Goal: Task Accomplishment & Management: Use online tool/utility

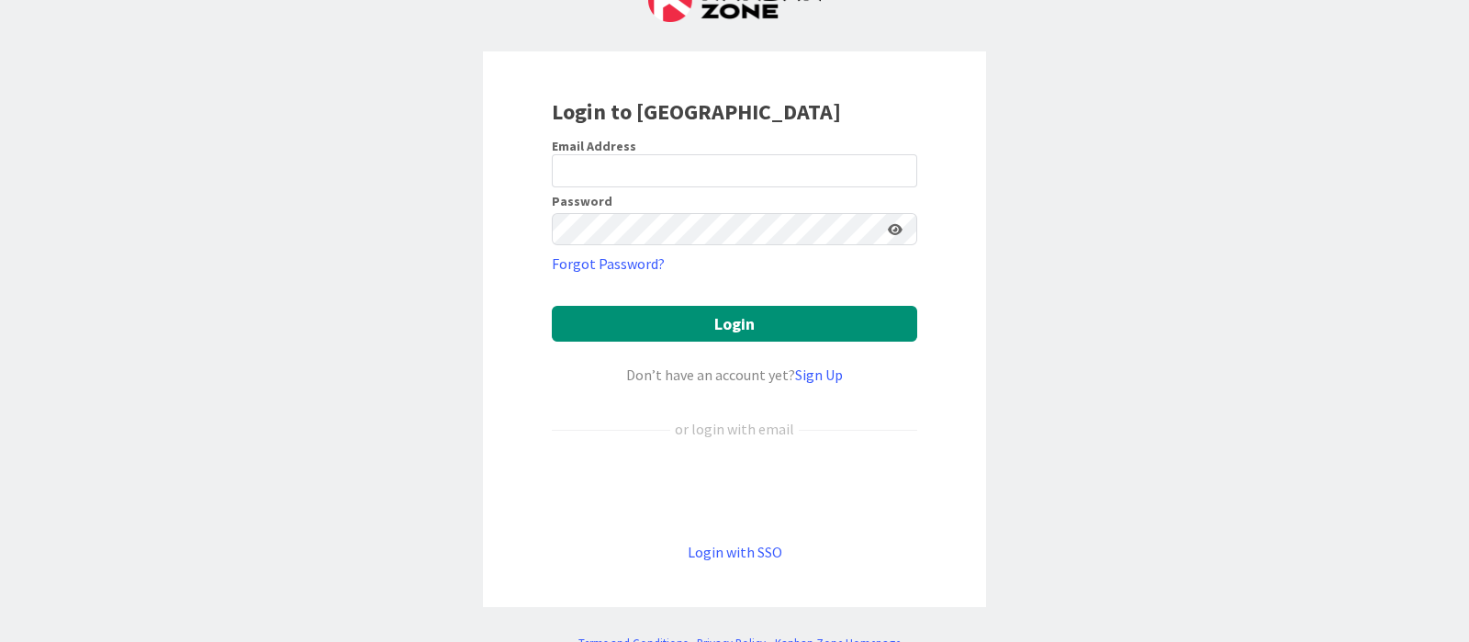
scroll to position [120, 0]
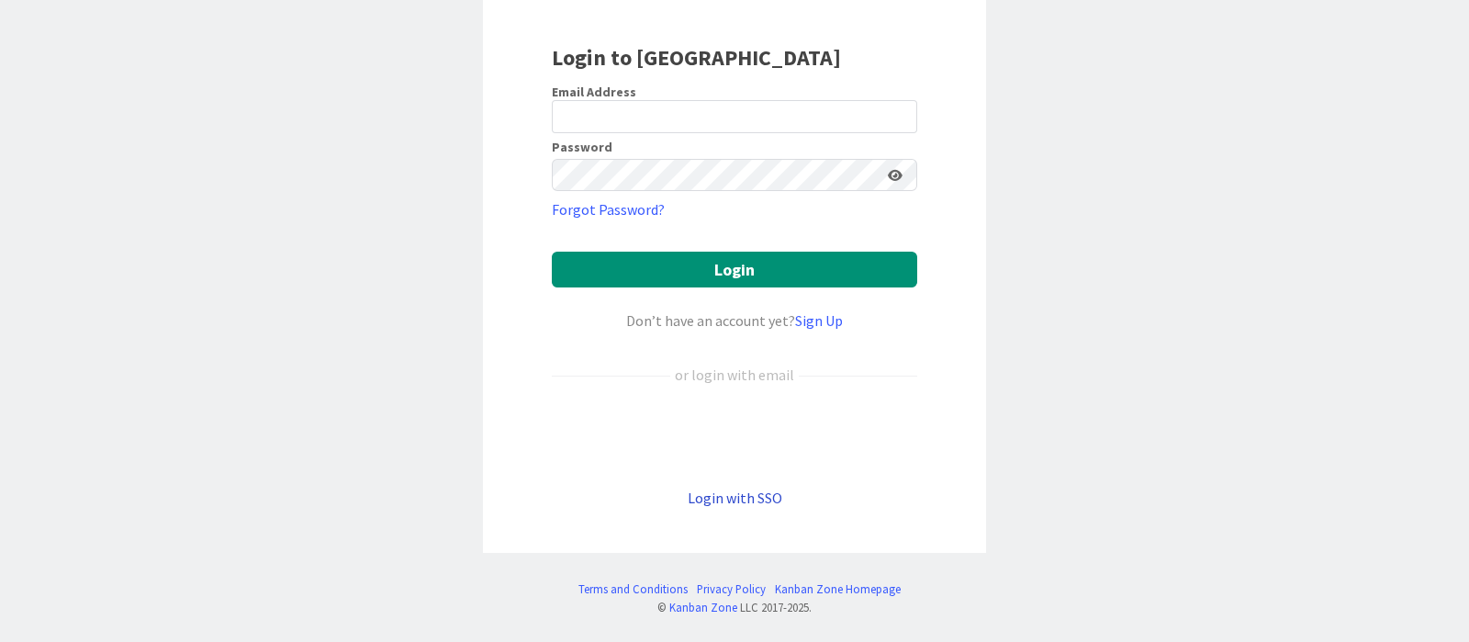
click at [762, 493] on link "Login with SSO" at bounding box center [735, 498] width 95 height 18
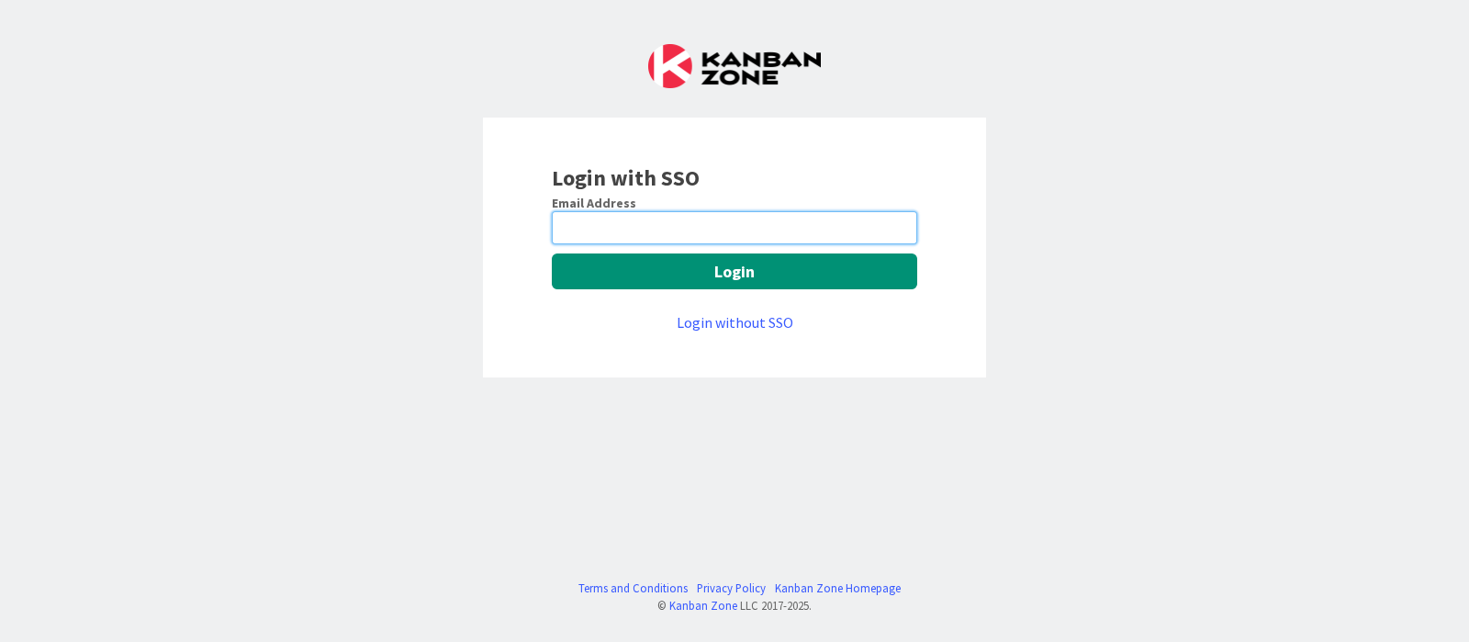
click at [812, 228] on input "email" at bounding box center [734, 227] width 365 height 33
type input "devanshi.jora@mrcglobal.com"
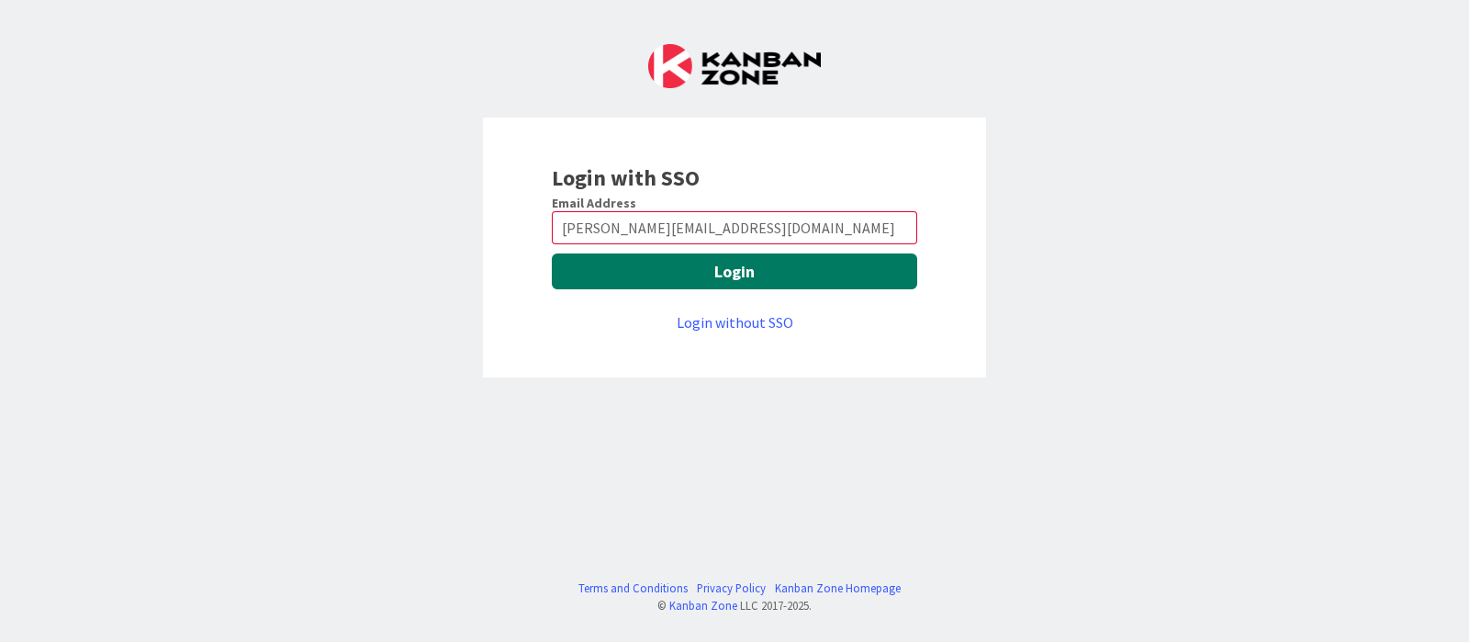
click at [807, 277] on button "Login" at bounding box center [734, 271] width 365 height 36
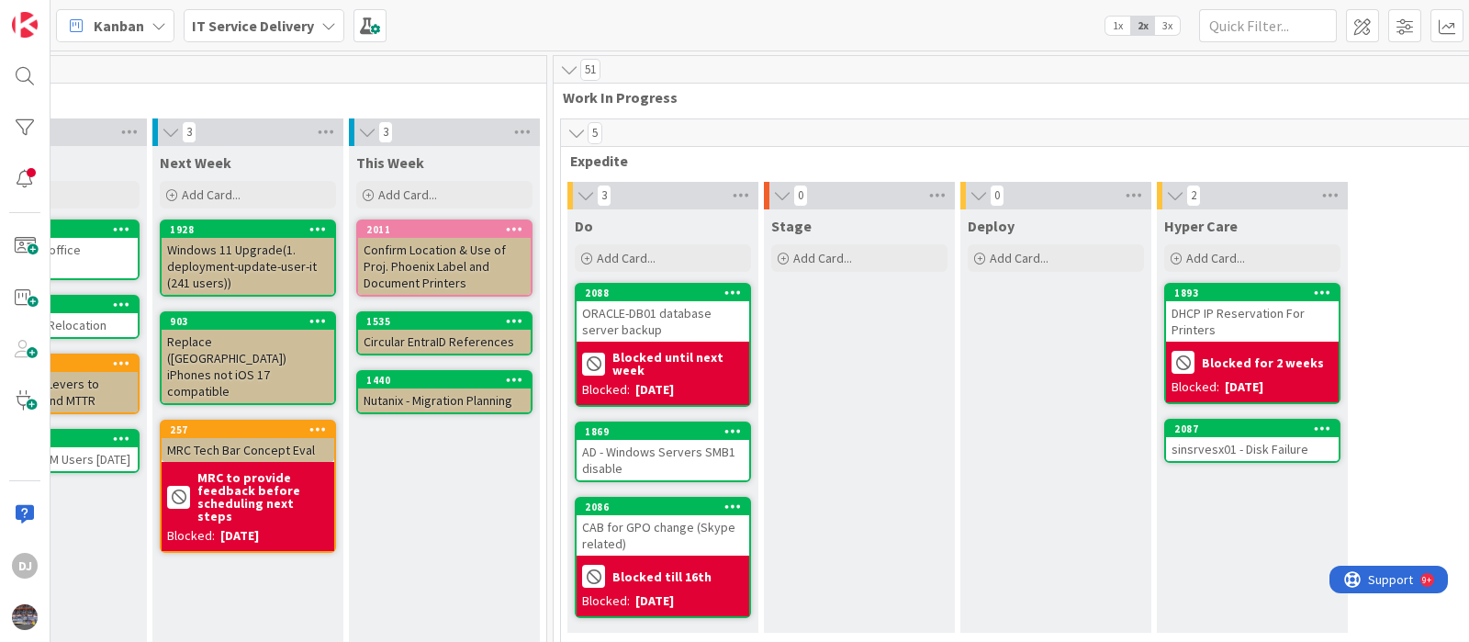
scroll to position [0, 516]
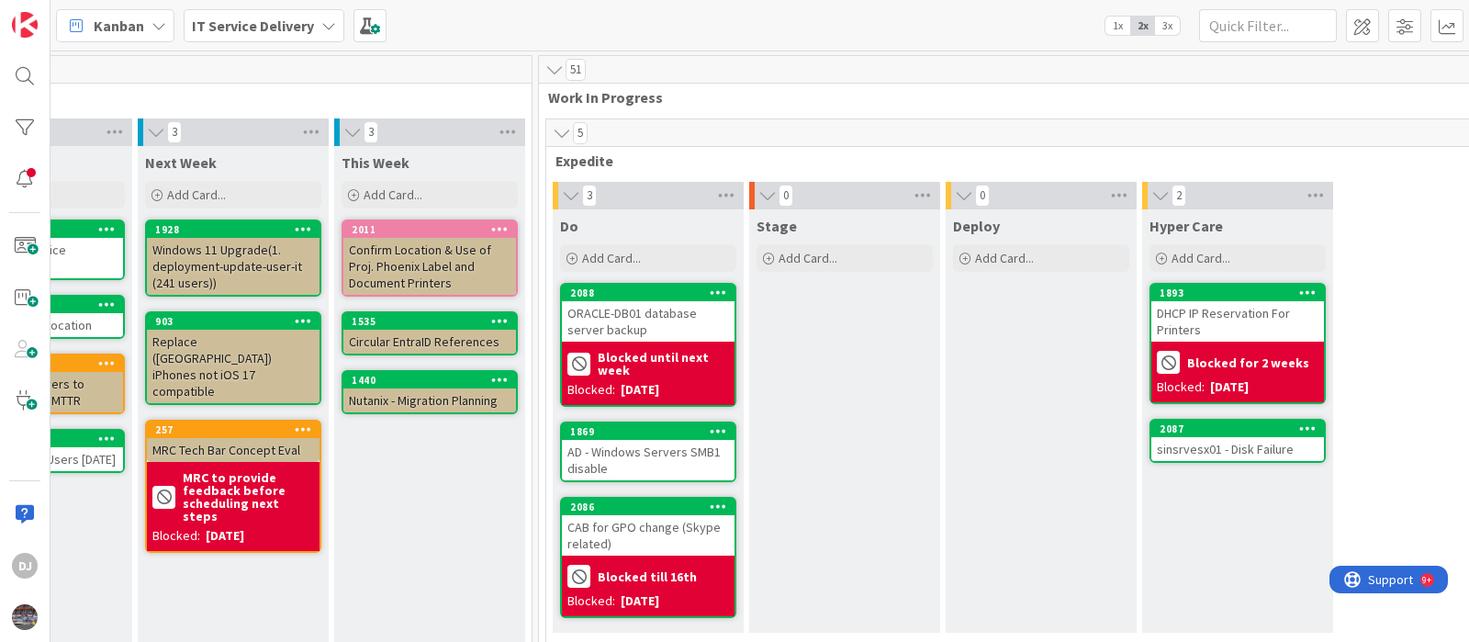
click at [660, 470] on div "AD - Windows Servers SMB1 disable" at bounding box center [648, 460] width 173 height 40
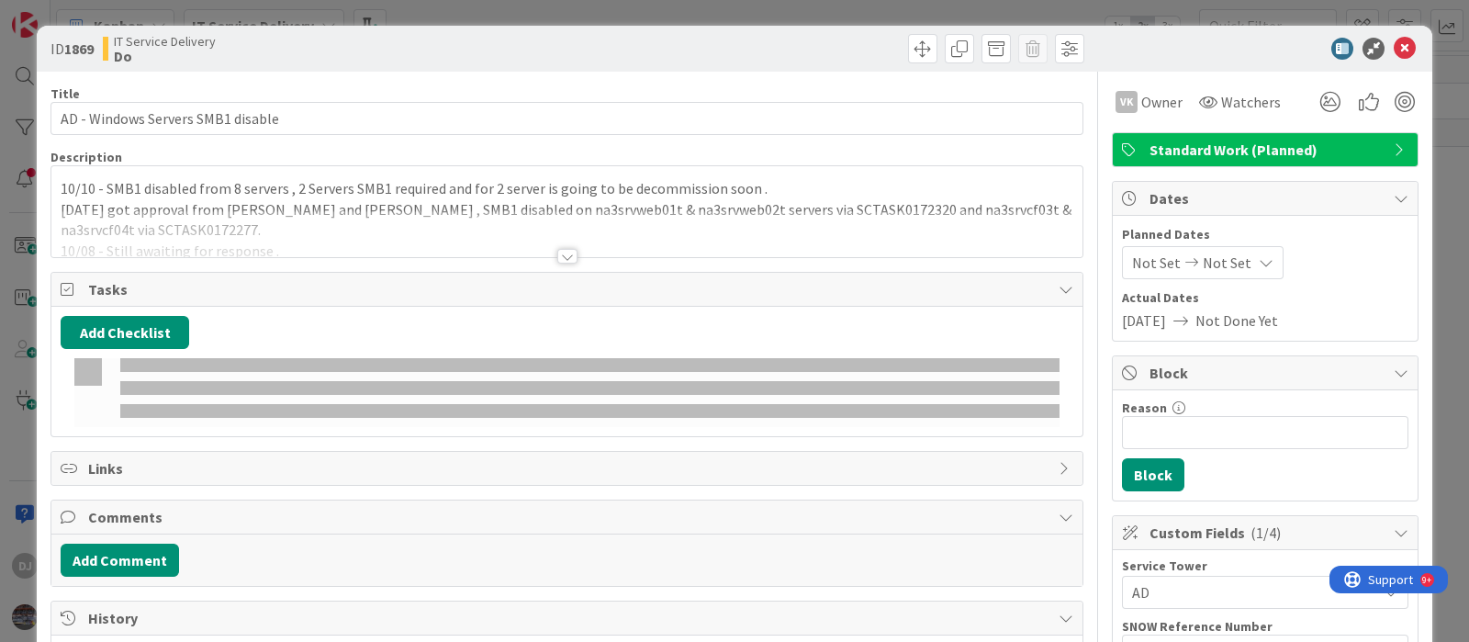
drag, startPoint x: 624, startPoint y: 208, endPoint x: 621, endPoint y: 195, distance: 14.3
click at [621, 195] on p "10/10 - SMB1 disabled from 8 servers , 2 Servers SMB1 required and for 2 server…" at bounding box center [567, 188] width 1013 height 21
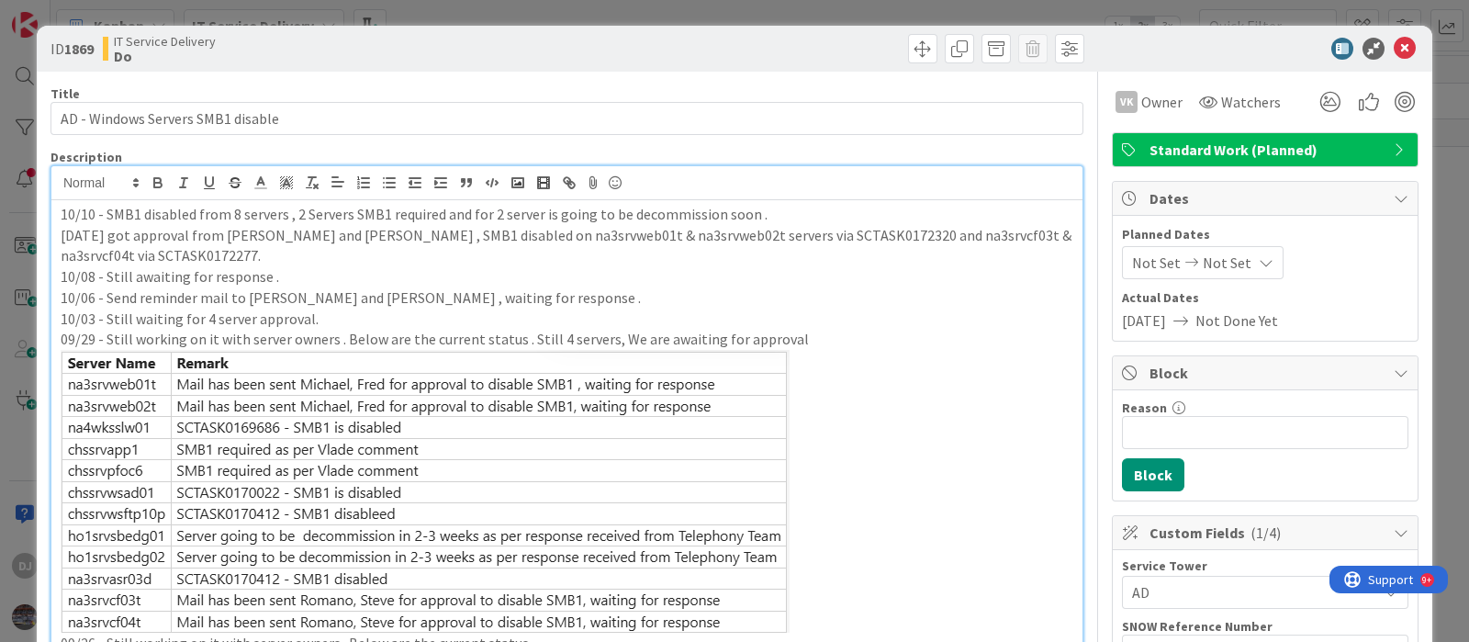
click at [696, 6] on div "ID 1869 IT Service Delivery Do Title 33 / [DATE] - Windows Servers SMB1 disable…" at bounding box center [734, 321] width 1469 height 642
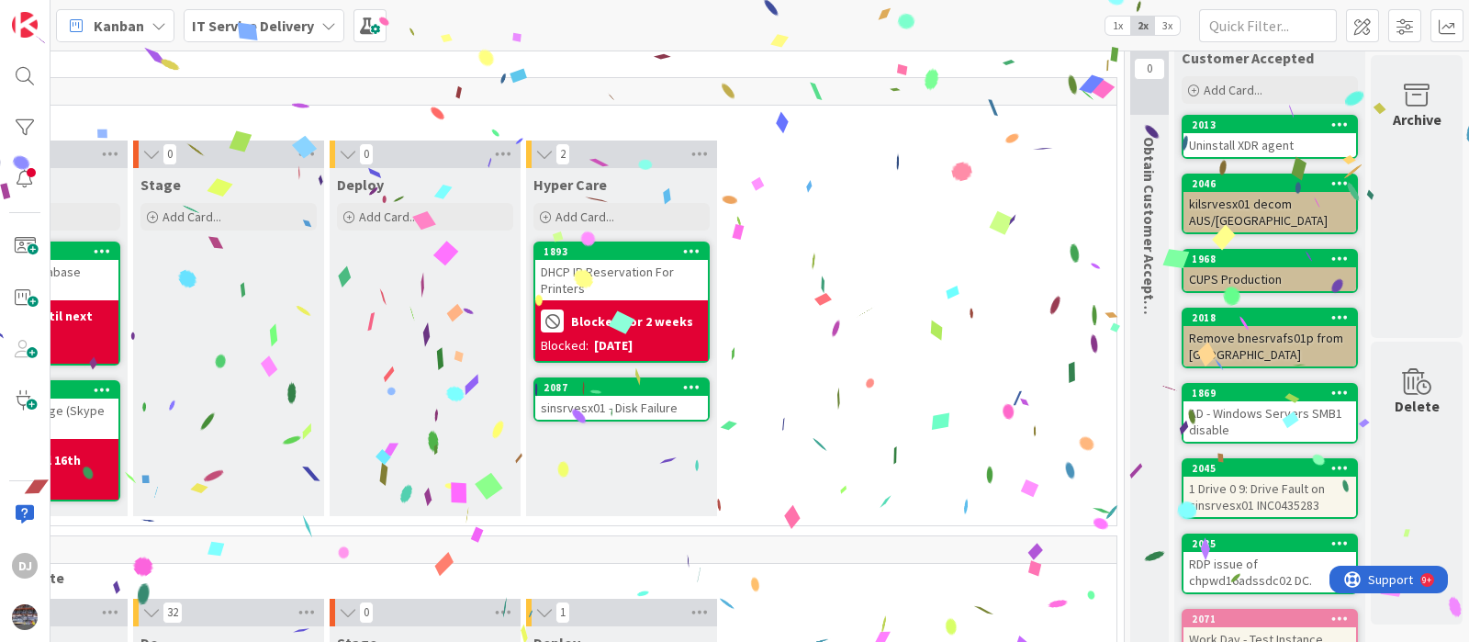
scroll to position [156, 1148]
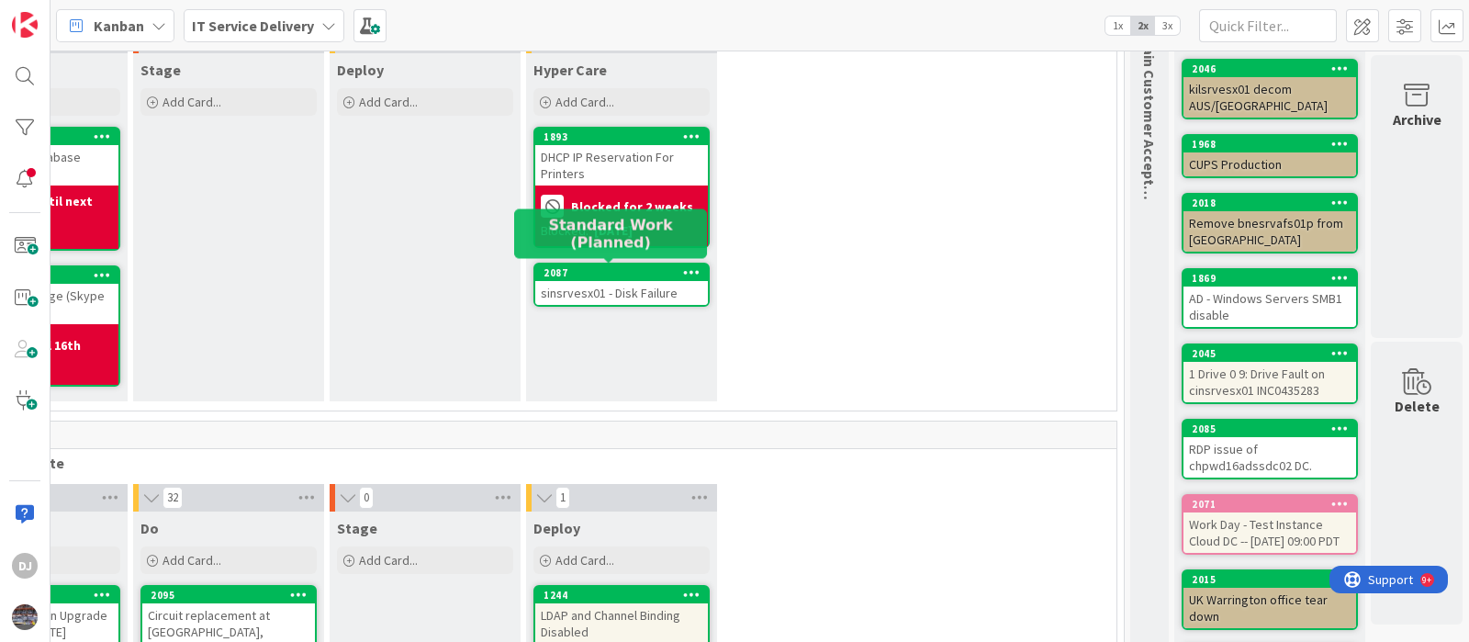
click at [608, 266] on div "2087" at bounding box center [626, 272] width 164 height 13
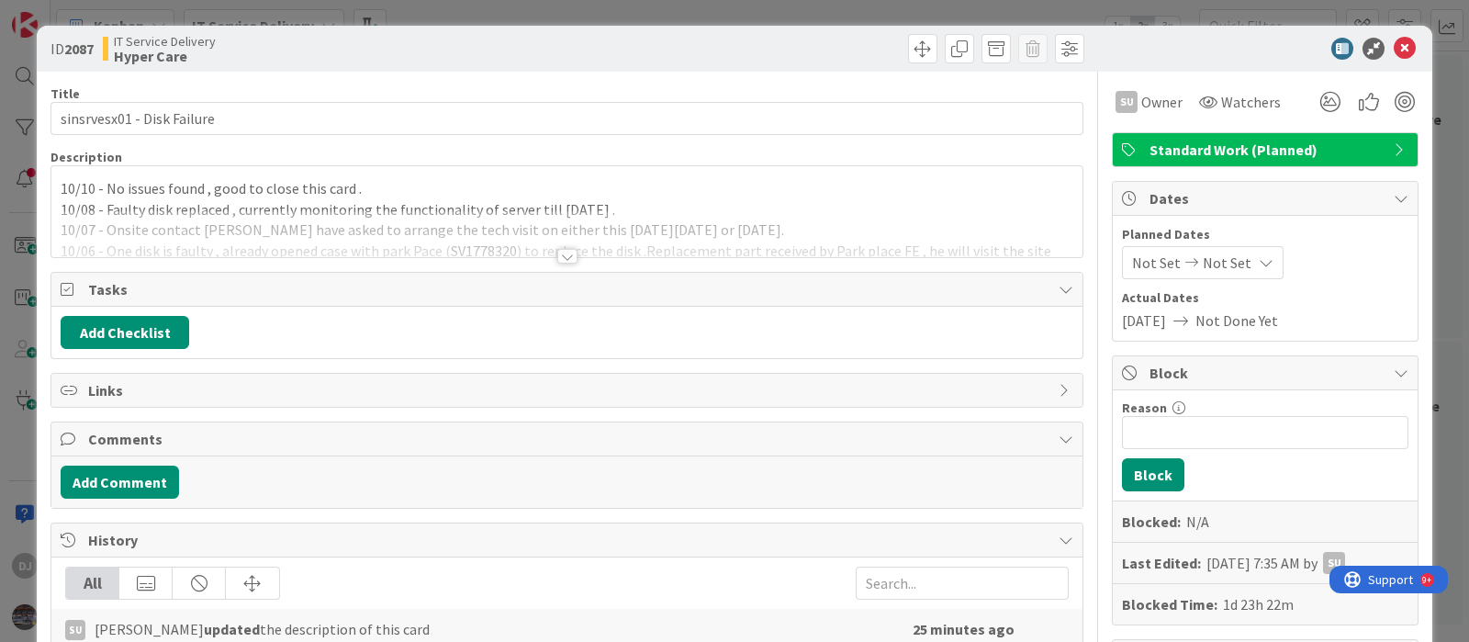
click at [588, 231] on div at bounding box center [566, 233] width 1031 height 47
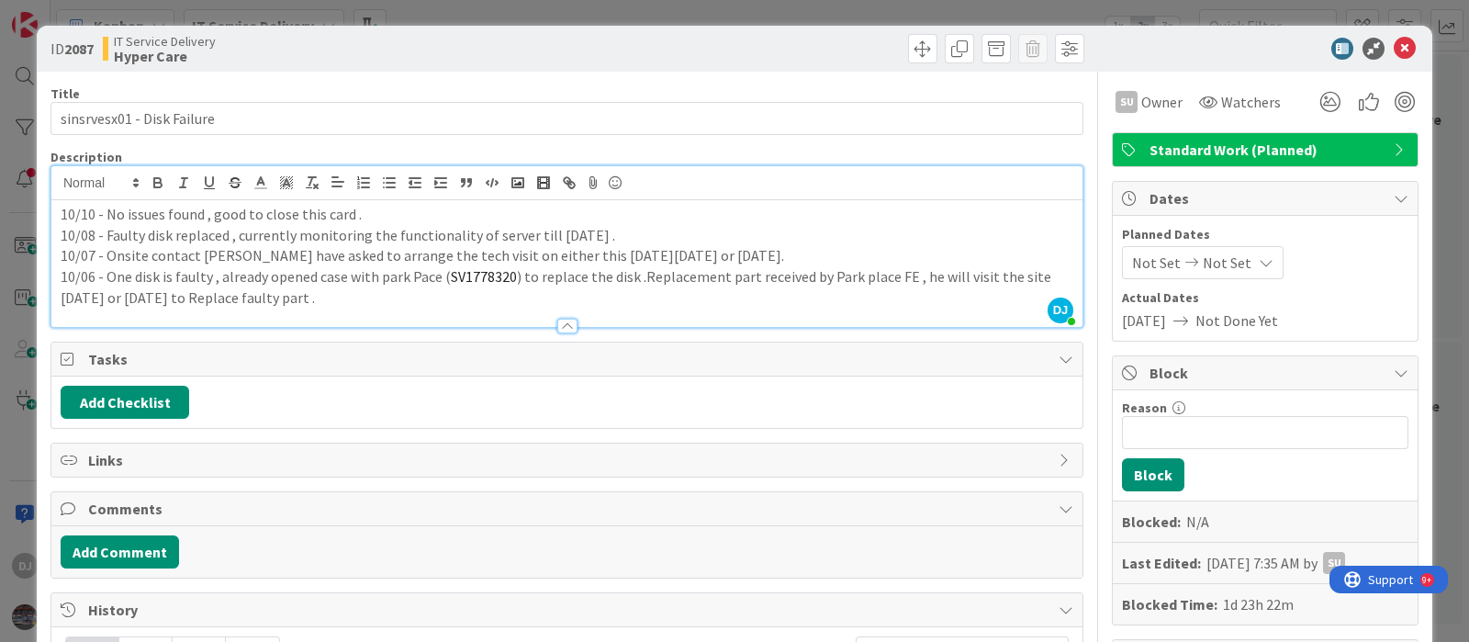
drag, startPoint x: 638, startPoint y: 13, endPoint x: 689, endPoint y: 132, distance: 129.6
click at [638, 13] on div "ID 2087 IT Service Delivery Hyper Care Title 27 / 128 sinsrvesx01 - Disk Failur…" at bounding box center [734, 321] width 1469 height 642
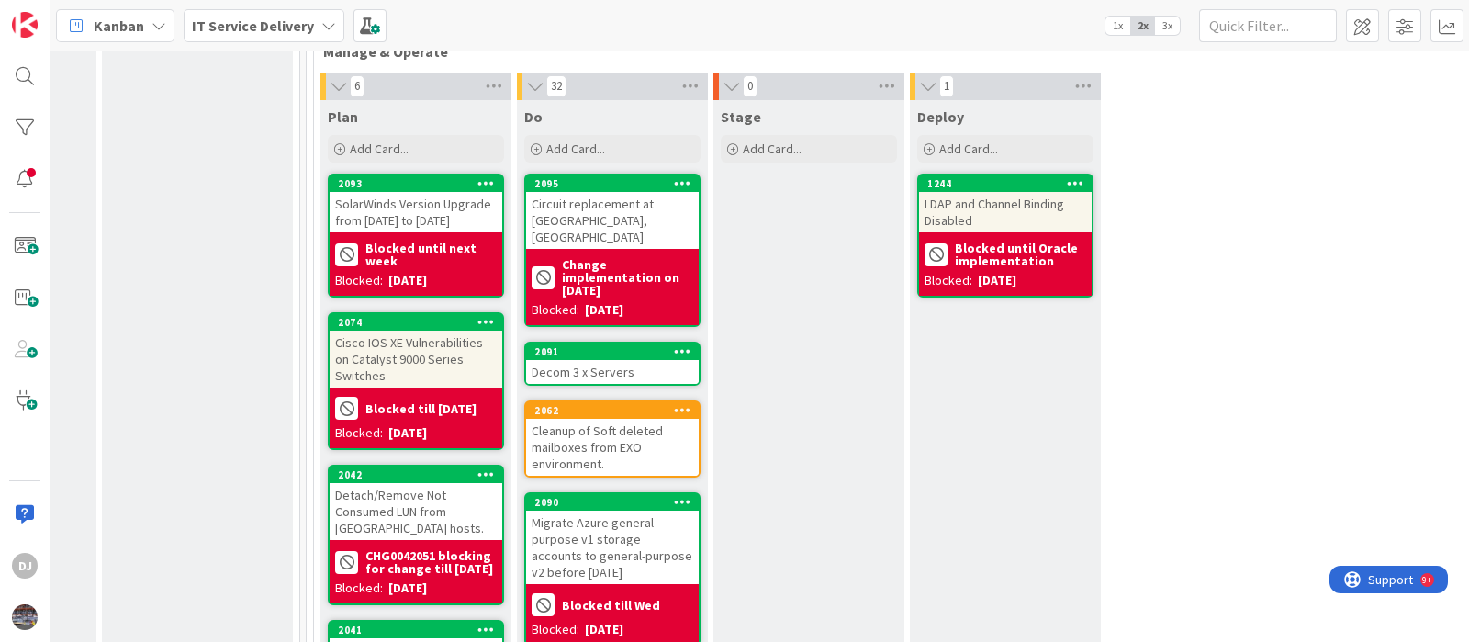
scroll to position [615, 748]
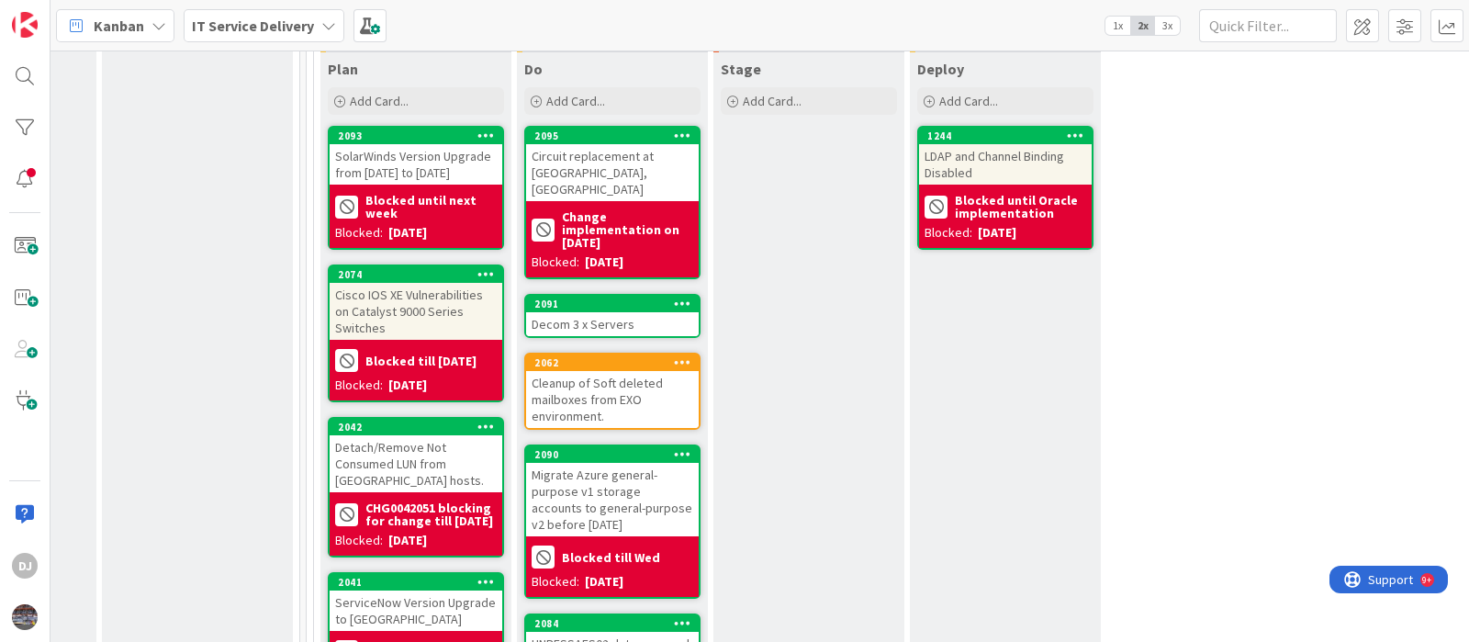
click at [615, 312] on div "Decom 3 x Servers" at bounding box center [612, 324] width 173 height 24
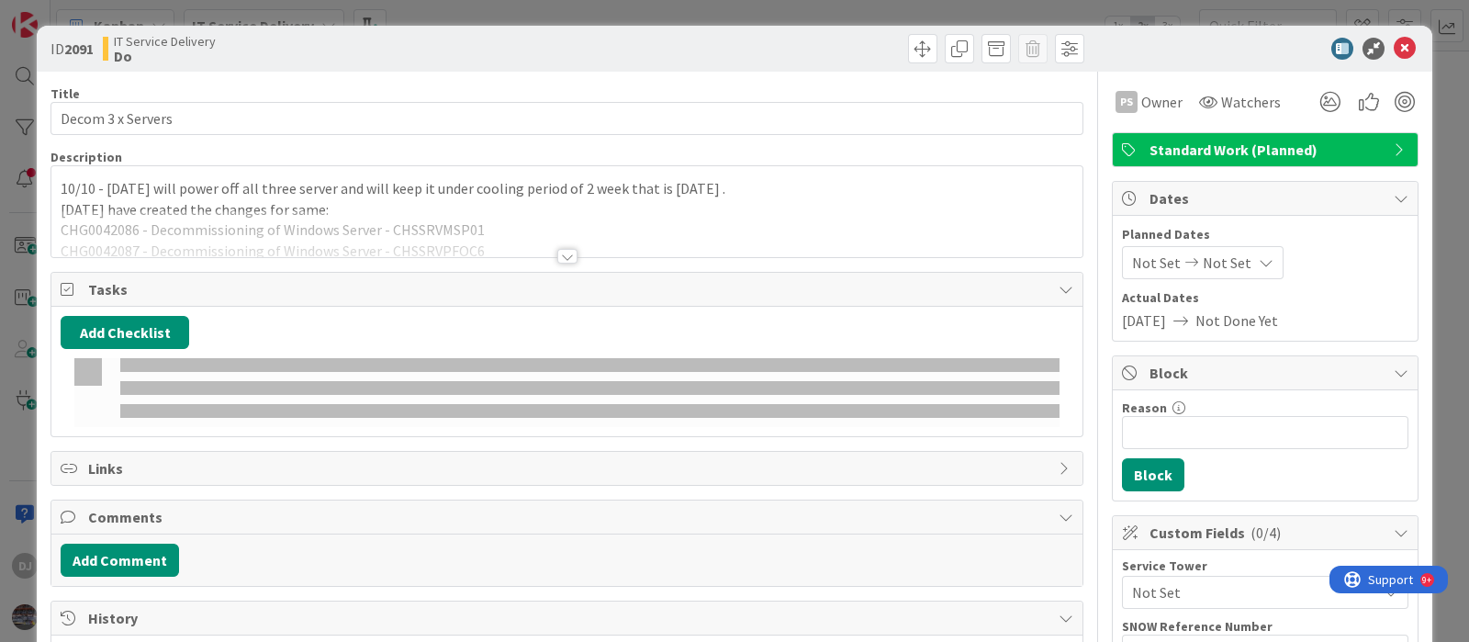
drag, startPoint x: 635, startPoint y: 176, endPoint x: 619, endPoint y: 203, distance: 31.3
click at [619, 203] on p "[DATE] have created the changes for same:" at bounding box center [567, 209] width 1013 height 21
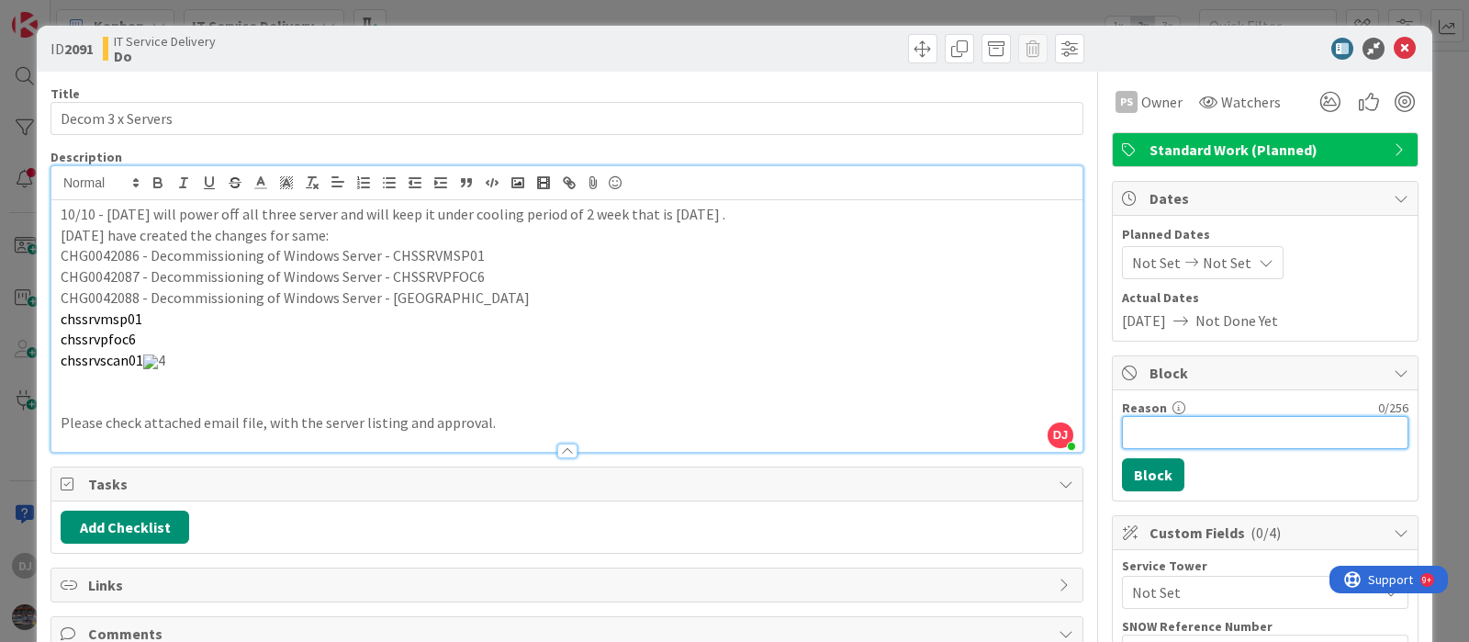
click at [1178, 435] on input "Reason" at bounding box center [1265, 432] width 287 height 33
type input "Blocked till [DATE]"
drag, startPoint x: 1157, startPoint y: 455, endPoint x: 1148, endPoint y: 465, distance: 13.0
click at [1157, 458] on button "Block" at bounding box center [1153, 474] width 62 height 33
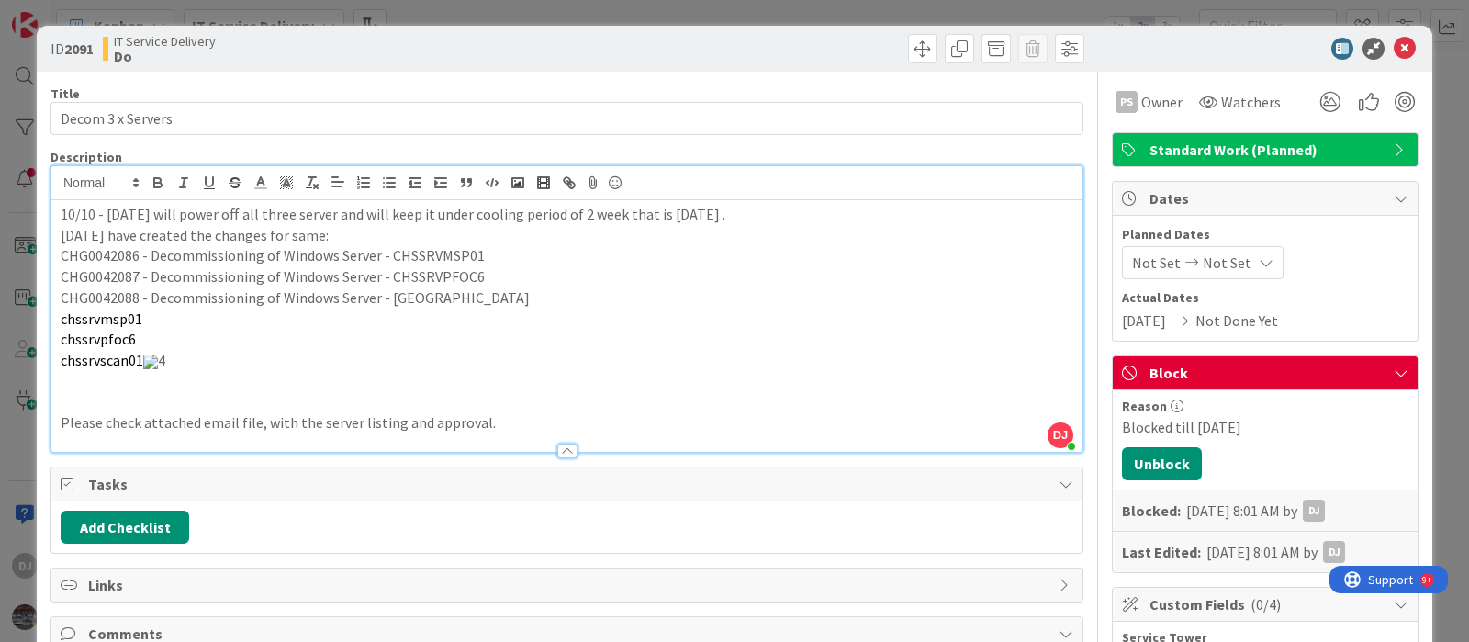
click at [752, 6] on div "ID 2091 IT Service Delivery Do Title 17 / 128 Decom 3 x Servers Description DJ …" at bounding box center [734, 321] width 1469 height 642
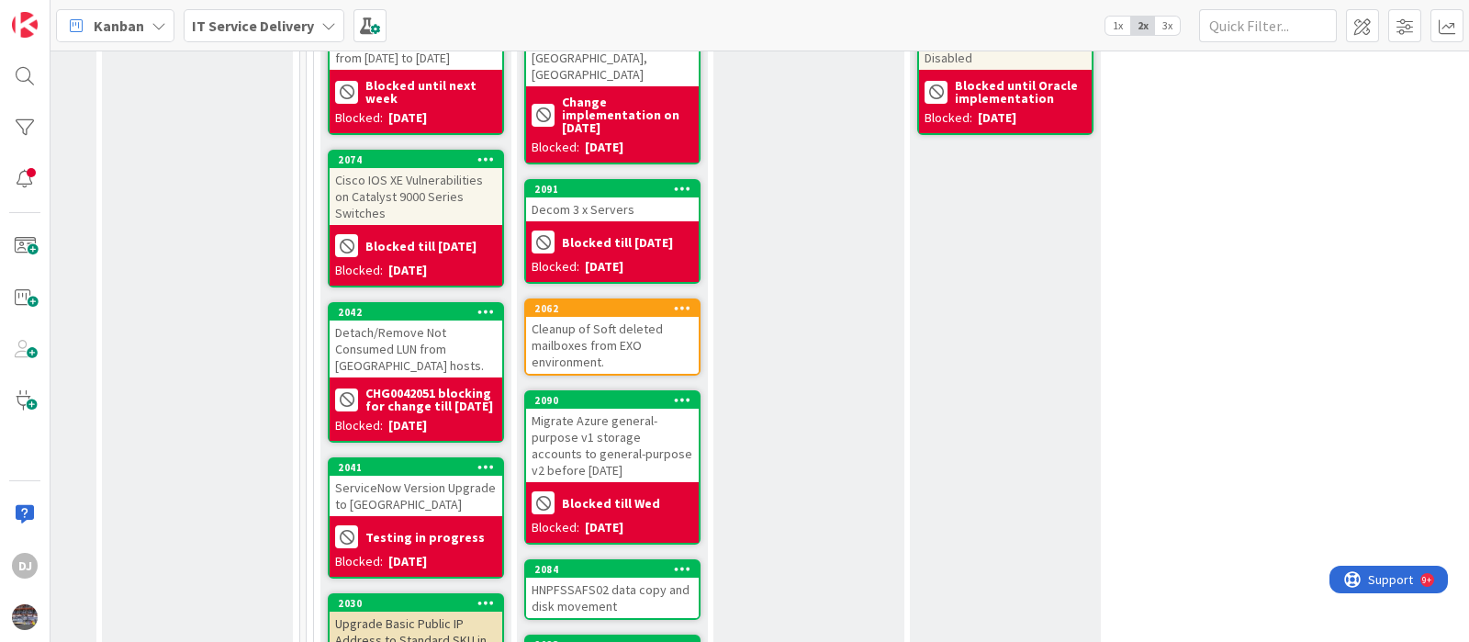
click at [659, 317] on div "Cleanup of Soft deleted mailboxes from EXO environment." at bounding box center [612, 345] width 173 height 57
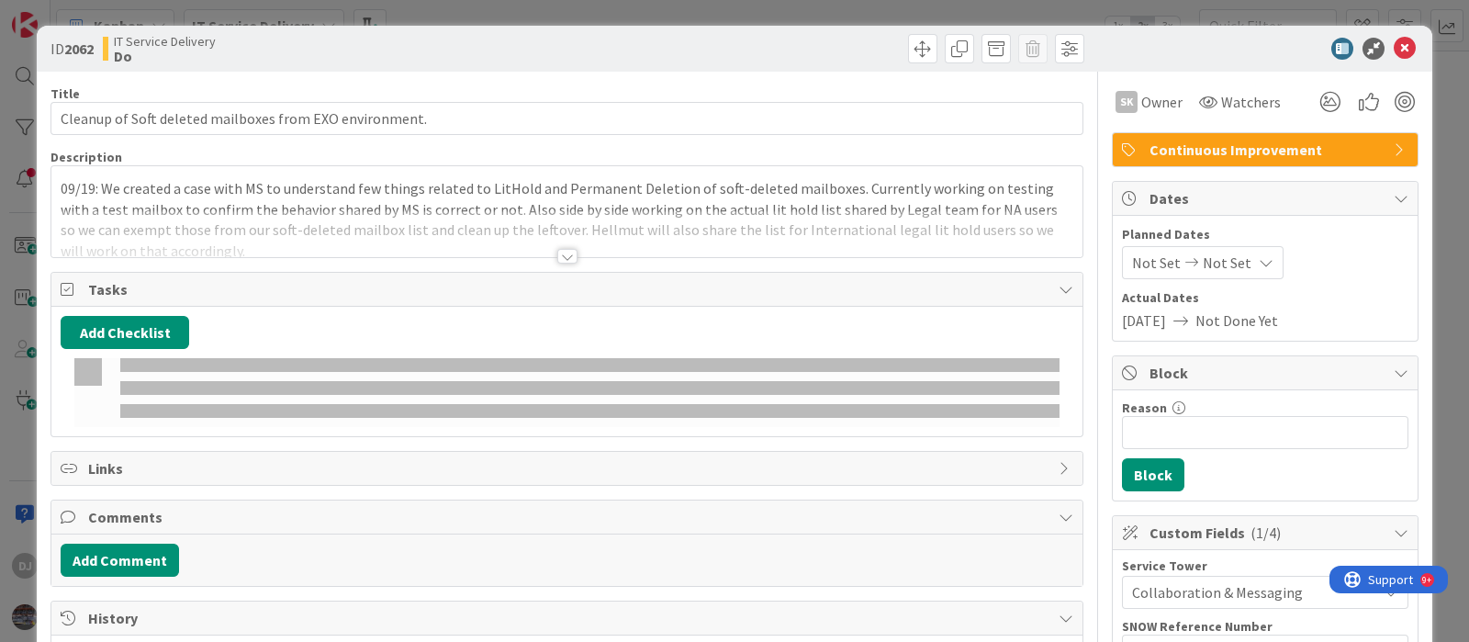
click at [658, 191] on p "09/19: We created a case with MS to understand few things related to LitHold an…" at bounding box center [567, 220] width 1013 height 84
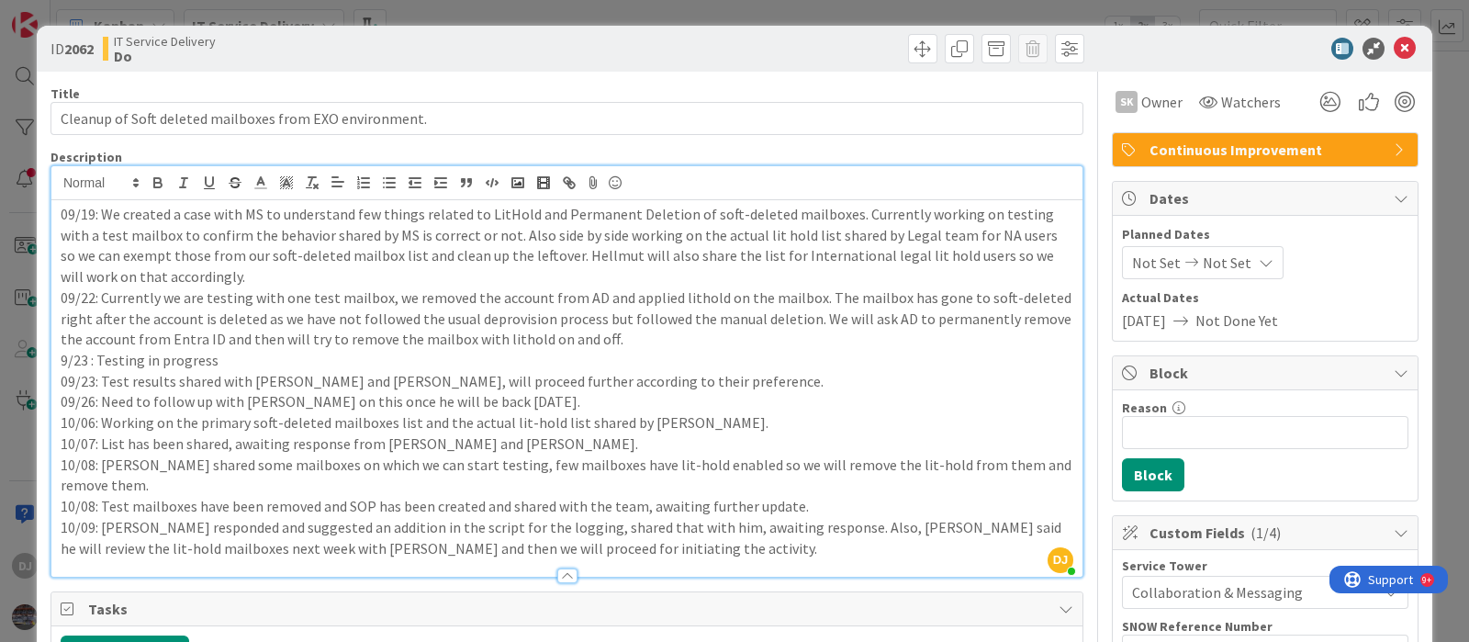
click at [578, 2] on div "ID 2062 IT Service Delivery Do Title 55 / 128 Cleanup of Soft deleted mailboxes…" at bounding box center [734, 321] width 1469 height 642
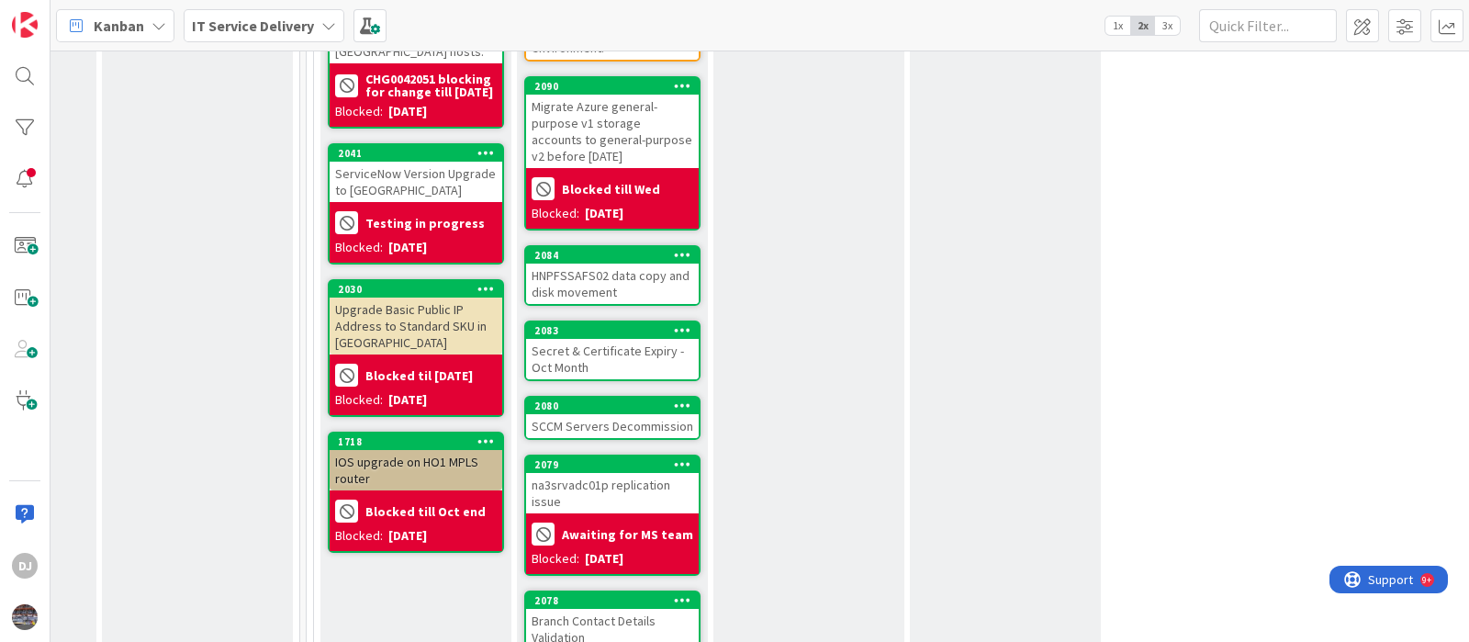
scroll to position [1074, 748]
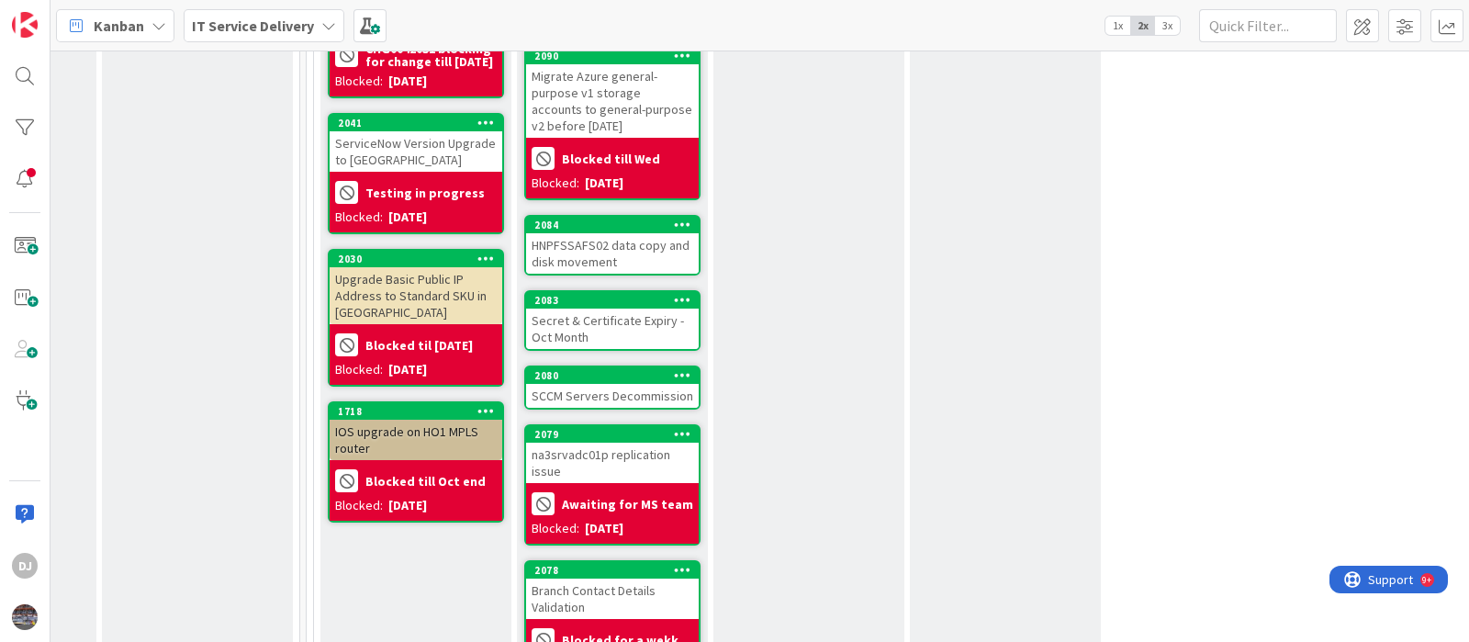
click at [643, 234] on div "HNPFSSAFS02 data copy and disk movement" at bounding box center [612, 253] width 173 height 40
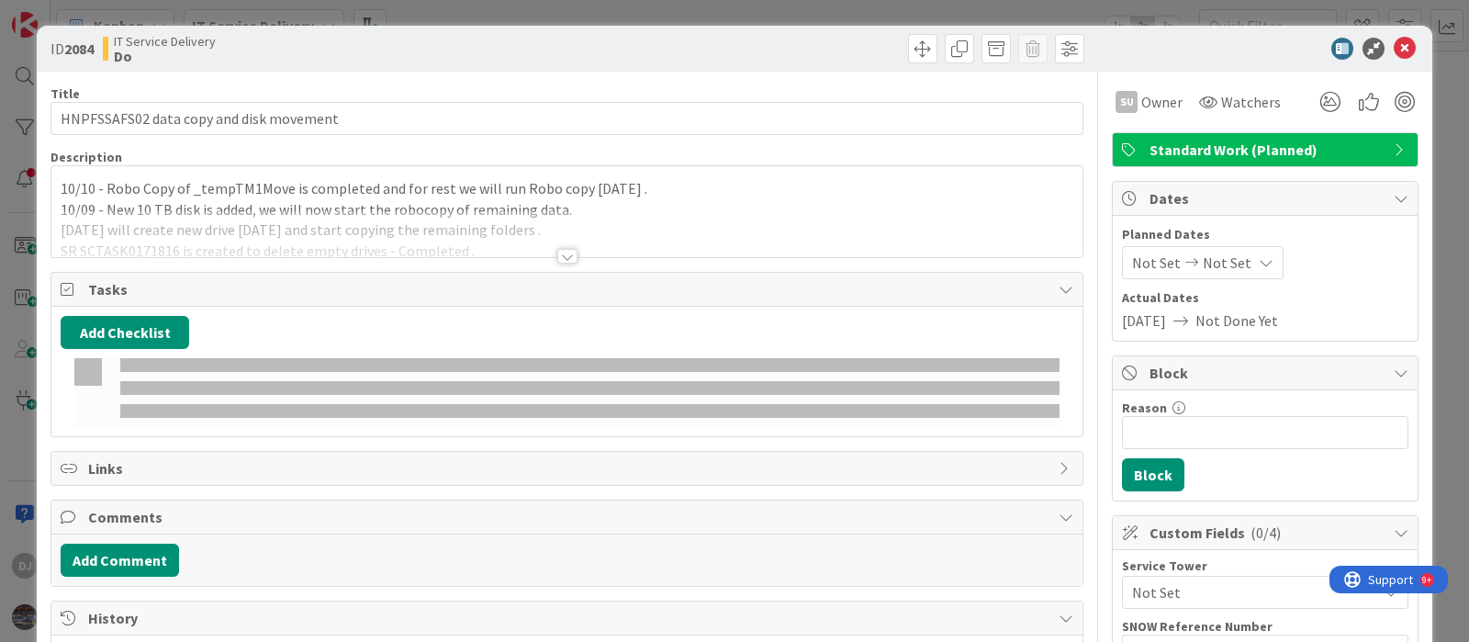
click at [558, 202] on p "10/09 - New 10 TB disk is added, we will now start the robocopy of remaining da…" at bounding box center [567, 209] width 1013 height 21
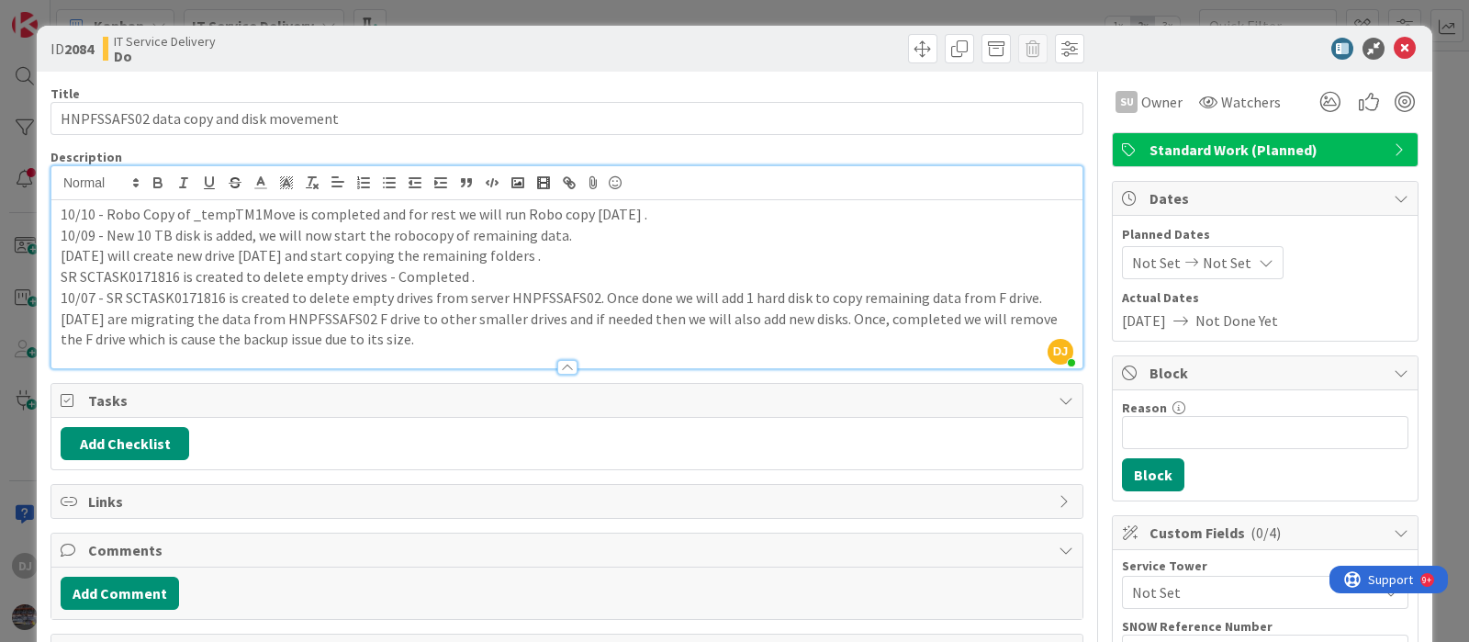
click at [694, 7] on div "ID 2084 IT Service Delivery Do Title 39 / 128 HNPFSSAFS02 data copy and disk mo…" at bounding box center [734, 321] width 1469 height 642
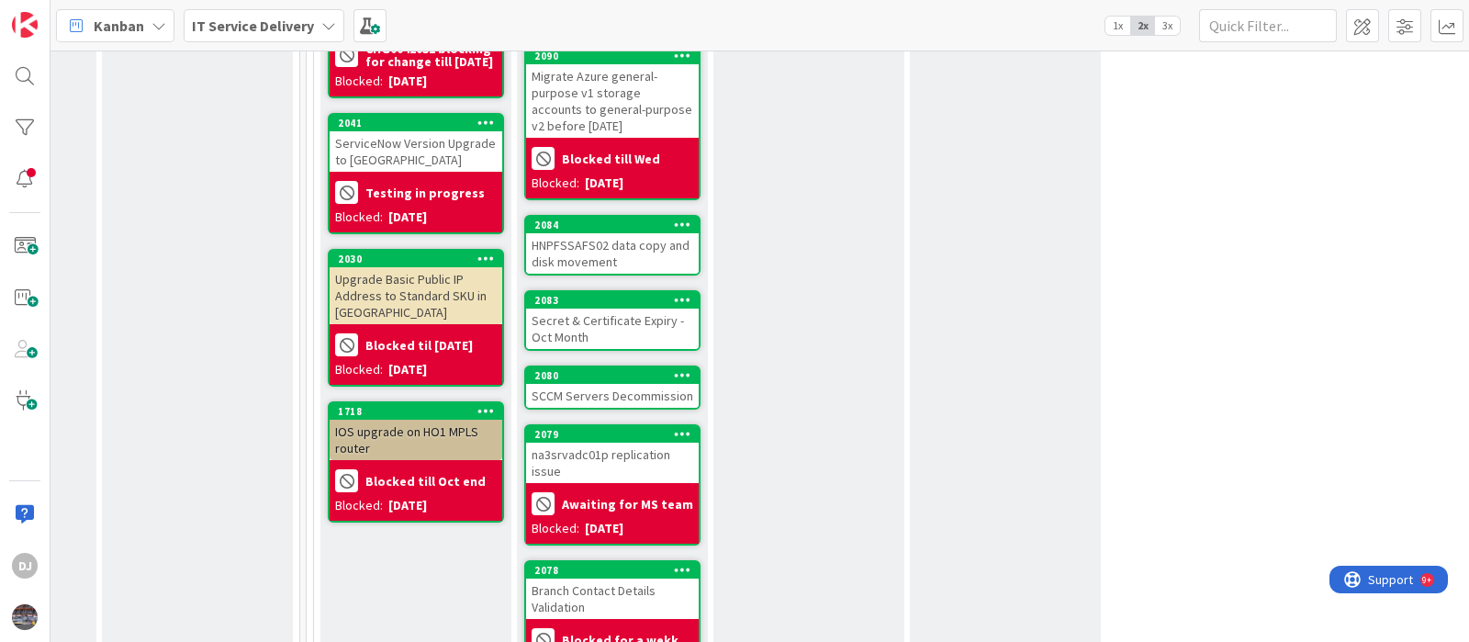
click at [662, 316] on div "Secret & Certificate Expiry - Oct Month" at bounding box center [612, 329] width 173 height 40
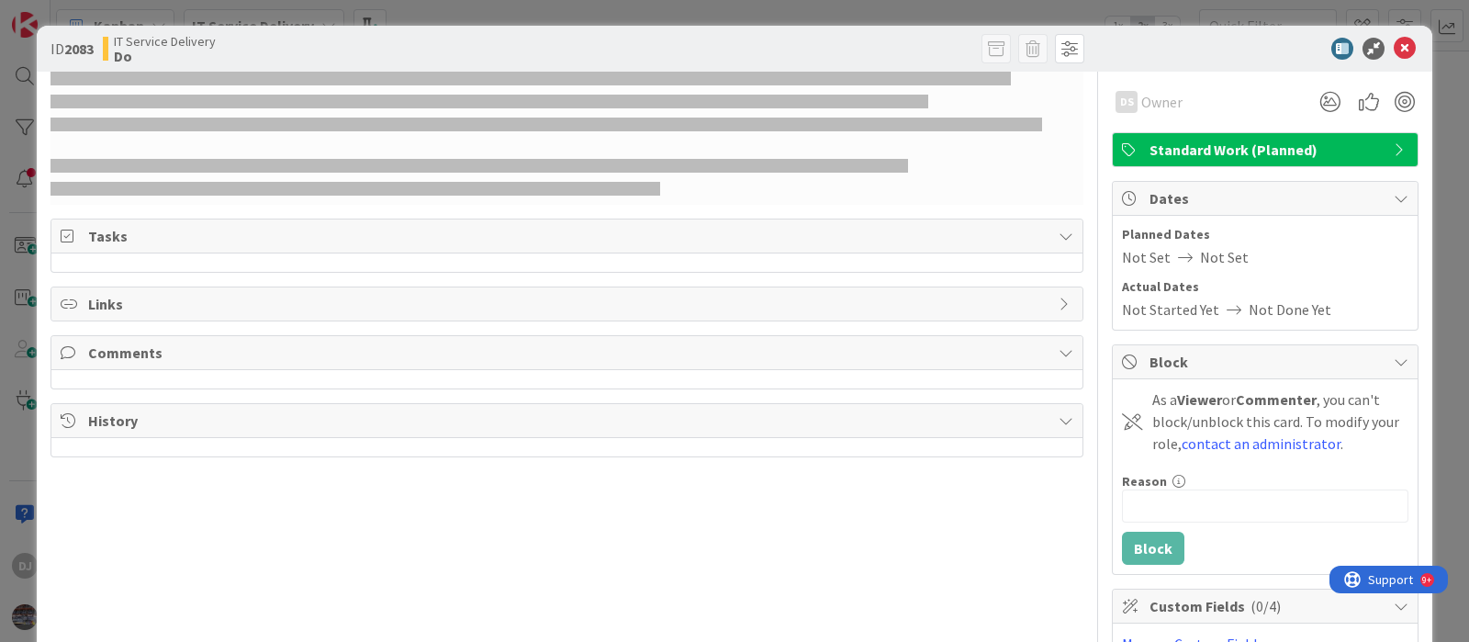
drag, startPoint x: 662, startPoint y: 316, endPoint x: 540, endPoint y: 170, distance: 190.4
click at [540, 170] on div at bounding box center [480, 166] width 858 height 14
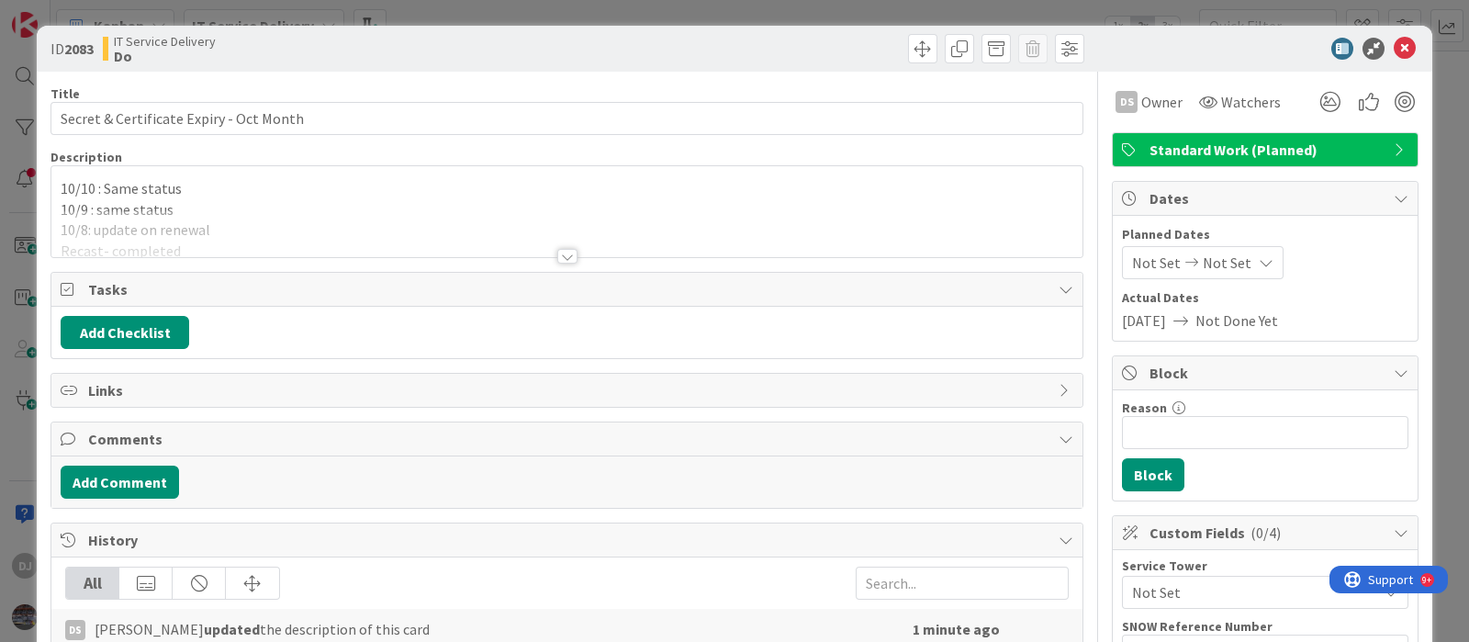
click at [601, 251] on div at bounding box center [566, 233] width 1031 height 47
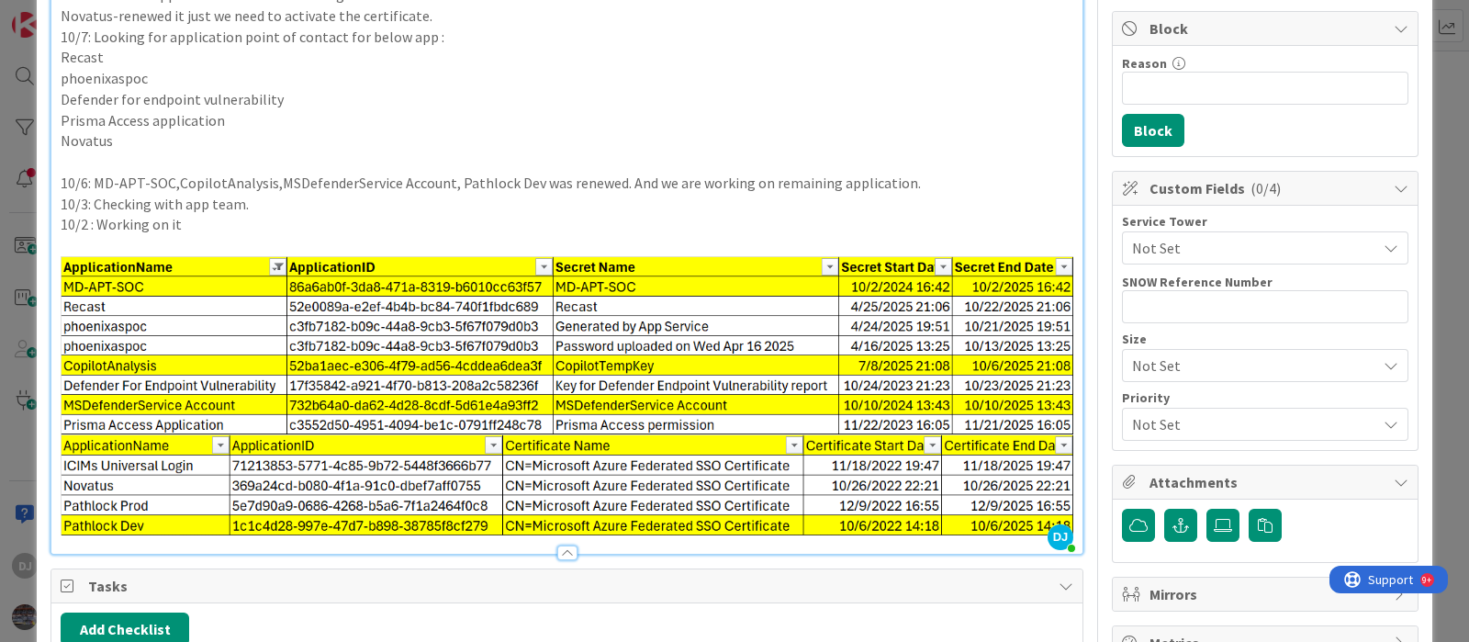
scroll to position [229, 0]
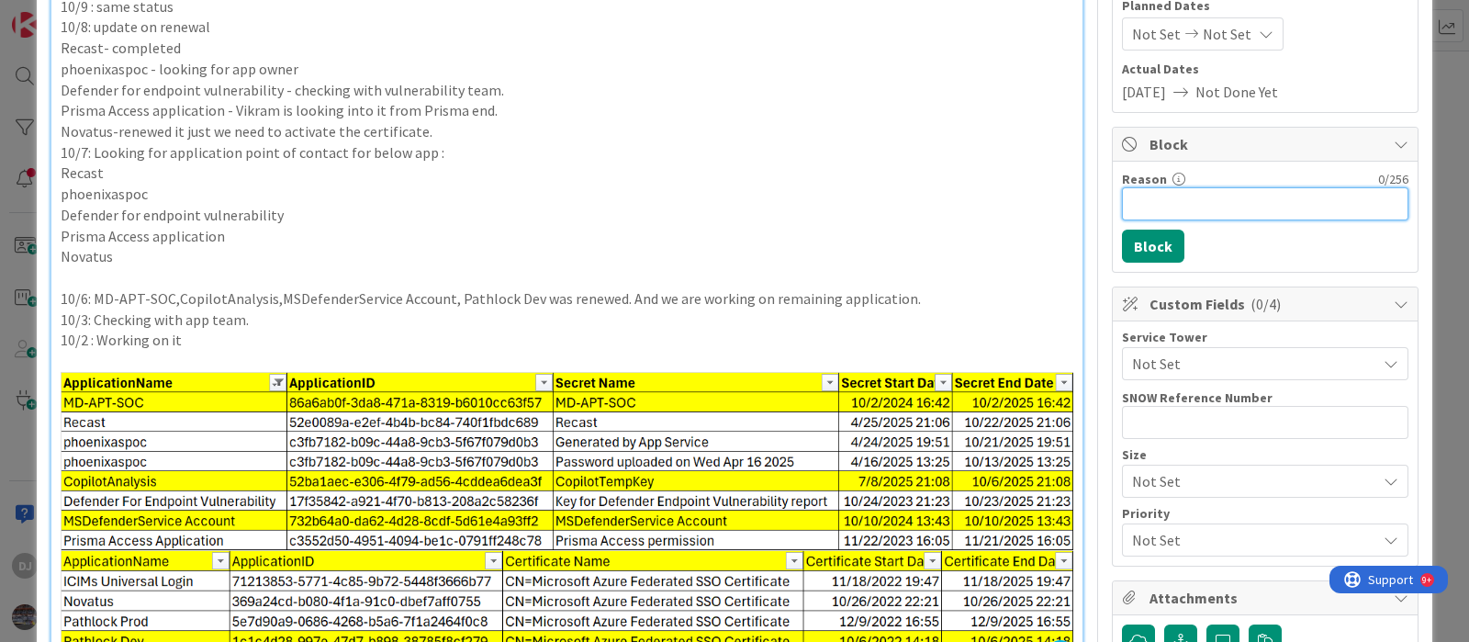
click at [1171, 218] on input "Reason" at bounding box center [1265, 203] width 287 height 33
type input "Blocked till Wed"
drag, startPoint x: 1144, startPoint y: 248, endPoint x: 969, endPoint y: 335, distance: 195.9
click at [1144, 248] on button "Block" at bounding box center [1153, 246] width 62 height 33
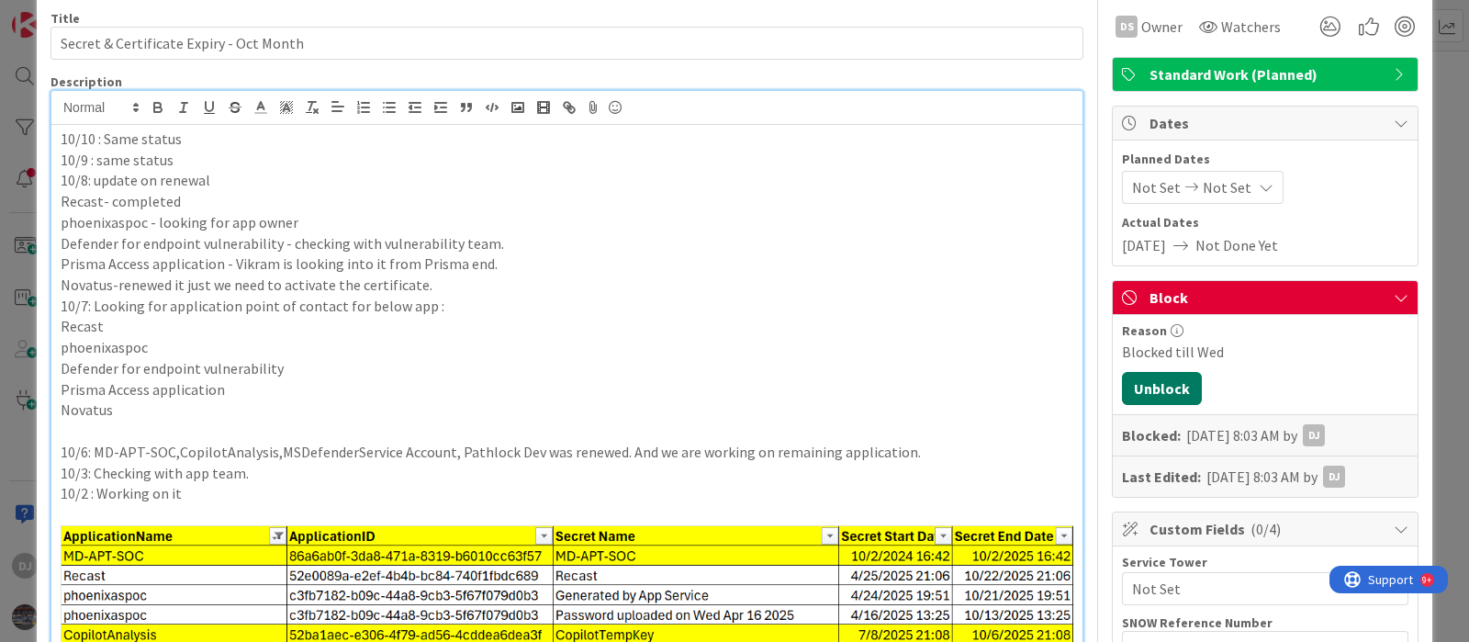
scroll to position [0, 0]
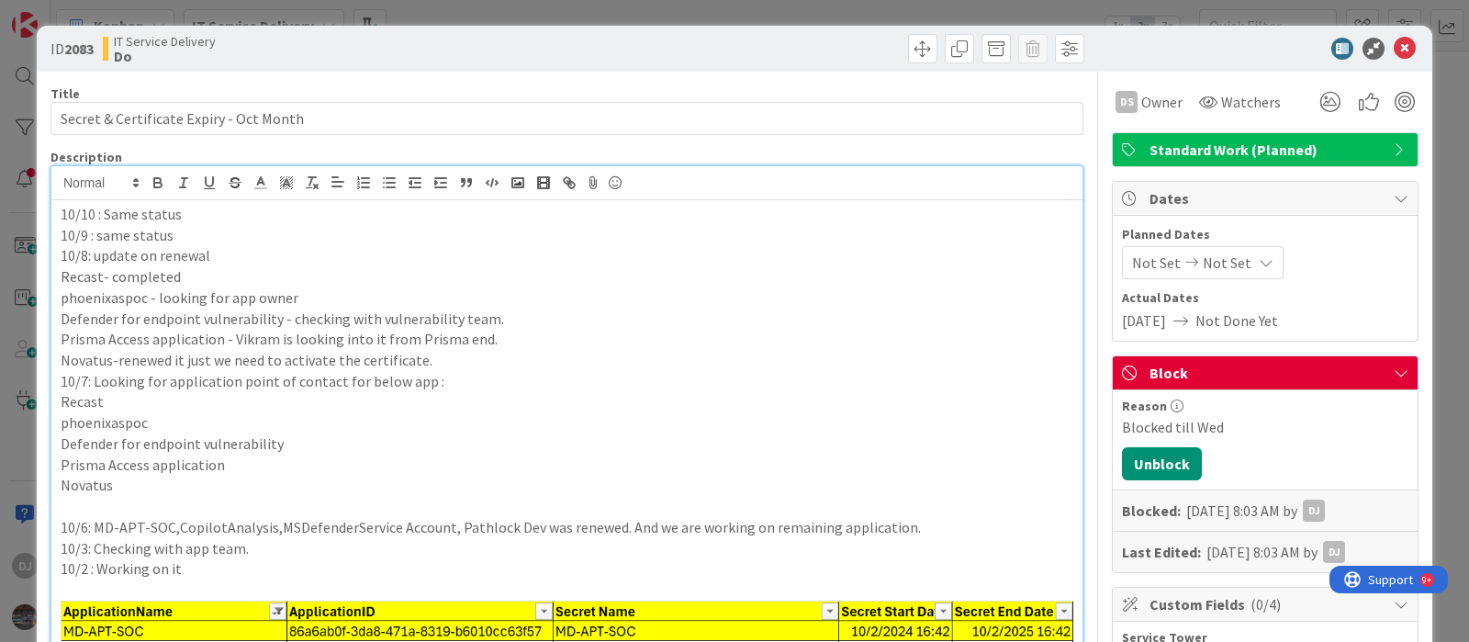
click at [764, 1] on div "ID 2083 IT Service Delivery Do Title 39 / 128 Secret & Certificate Expiry - Oct…" at bounding box center [734, 321] width 1469 height 642
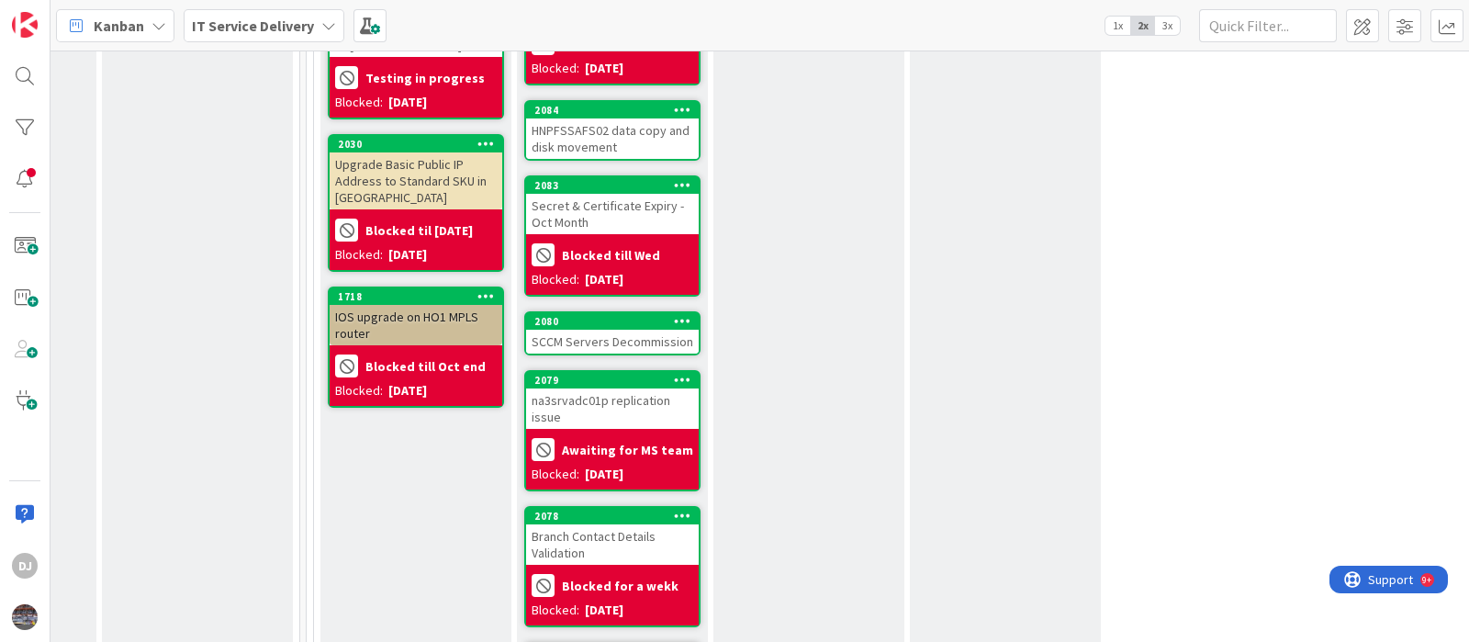
scroll to position [1304, 748]
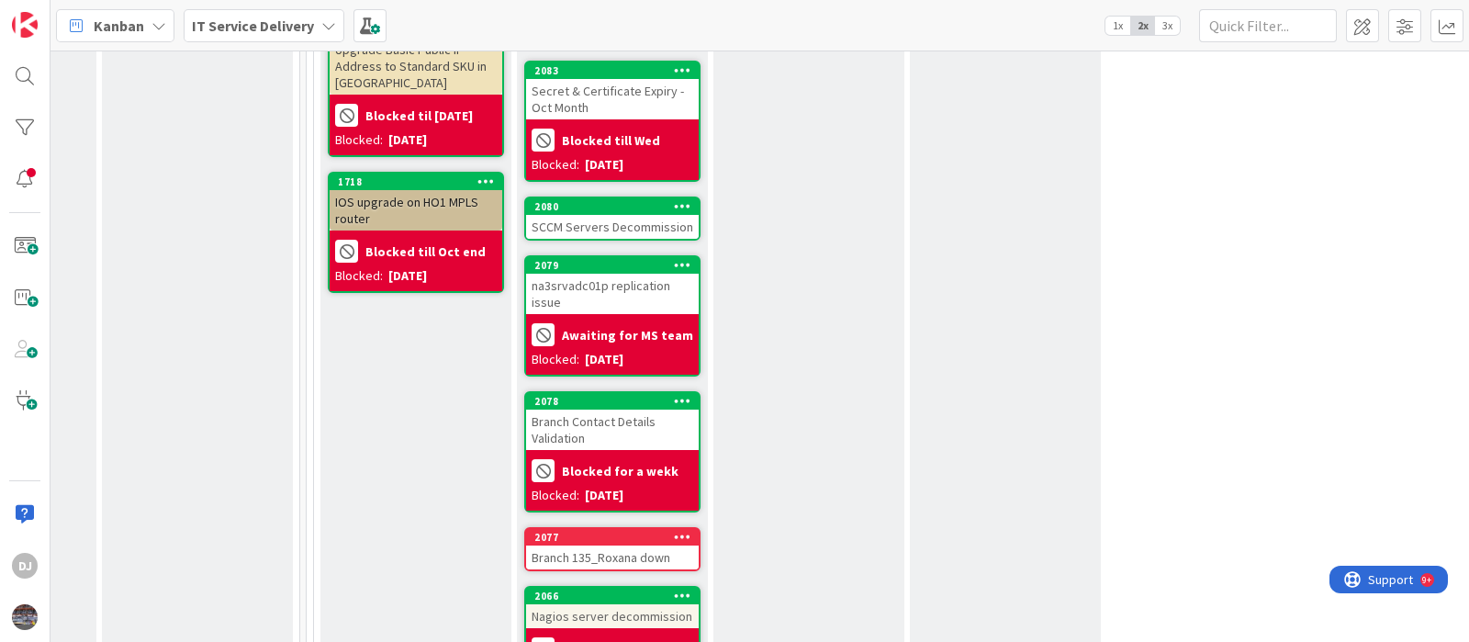
click at [639, 215] on div "SCCM Servers Decommission" at bounding box center [612, 227] width 173 height 24
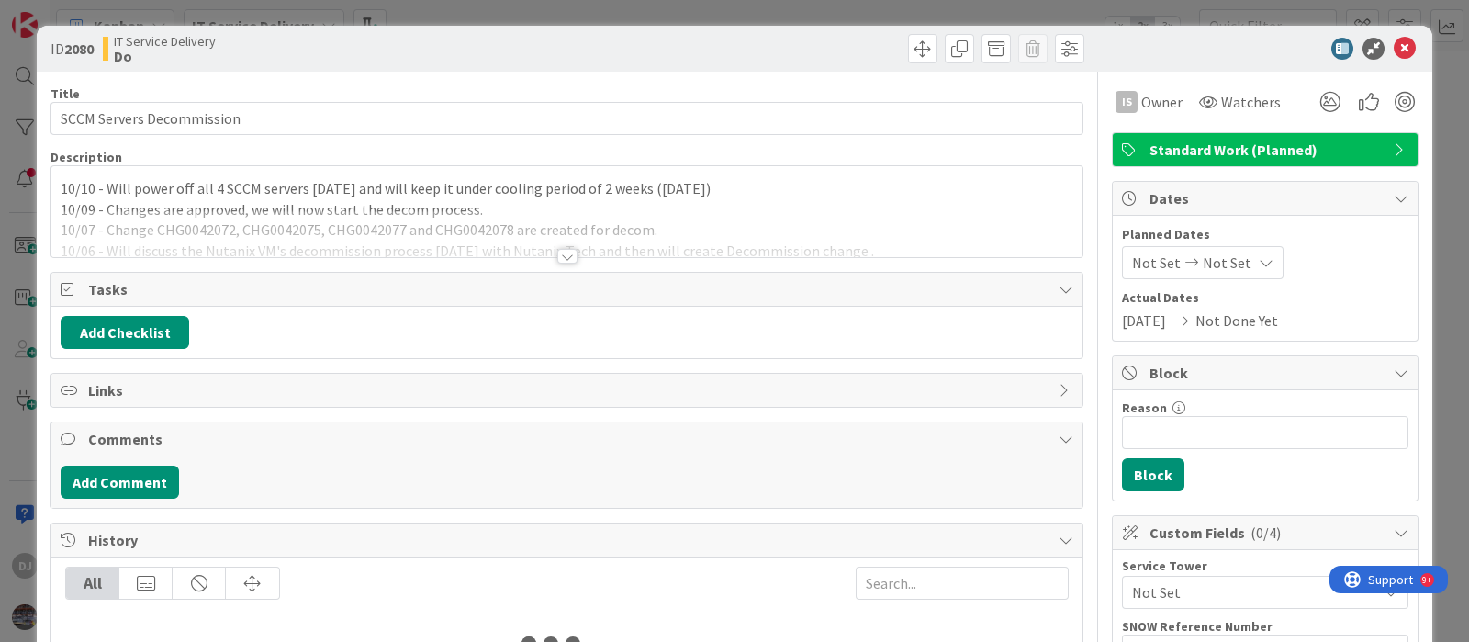
click at [647, 238] on div at bounding box center [566, 233] width 1031 height 47
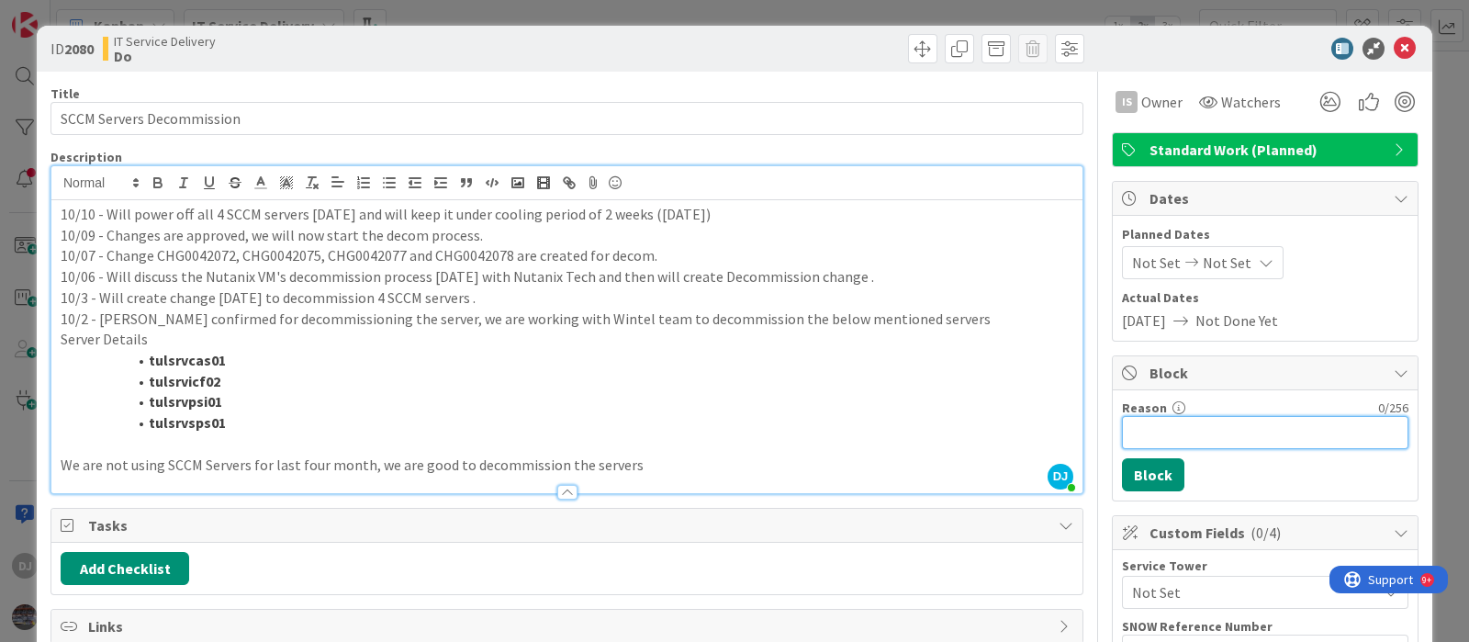
click at [1157, 435] on input "Reason" at bounding box center [1265, 432] width 287 height 33
drag, startPoint x: 1203, startPoint y: 433, endPoint x: 1206, endPoint y: 444, distance: 10.5
click at [1203, 433] on input "Blocked till 27t Oct" at bounding box center [1265, 432] width 287 height 33
type input "Blocked till [DATE]"
click at [1122, 473] on button "Block" at bounding box center [1153, 474] width 62 height 33
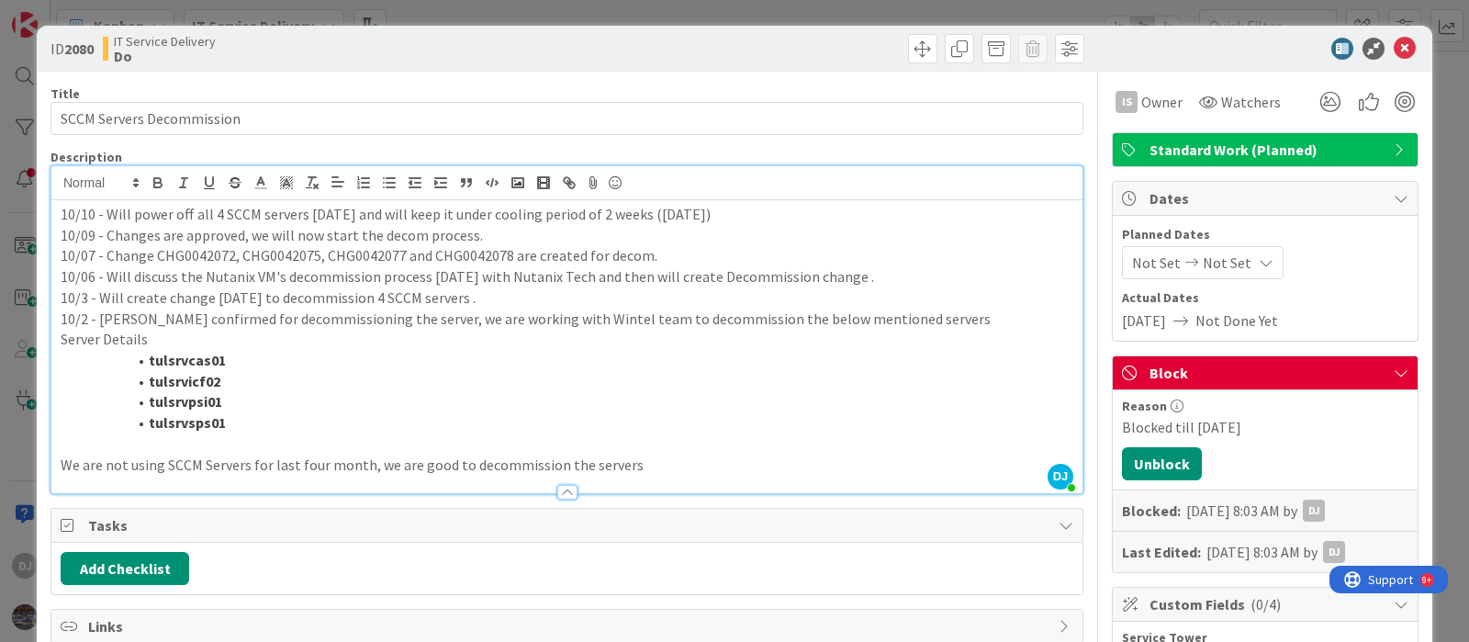
click at [603, 14] on div "ID 2080 IT Service Delivery Do Title 25 / 128 SCCM Servers Decommission Descrip…" at bounding box center [734, 321] width 1469 height 642
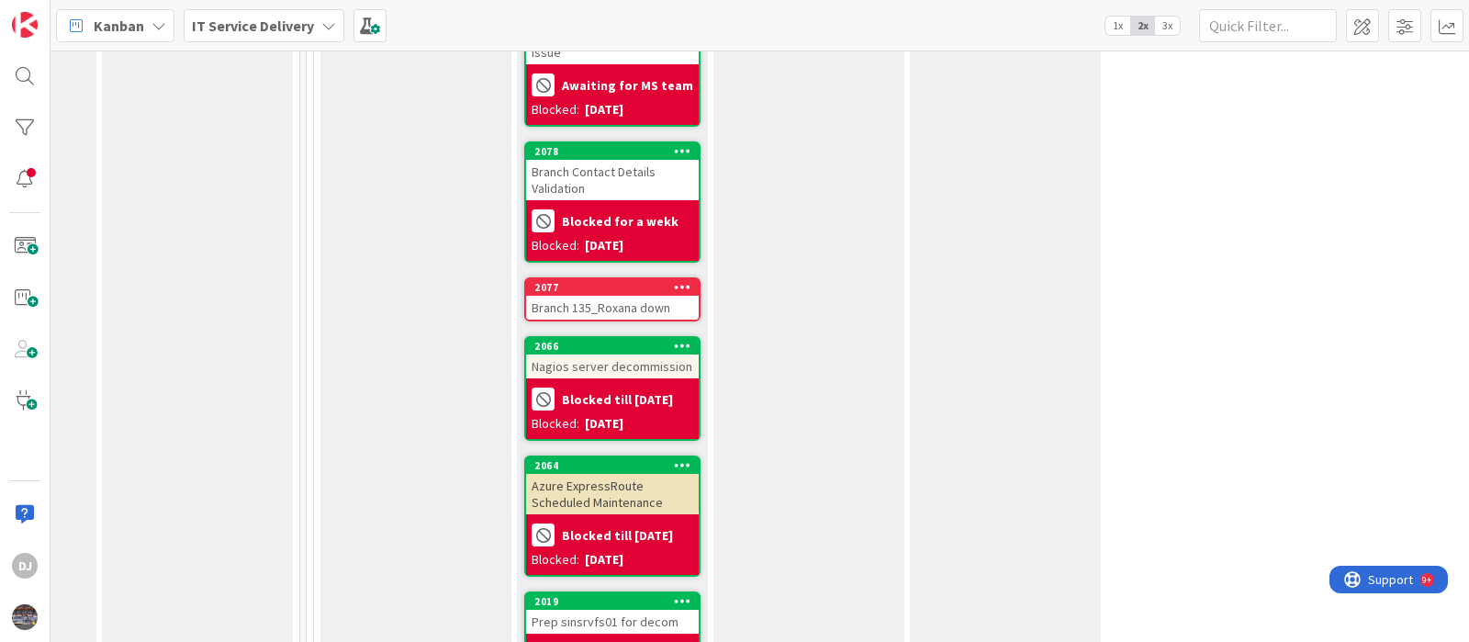
scroll to position [1648, 748]
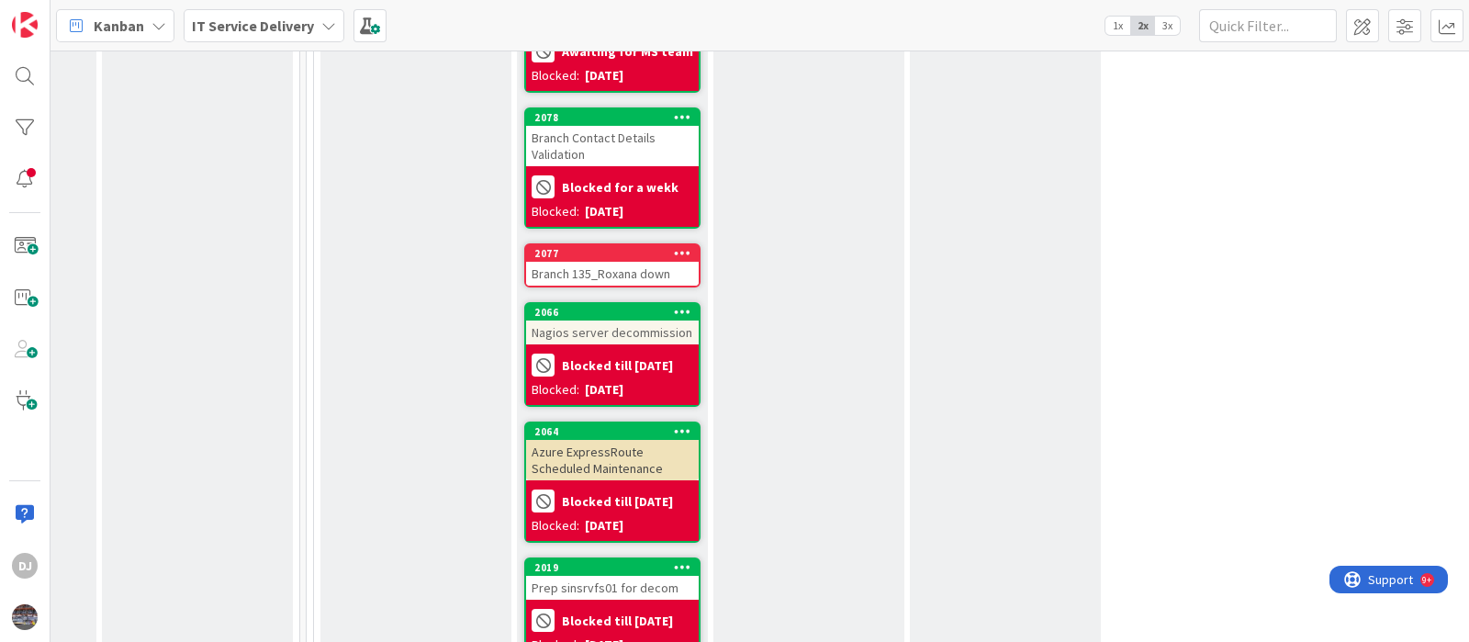
click at [652, 262] on div "Branch 135_Roxana down" at bounding box center [612, 274] width 173 height 24
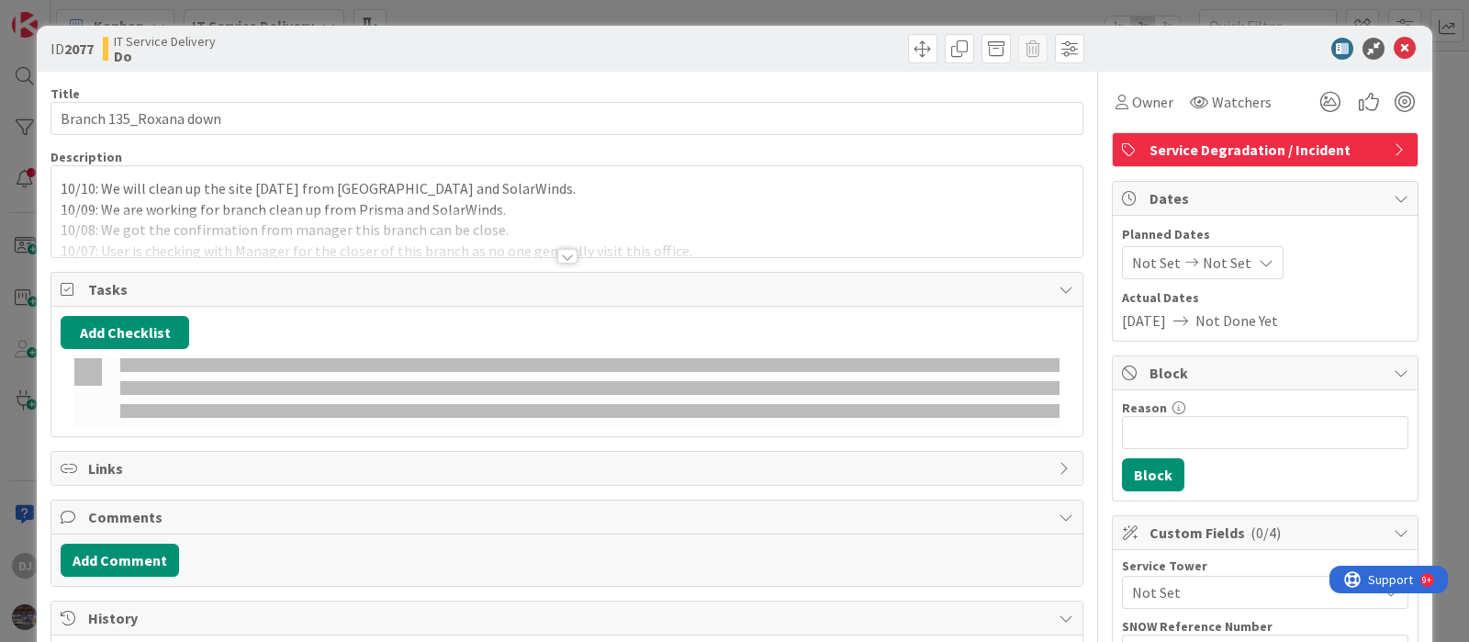
click at [638, 229] on div at bounding box center [566, 233] width 1031 height 47
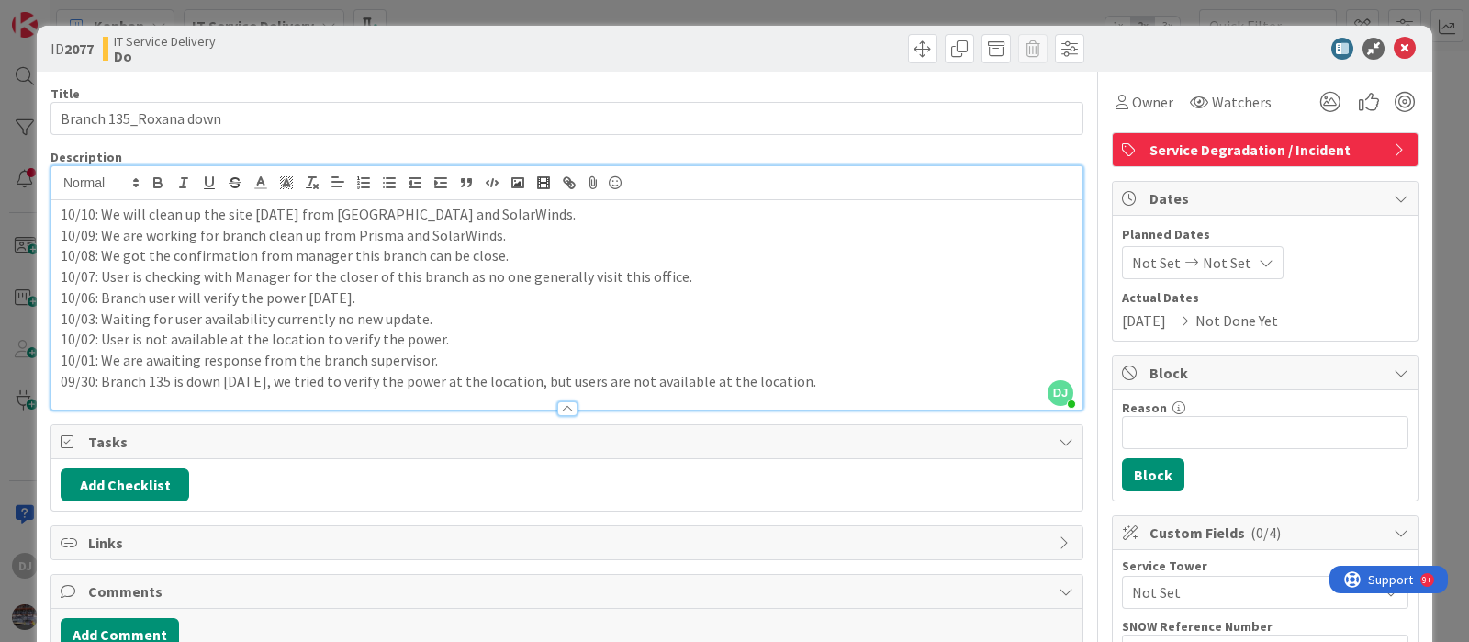
click at [698, 16] on div "ID 2077 IT Service Delivery Do Title 22 / 128 Branch 135_Roxana down Descriptio…" at bounding box center [734, 321] width 1469 height 642
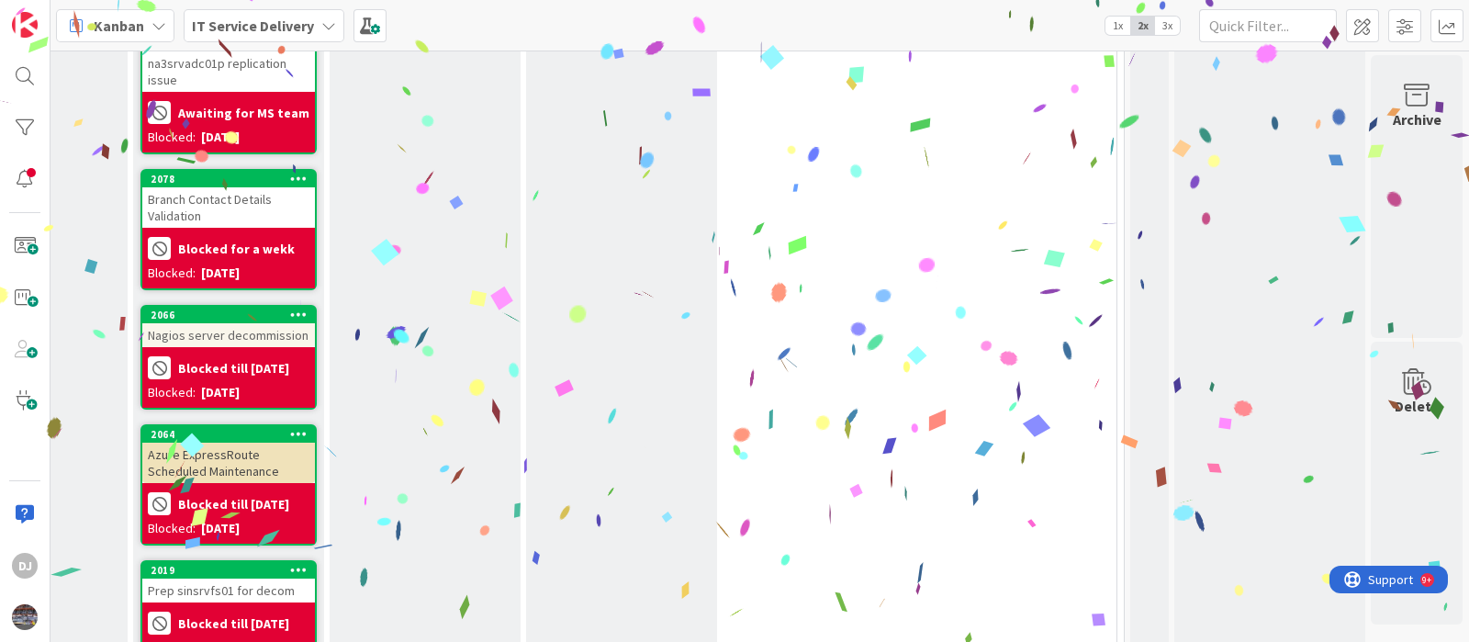
scroll to position [1587, 685]
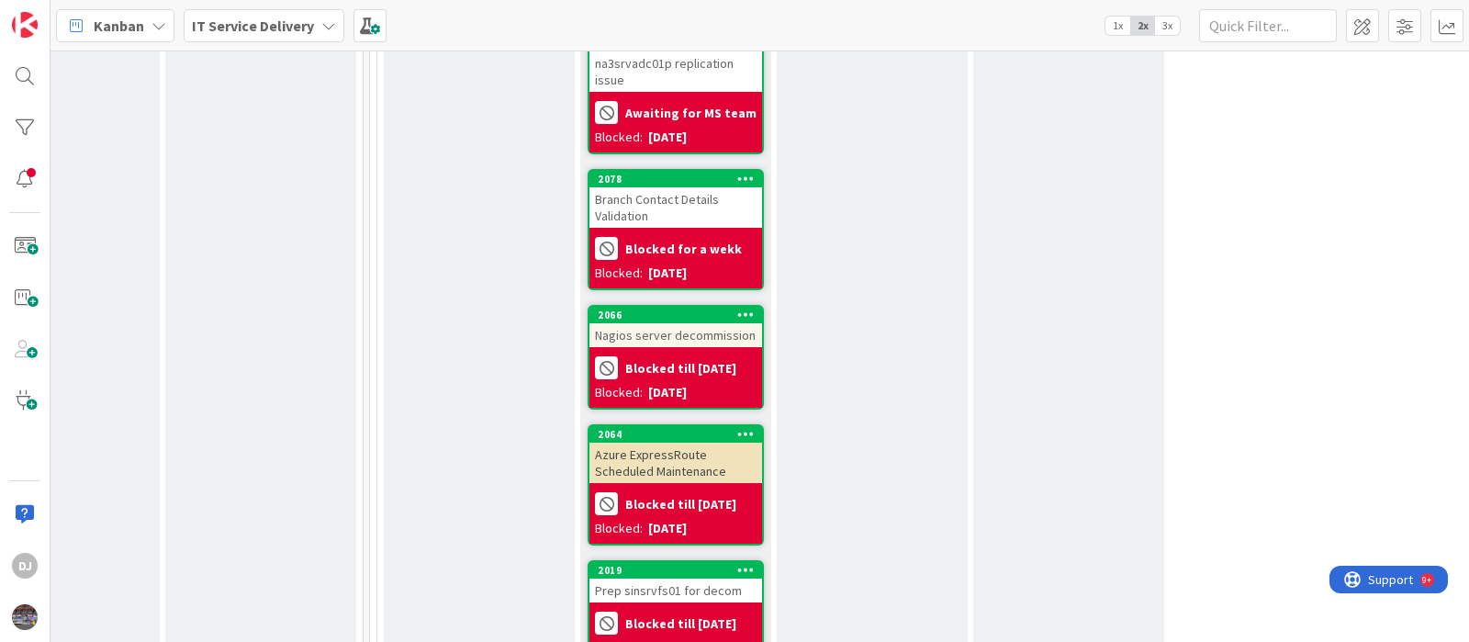
click at [696, 323] on div "Nagios server decommission" at bounding box center [676, 335] width 173 height 24
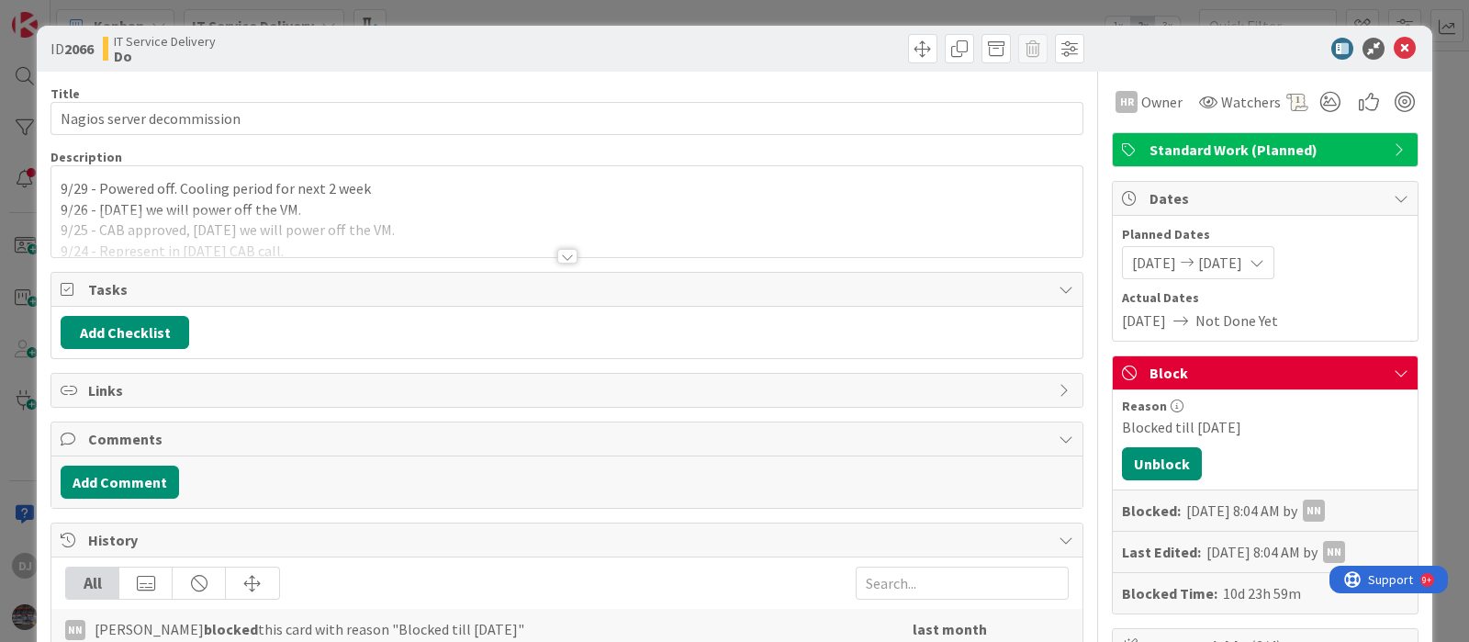
click at [590, 250] on div at bounding box center [566, 233] width 1031 height 47
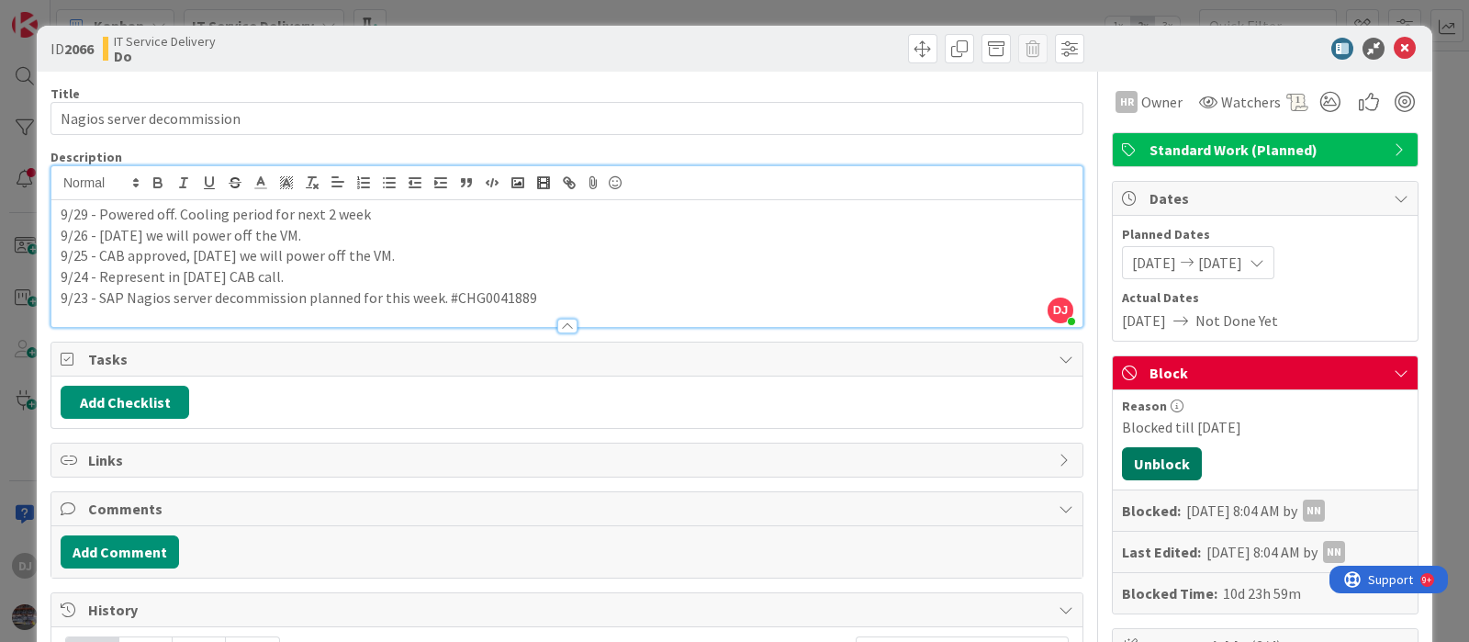
click at [1137, 467] on button "Unblock" at bounding box center [1162, 463] width 80 height 33
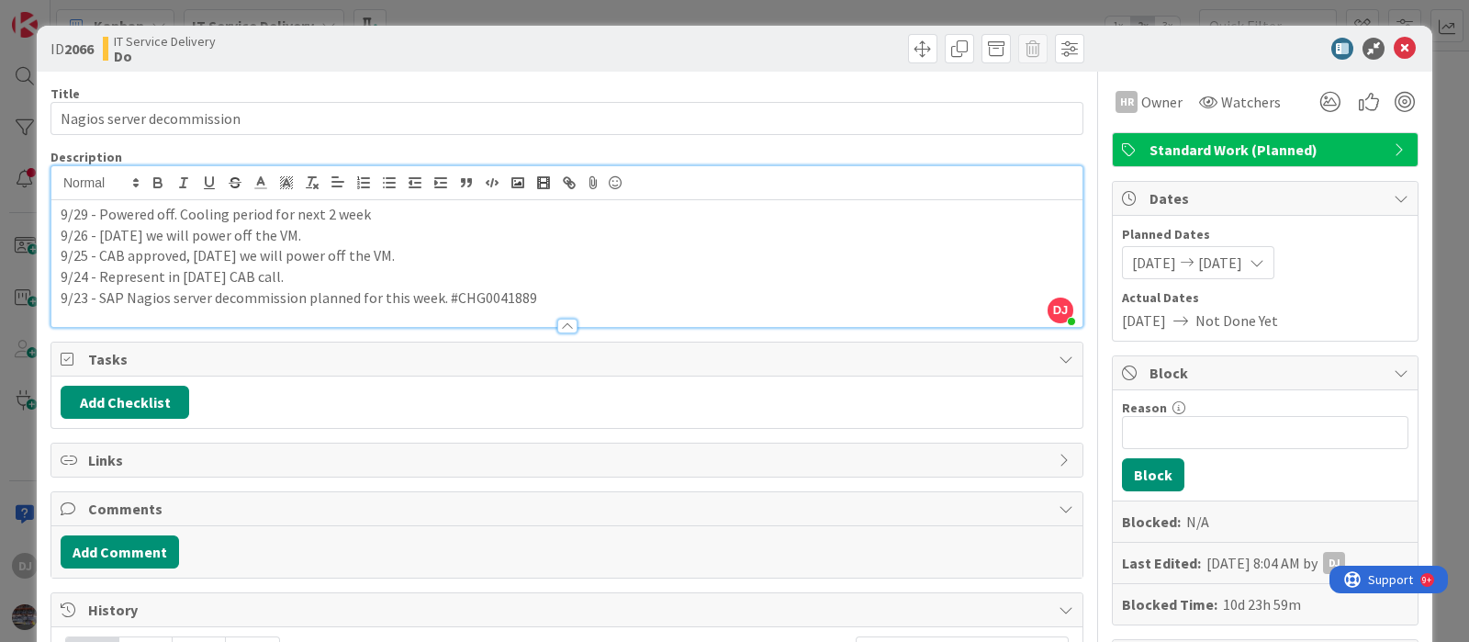
drag, startPoint x: 701, startPoint y: 9, endPoint x: 736, endPoint y: 112, distance: 108.9
click at [701, 9] on div "ID 2066 IT Service Delivery Do Title 26 / 128 Nagios server decommission Descri…" at bounding box center [734, 321] width 1469 height 642
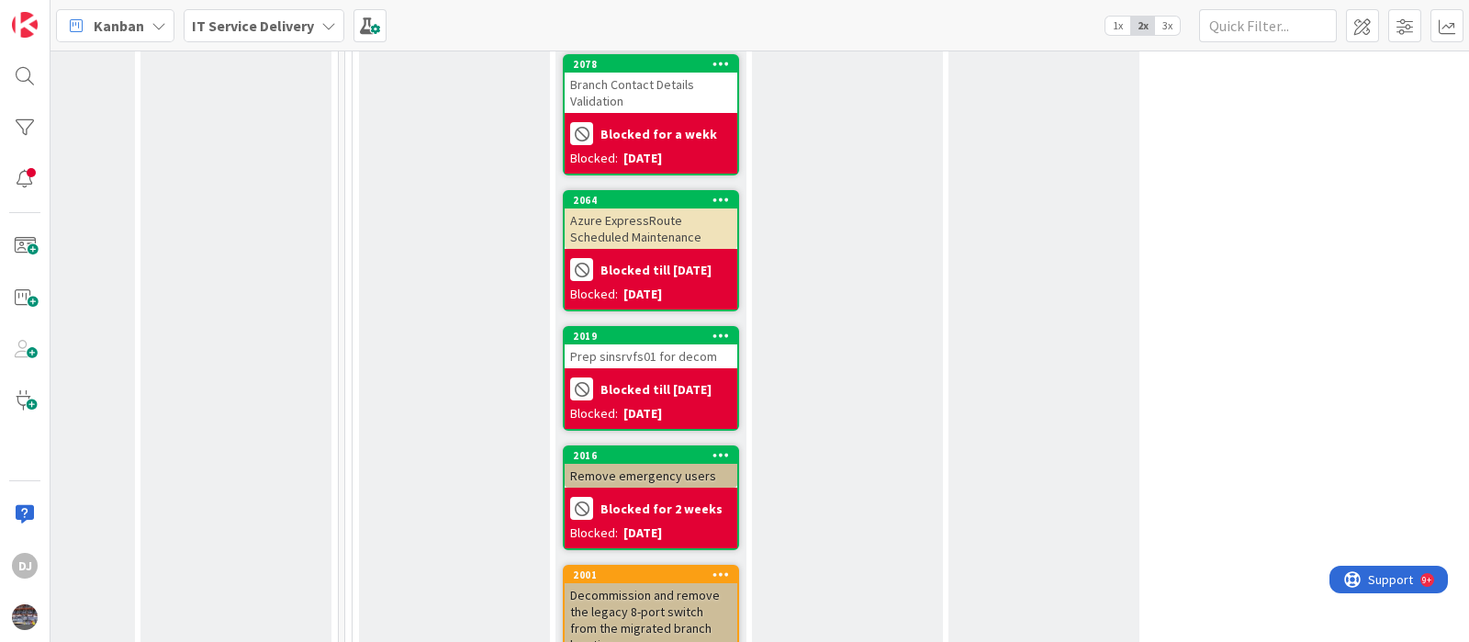
scroll to position [1816, 710]
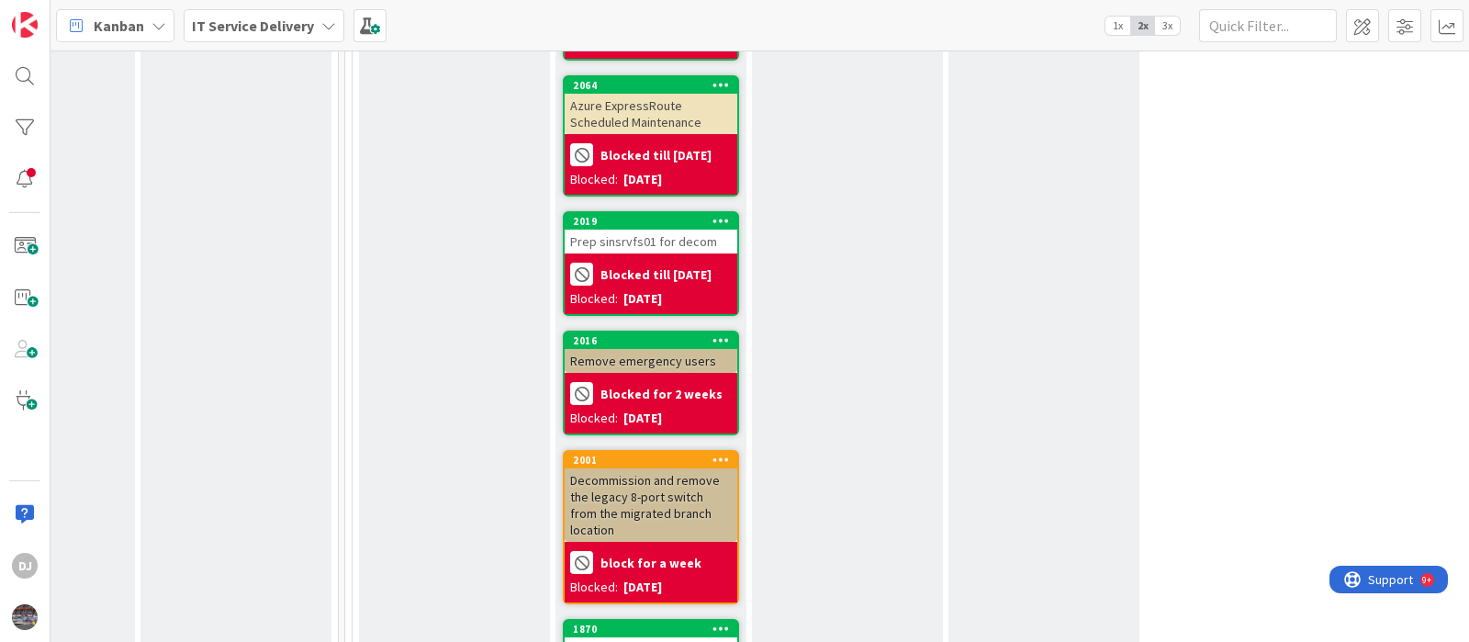
click at [719, 230] on div "Prep sinsrvfs01 for decom" at bounding box center [651, 242] width 173 height 24
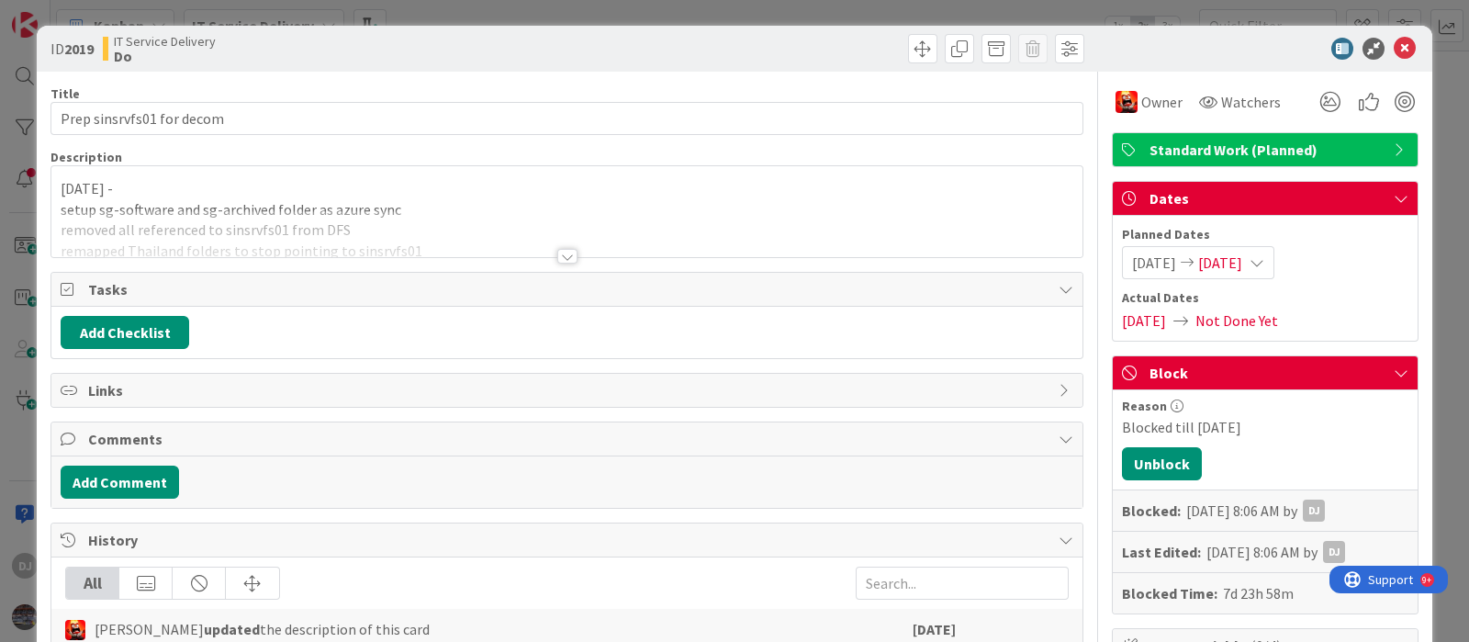
click at [748, 221] on div at bounding box center [566, 233] width 1031 height 47
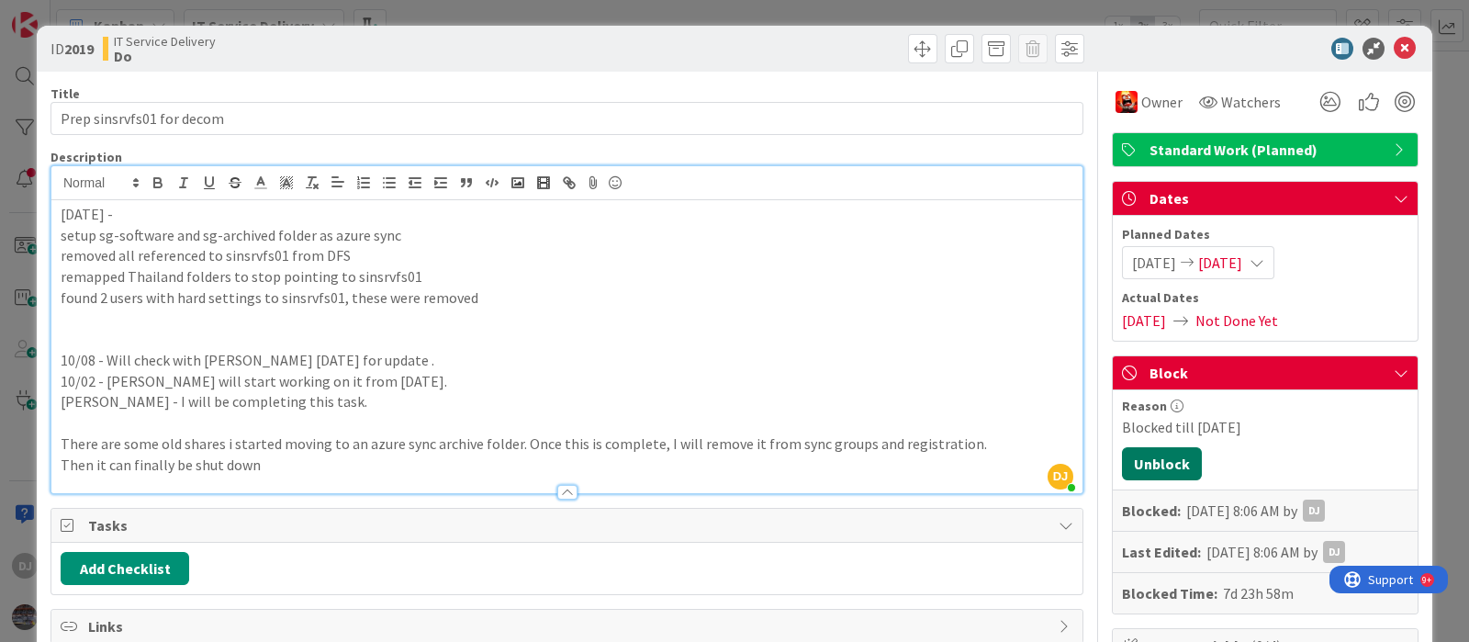
click at [1141, 470] on button "Unblock" at bounding box center [1162, 463] width 80 height 33
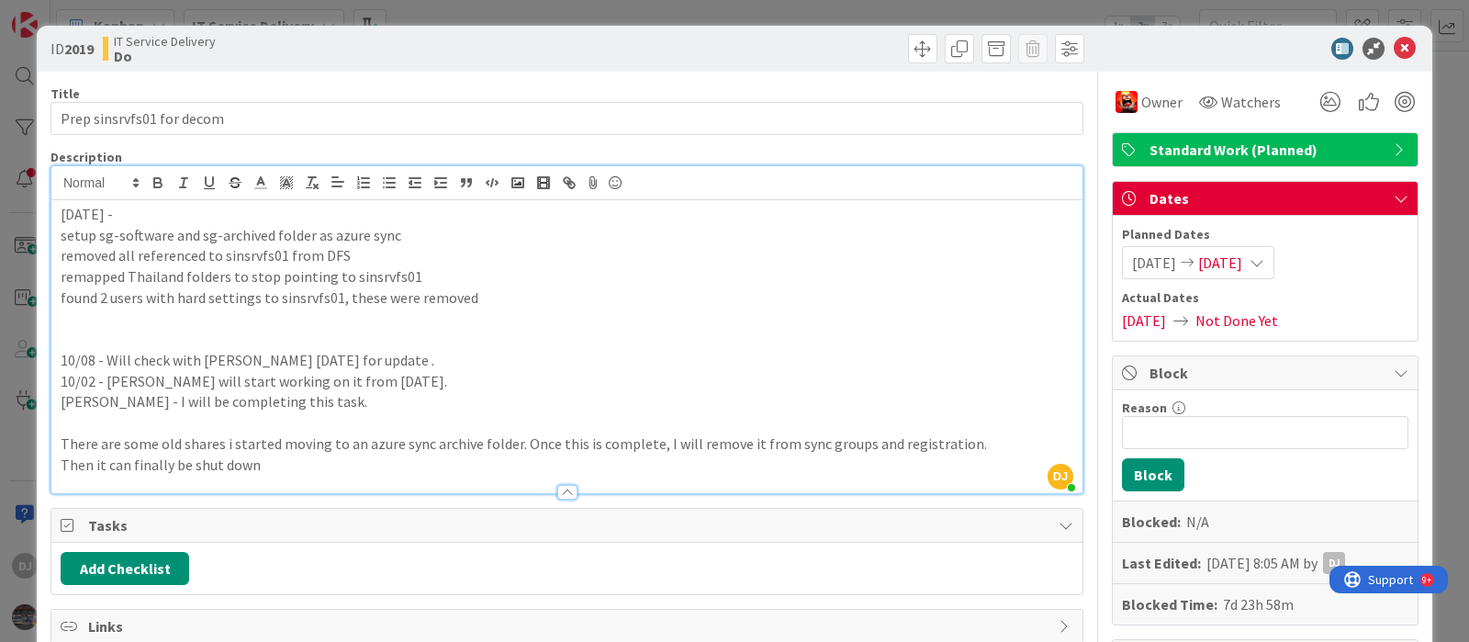
click at [679, 9] on div "ID 2019 IT Service Delivery Do Title 25 / 128 Prep sinsrvfs01 for decom Descrip…" at bounding box center [734, 321] width 1469 height 642
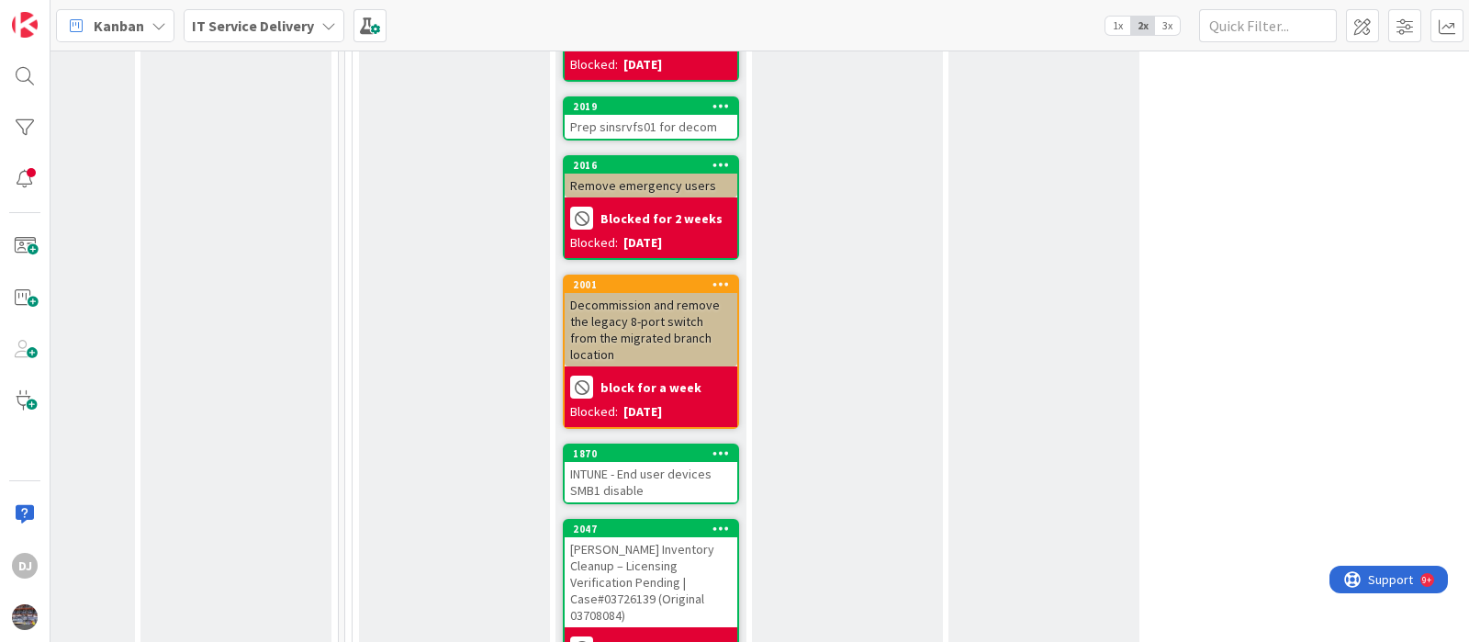
scroll to position [1816, 710]
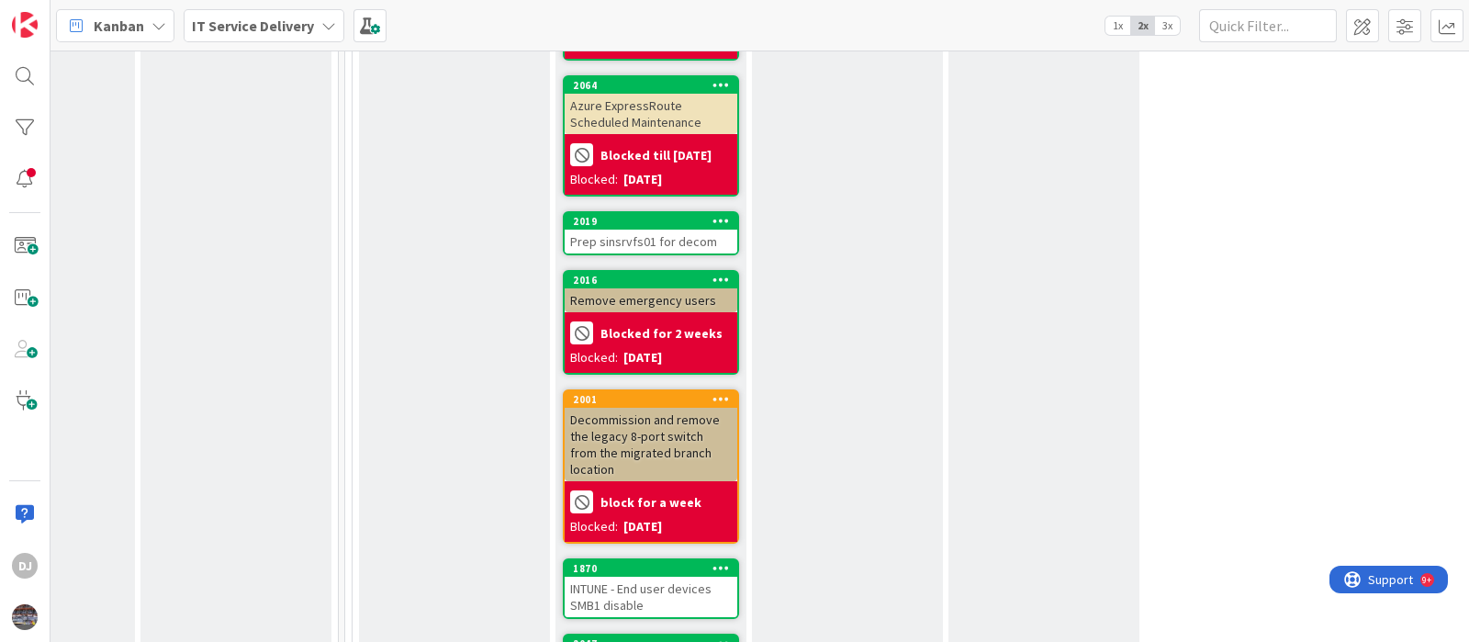
click at [670, 230] on div "Prep sinsrvfs01 for decom" at bounding box center [651, 242] width 173 height 24
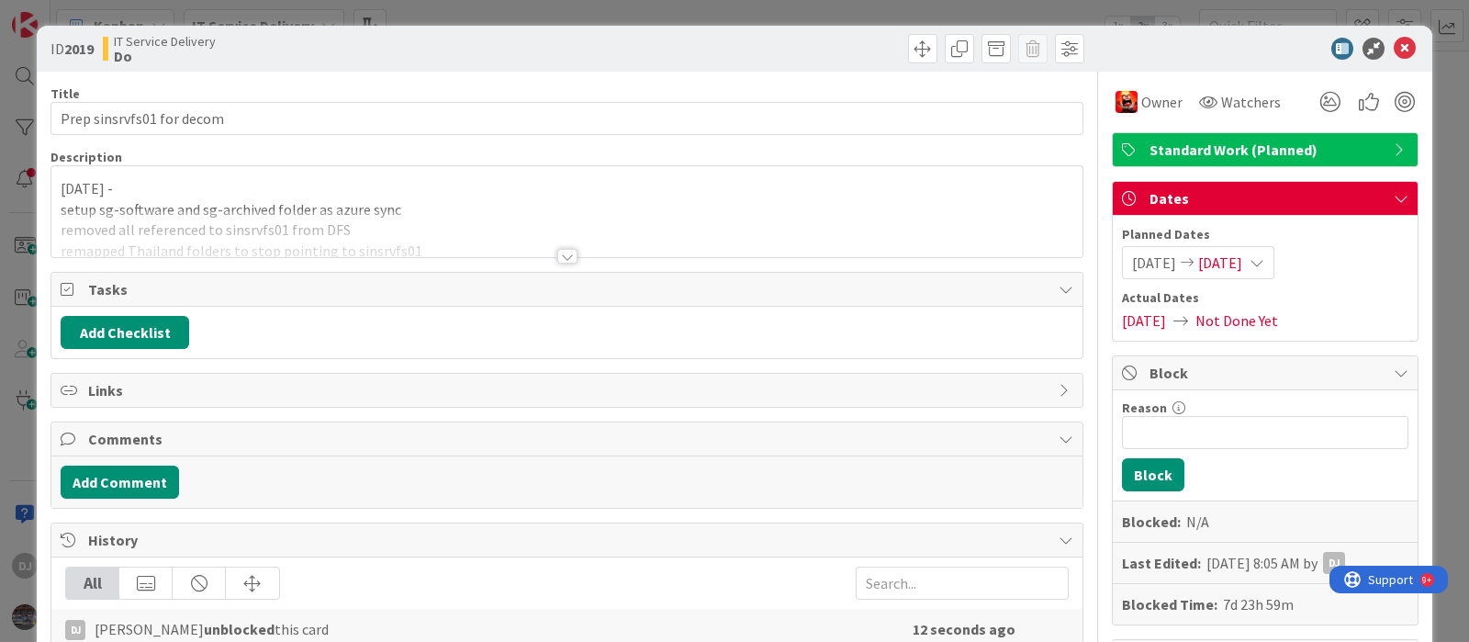
drag, startPoint x: 670, startPoint y: 213, endPoint x: 694, endPoint y: 230, distance: 29.6
click at [670, 213] on div at bounding box center [566, 233] width 1031 height 47
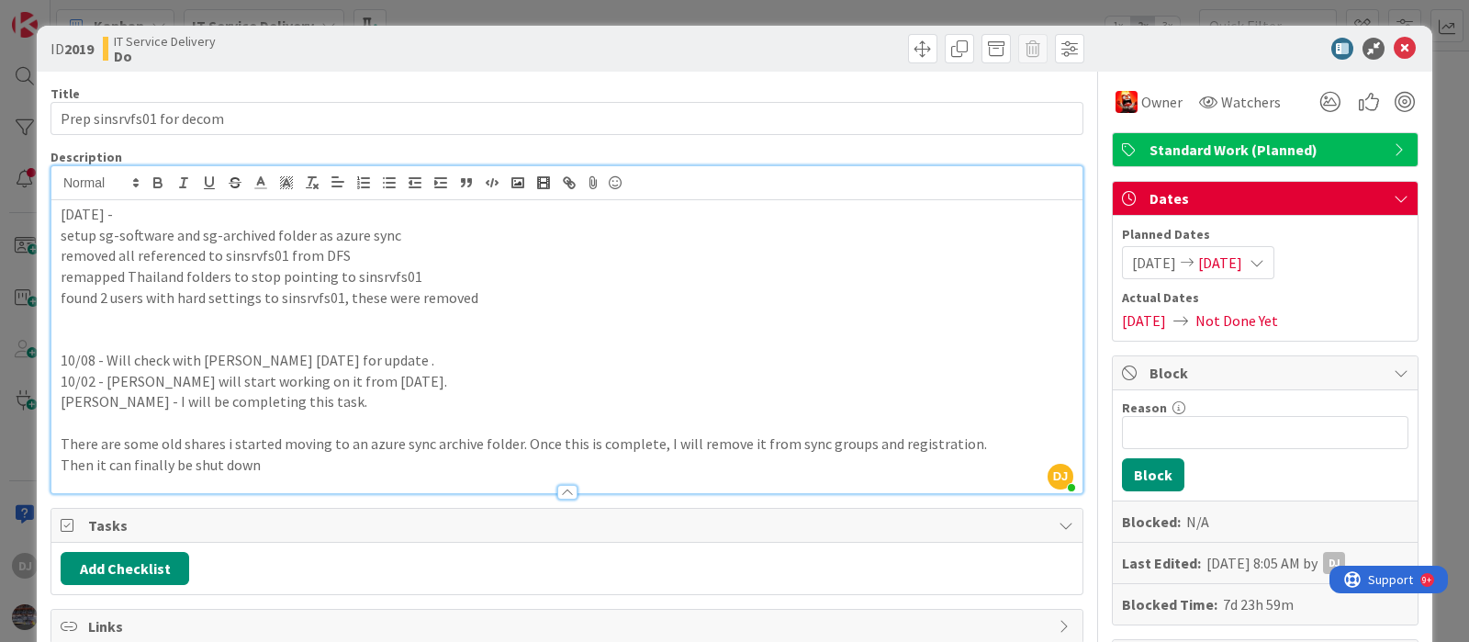
click at [714, 19] on div "ID 2019 IT Service Delivery Do Title 25 / 128 Prep sinsrvfs01 for decom Descrip…" at bounding box center [734, 321] width 1469 height 642
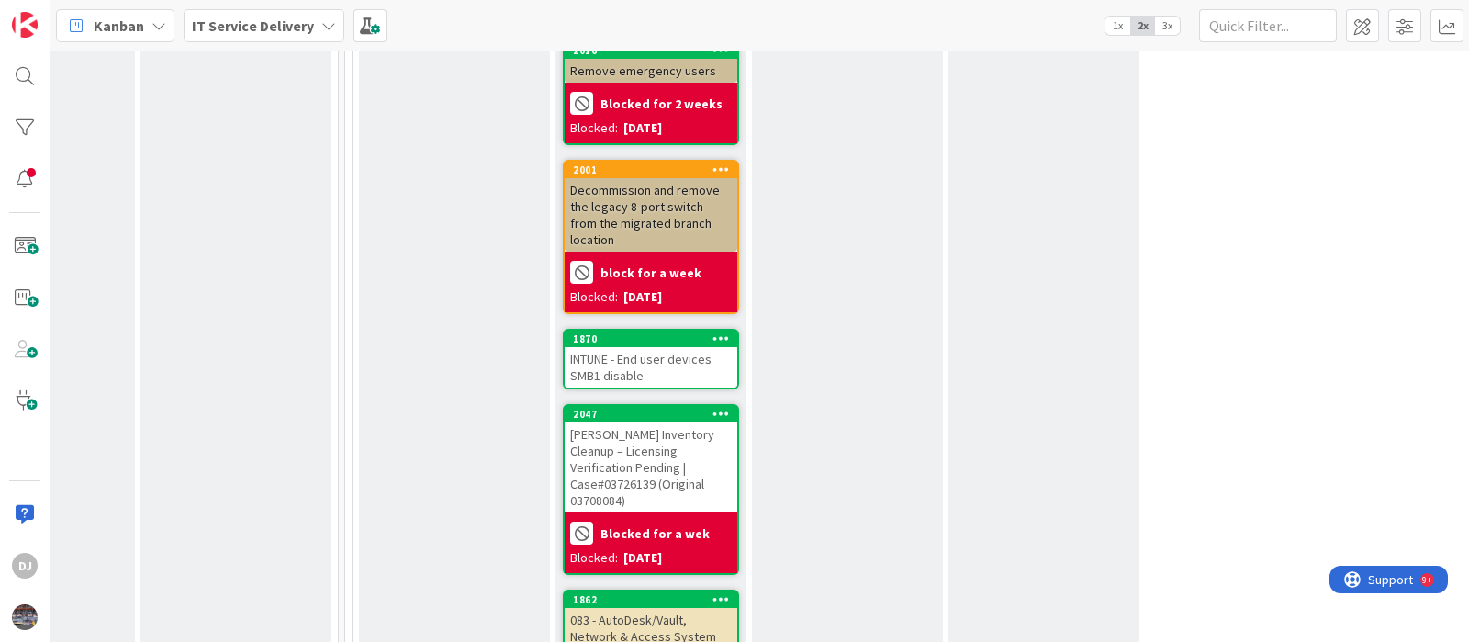
click at [709, 178] on div "Decommission and remove the legacy 8-port switch from the migrated branch locat…" at bounding box center [651, 214] width 173 height 73
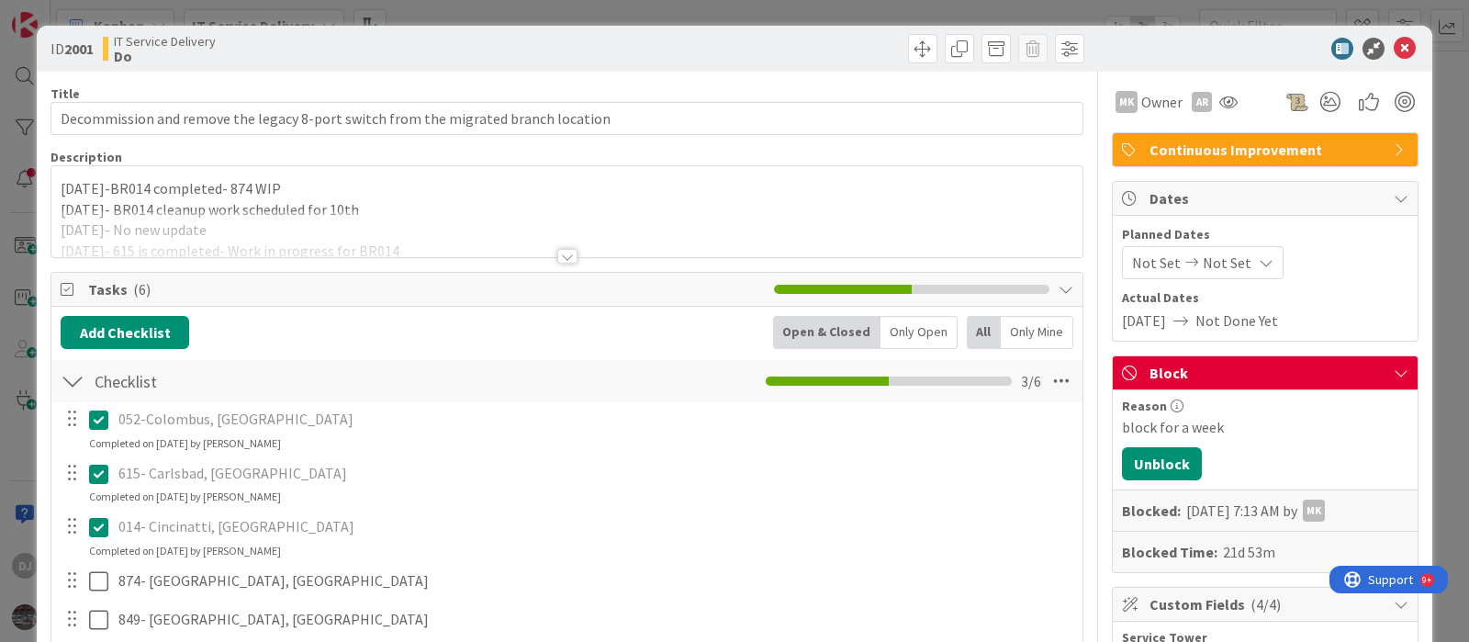
click at [600, 219] on div at bounding box center [566, 233] width 1031 height 47
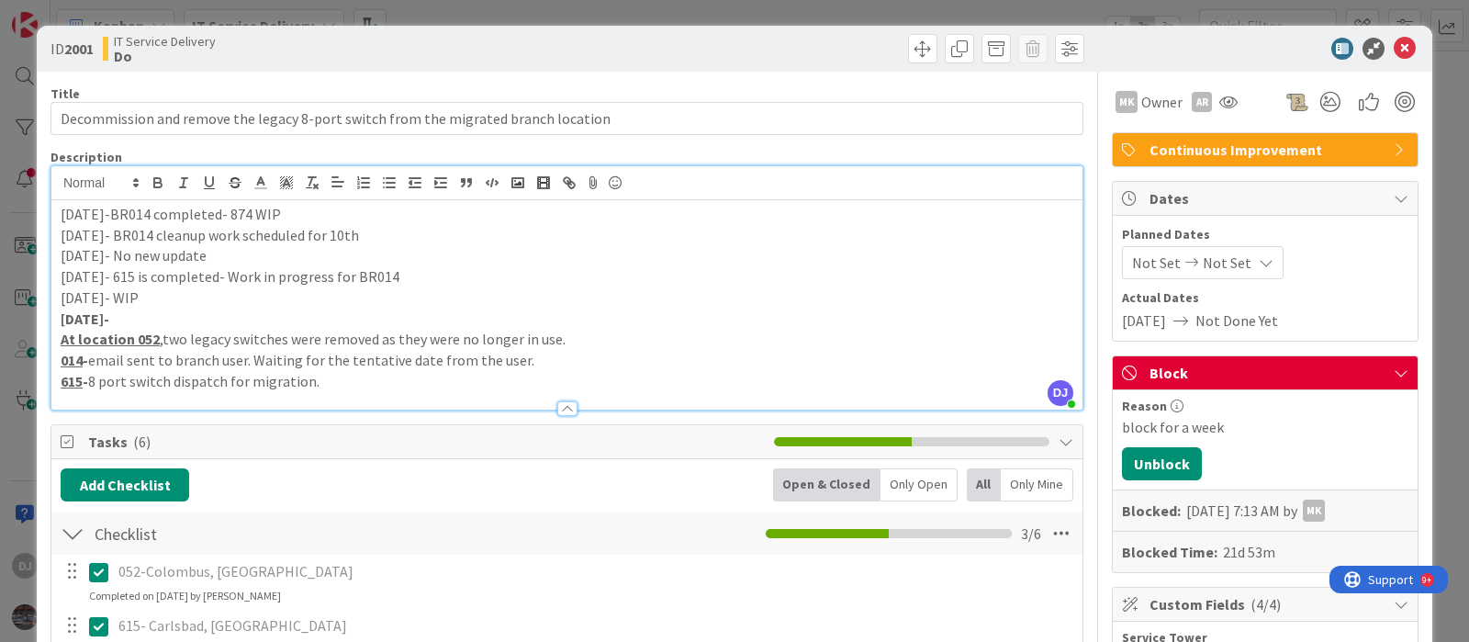
click at [721, 10] on div "ID 2001 IT Service Delivery Do Title 82 / 128 Decommission and remove the legac…" at bounding box center [734, 321] width 1469 height 642
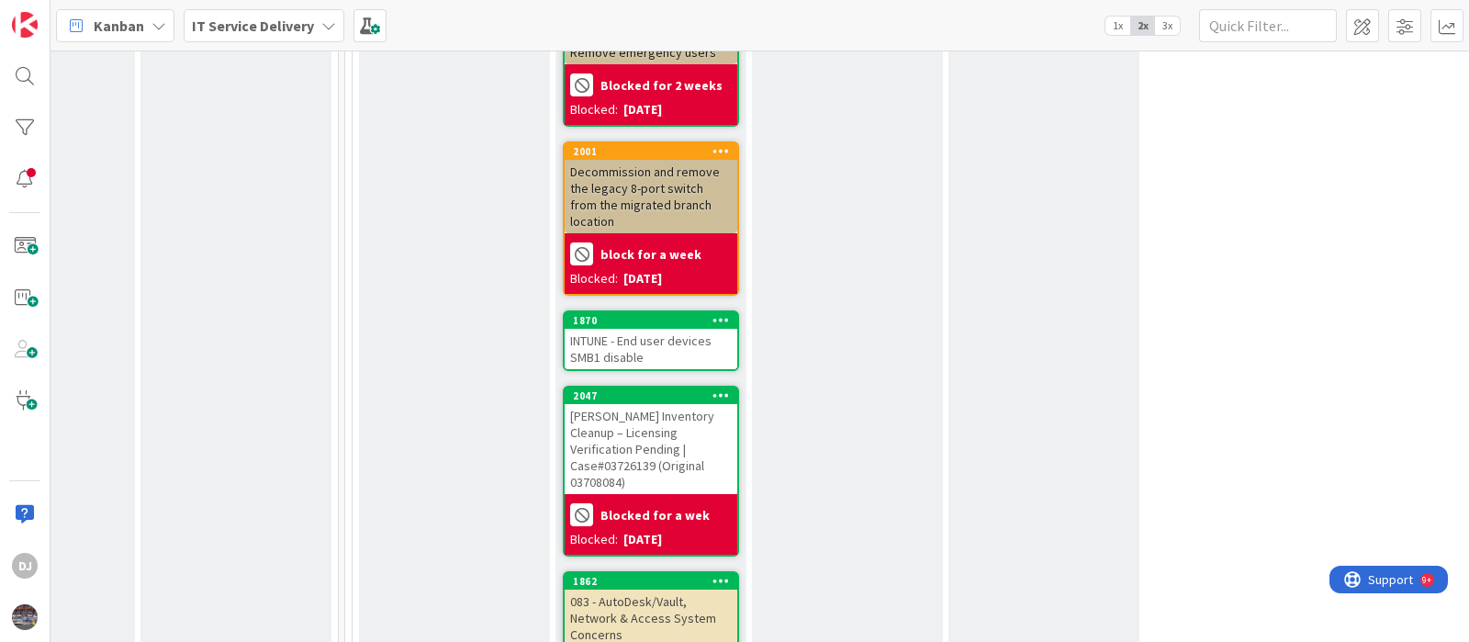
scroll to position [2046, 710]
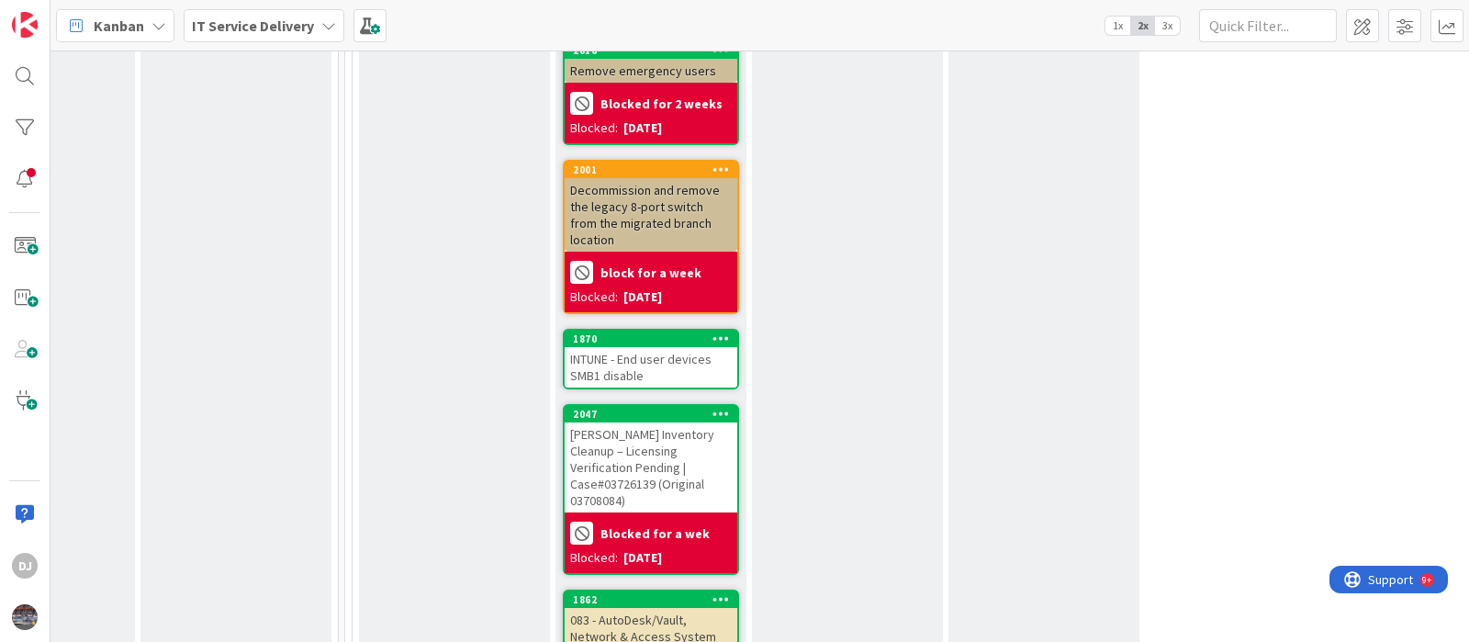
click at [698, 347] on div "INTUNE - End user devices SMB1 disable" at bounding box center [651, 367] width 173 height 40
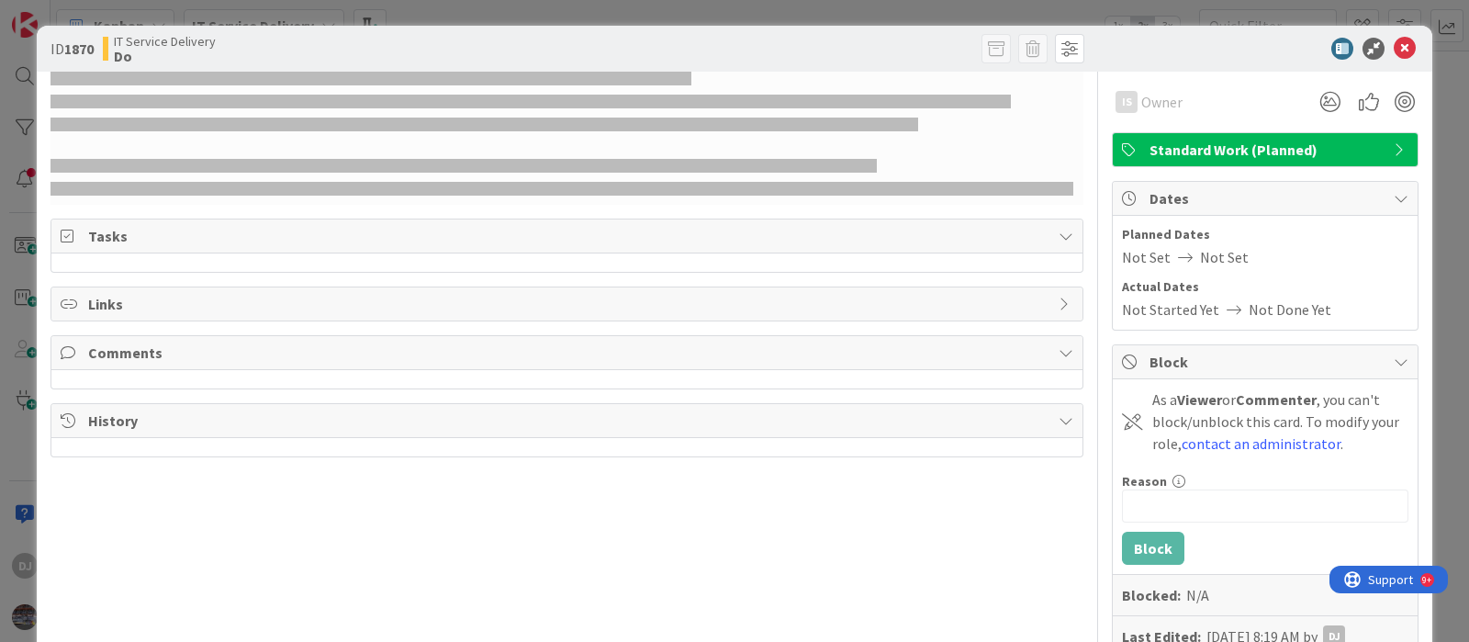
drag, startPoint x: 673, startPoint y: 191, endPoint x: 669, endPoint y: 182, distance: 10.3
click at [669, 182] on div at bounding box center [562, 189] width 1023 height 14
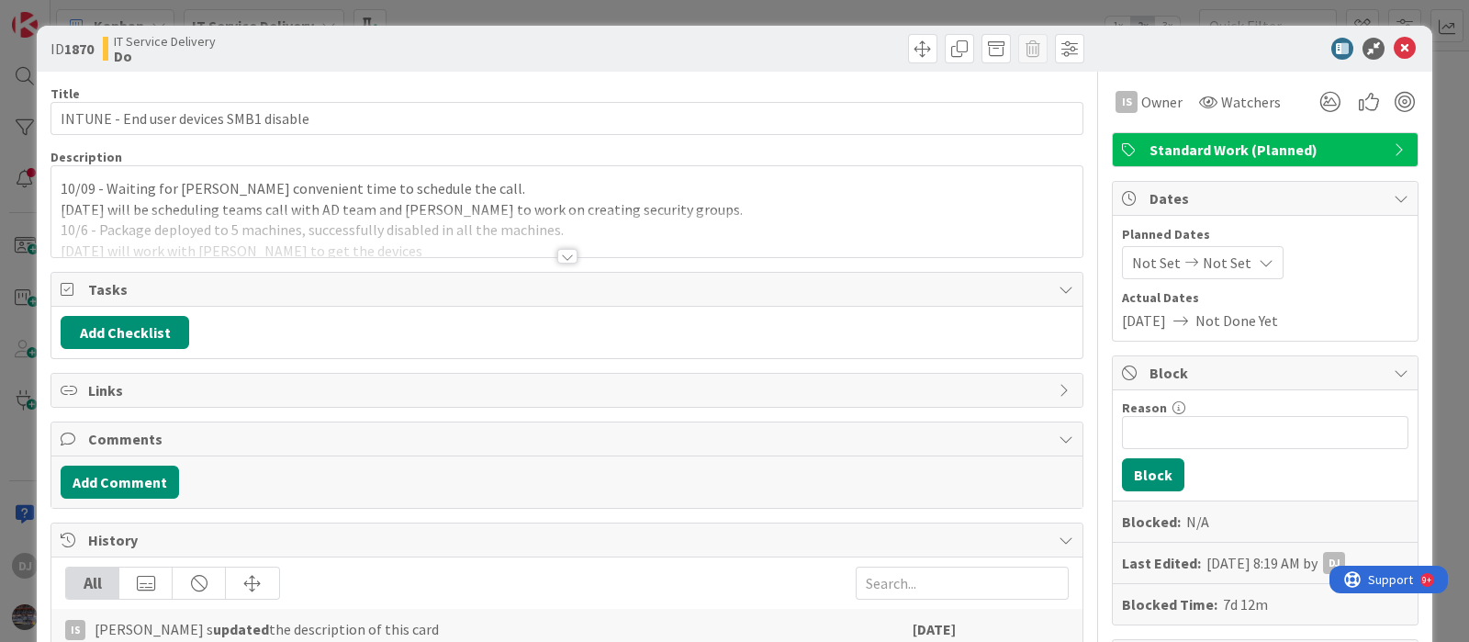
click at [697, 212] on div at bounding box center [566, 233] width 1031 height 47
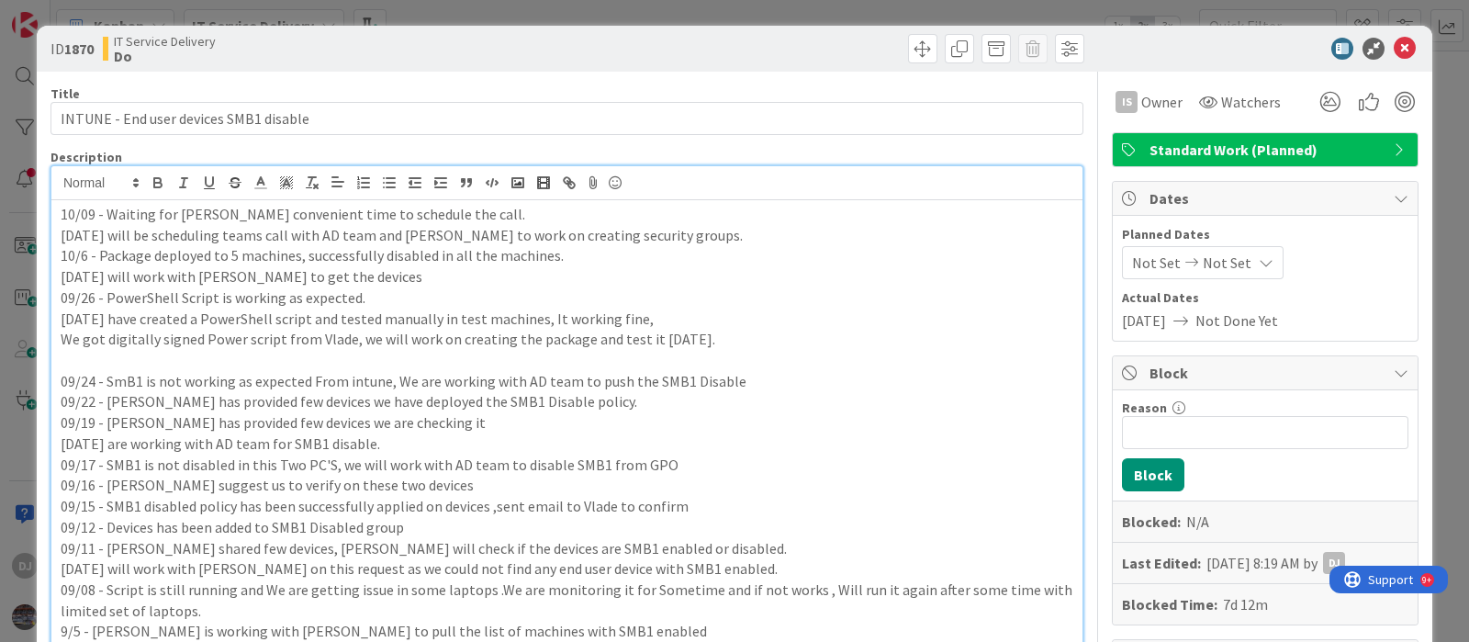
click at [759, 4] on div "ID 1870 IT Service Delivery Do Title 38 / 128 INTUNE - End user devices SMB1 di…" at bounding box center [734, 321] width 1469 height 642
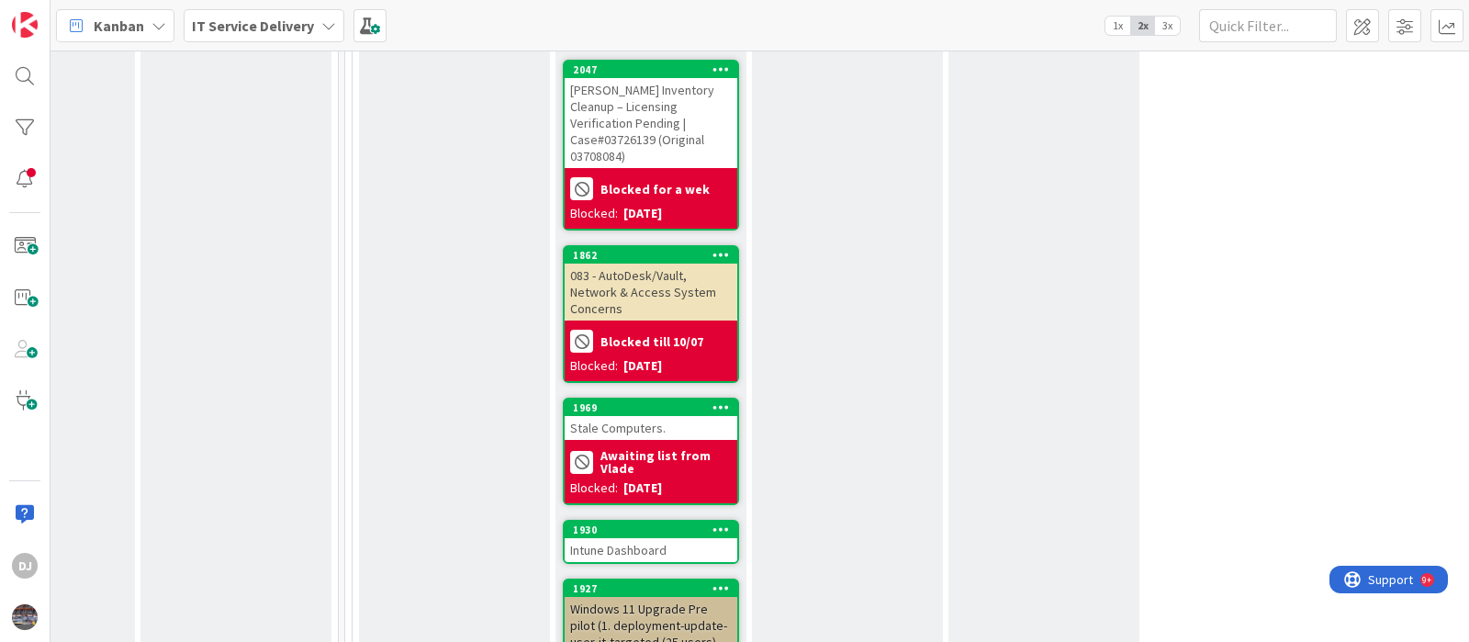
scroll to position [2276, 710]
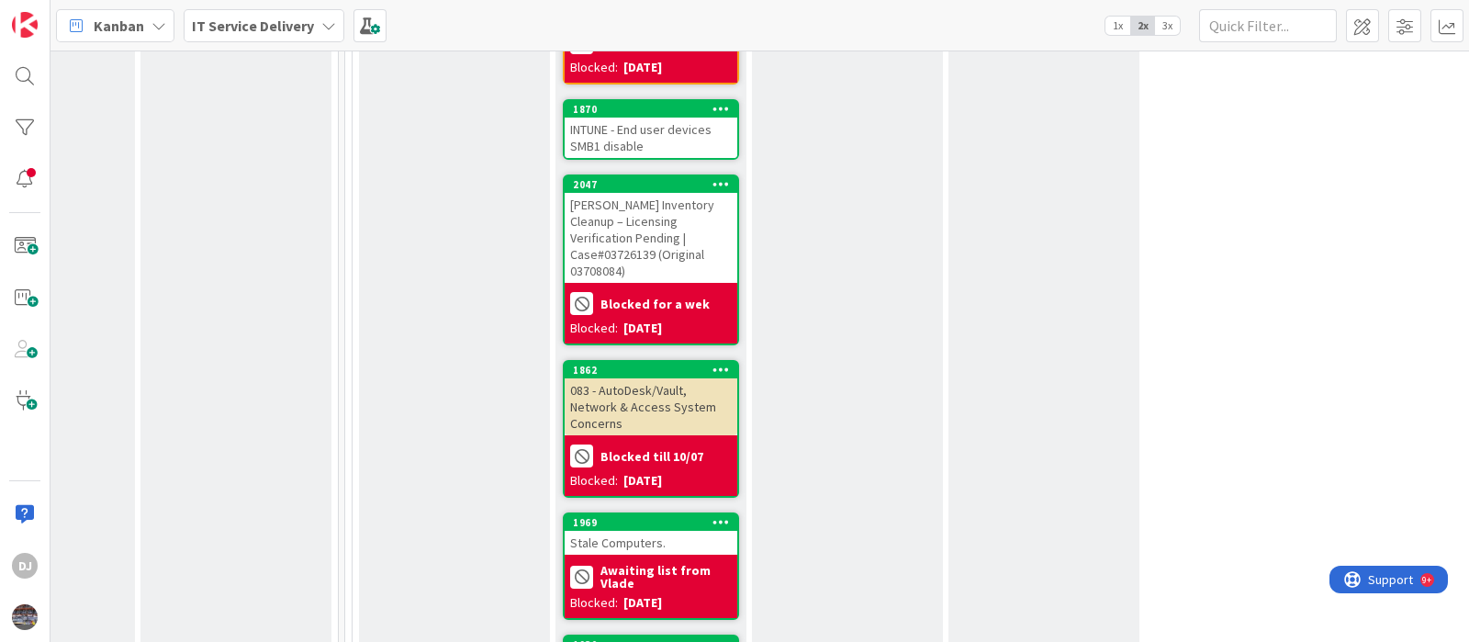
click at [669, 193] on div "[PERSON_NAME] Inventory Cleanup – Licensing Verification Pending | Case#0372613…" at bounding box center [651, 238] width 173 height 90
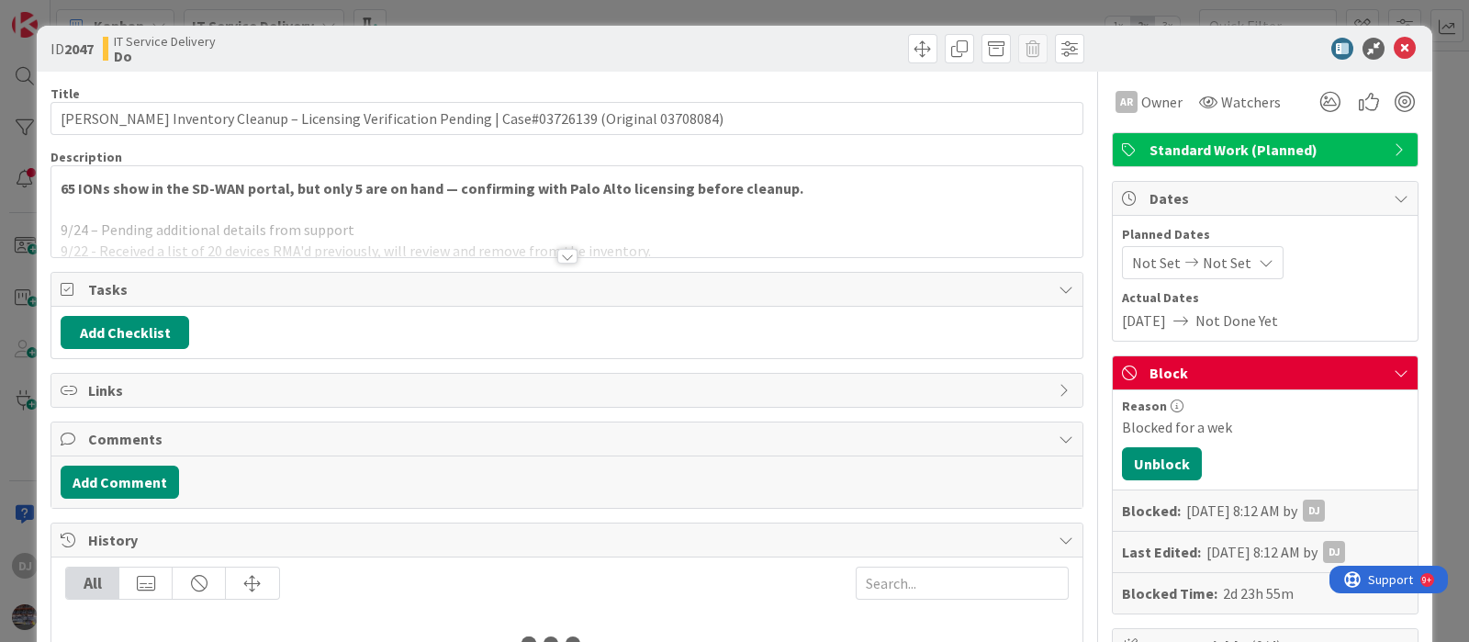
click at [702, 228] on div at bounding box center [566, 233] width 1031 height 47
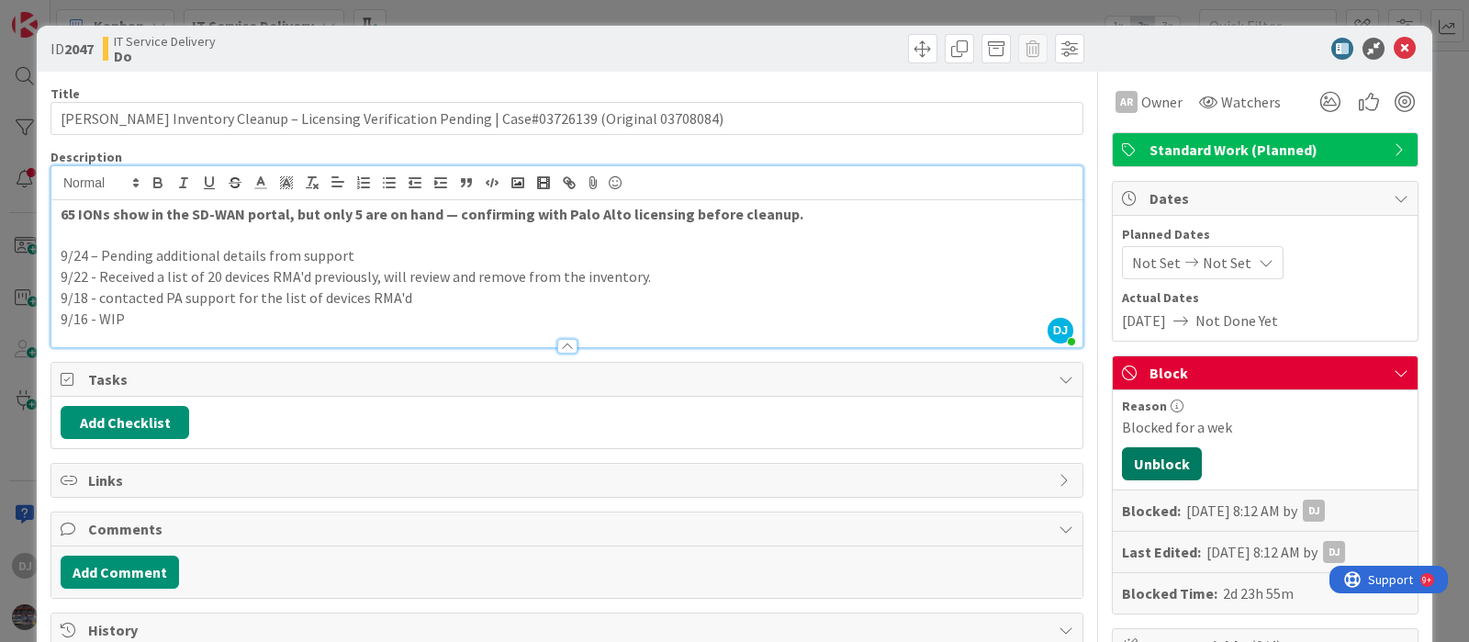
drag, startPoint x: 1123, startPoint y: 470, endPoint x: 1087, endPoint y: 452, distance: 40.2
click at [1122, 469] on button "Unblock" at bounding box center [1162, 463] width 80 height 33
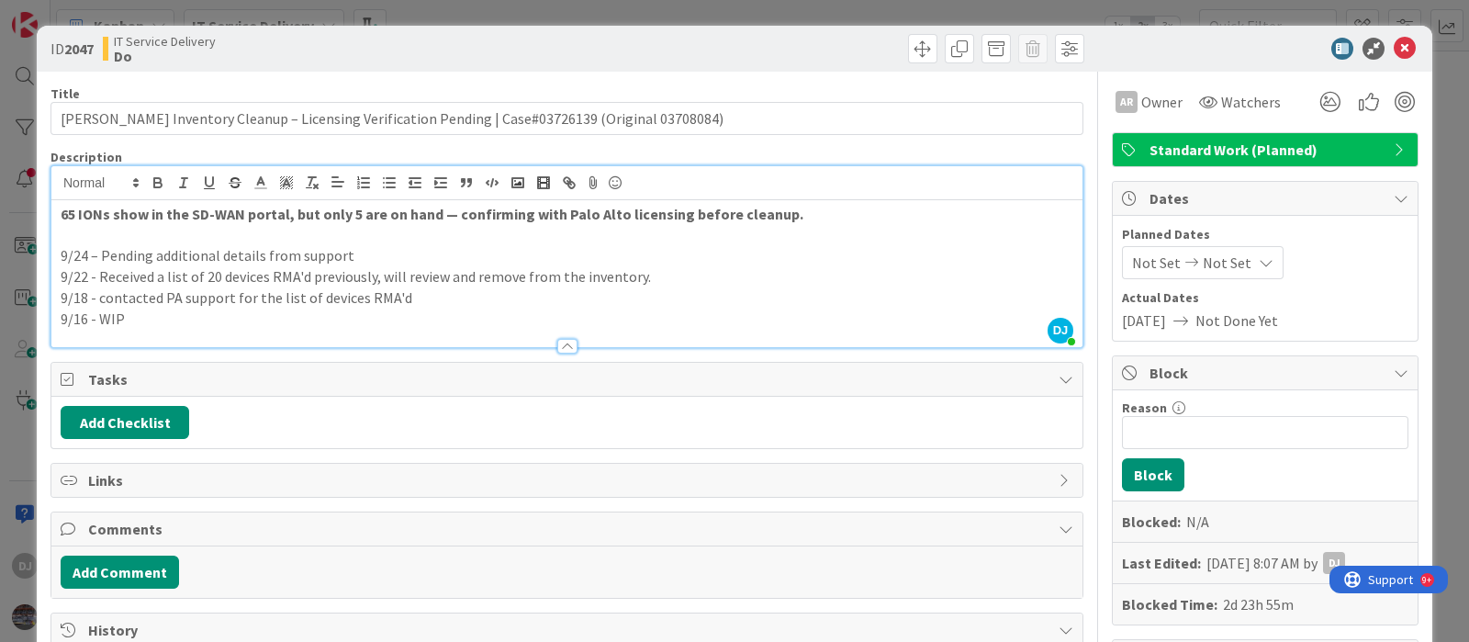
click at [743, 10] on div "ID 2047 IT Service Delivery Do Title 97 / 128 ION Device Inventory Cleanup – Li…" at bounding box center [734, 321] width 1469 height 642
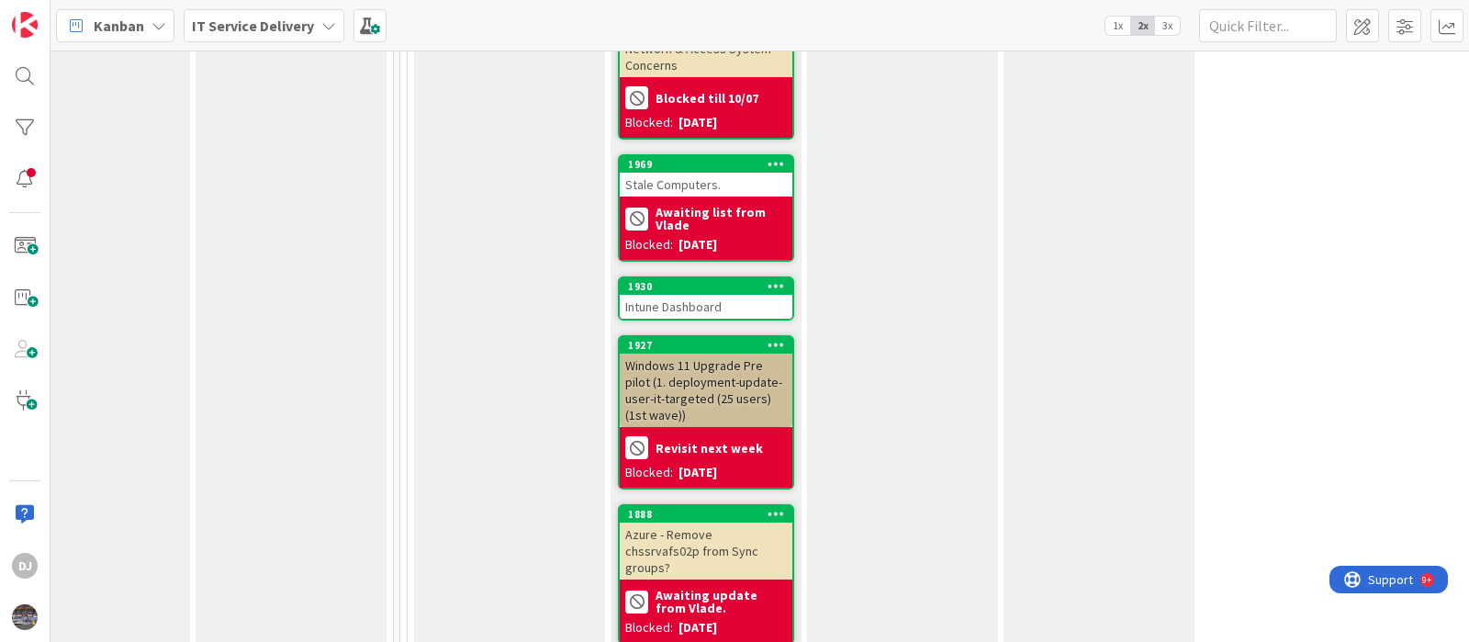
scroll to position [2493, 655]
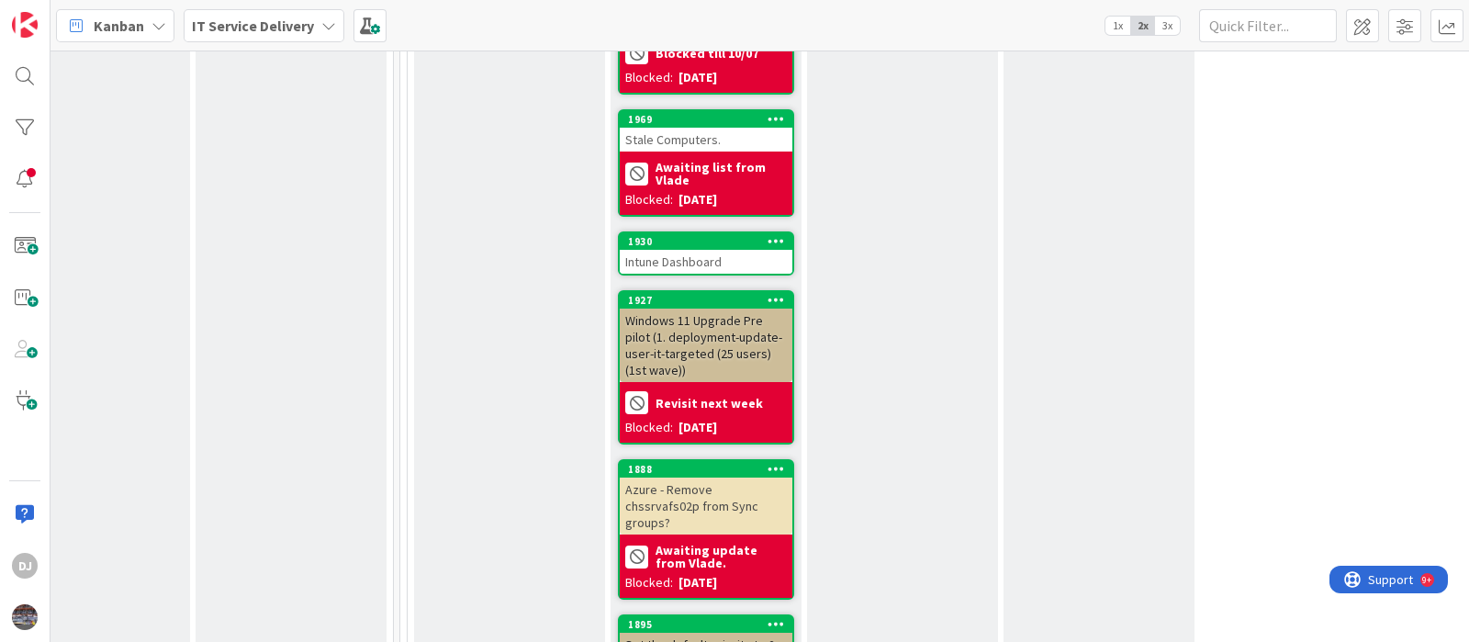
click at [674, 250] on div "Intune Dashboard" at bounding box center [706, 262] width 173 height 24
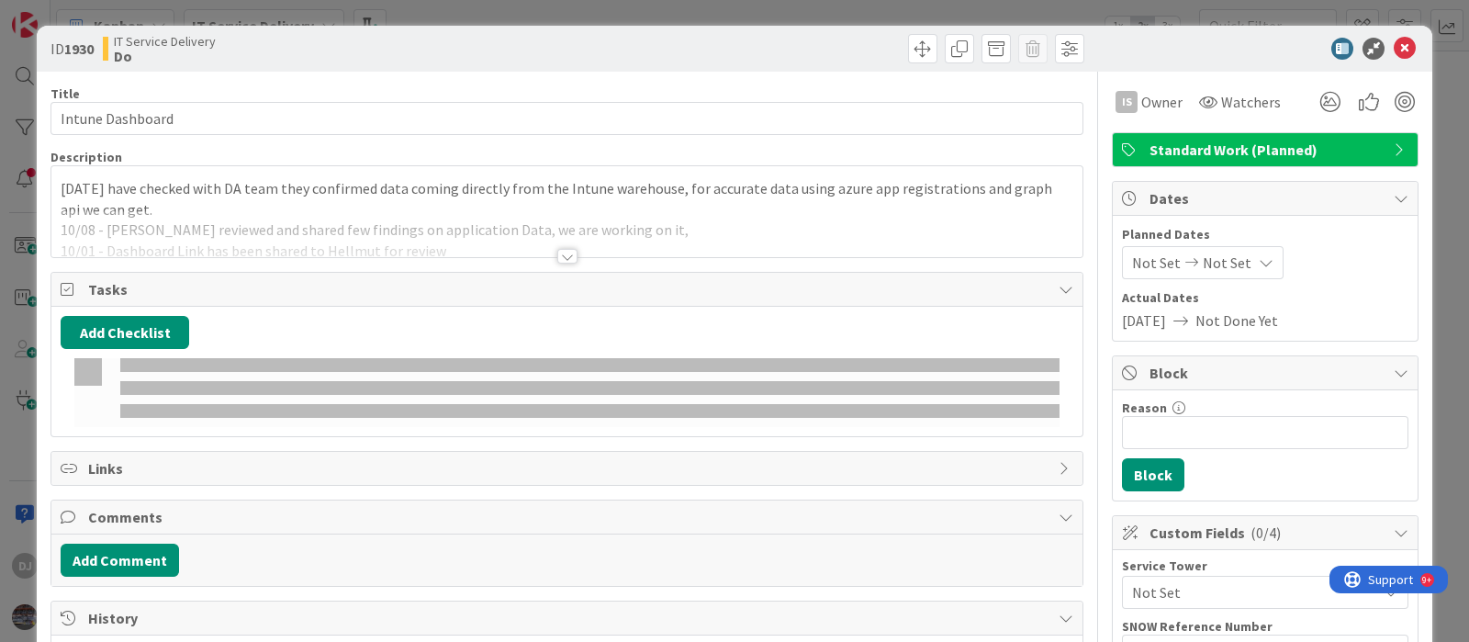
drag, startPoint x: 674, startPoint y: 208, endPoint x: 674, endPoint y: 224, distance: 16.5
click at [674, 208] on p "[DATE] have checked with DA team they confirmed data coming directly from the I…" at bounding box center [567, 198] width 1013 height 41
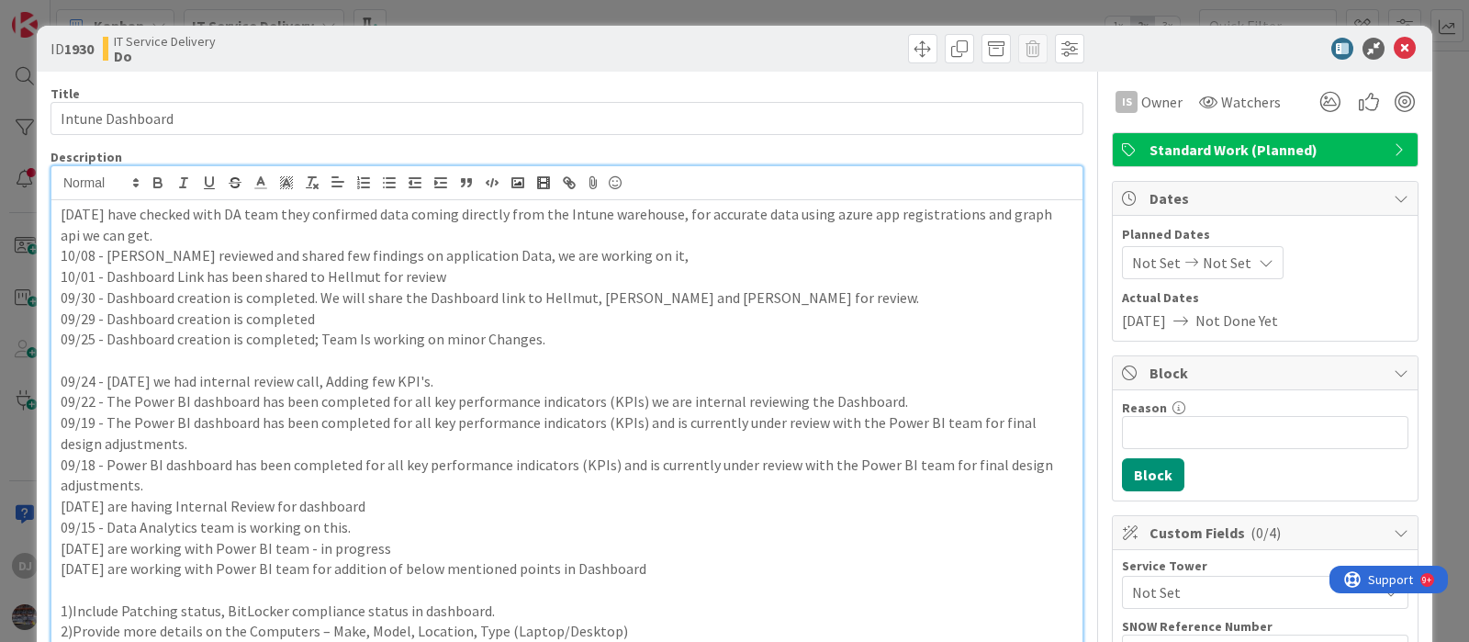
click at [638, 8] on div "ID 1930 IT Service Delivery Do Title 16 / 128 Intune Dashboard Description DJ […" at bounding box center [734, 321] width 1469 height 642
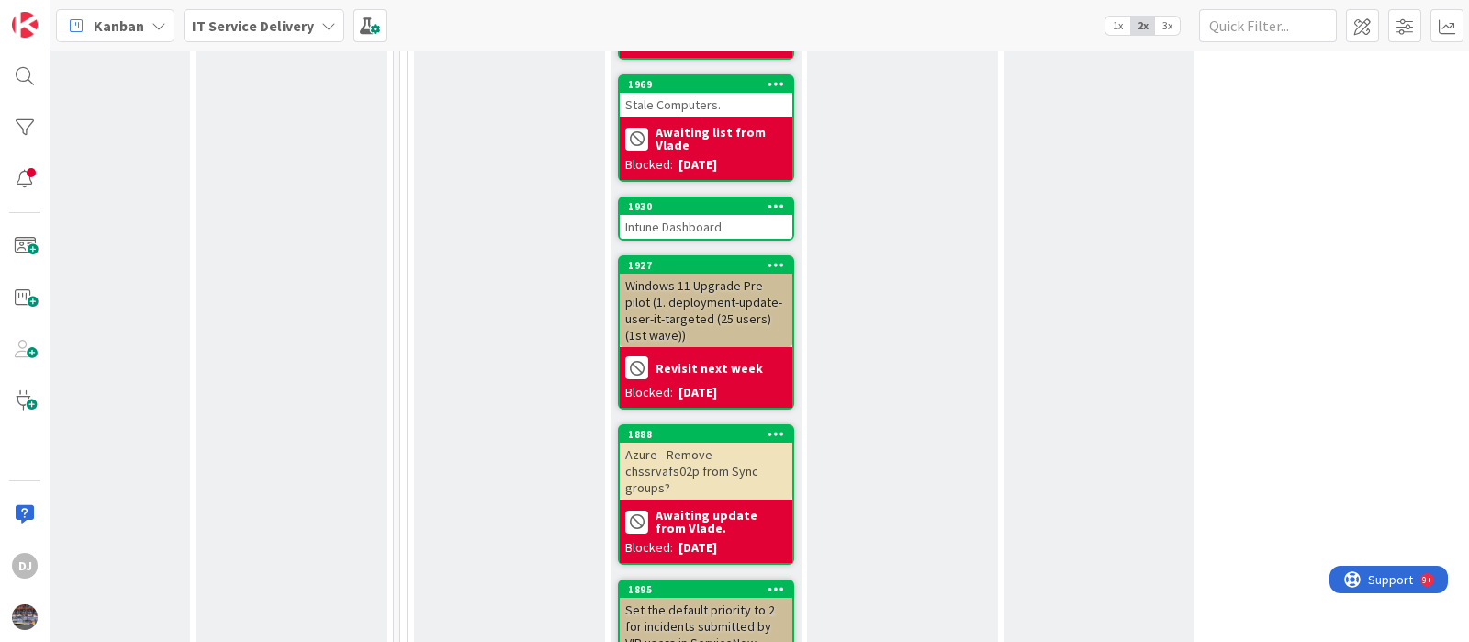
scroll to position [2493, 655]
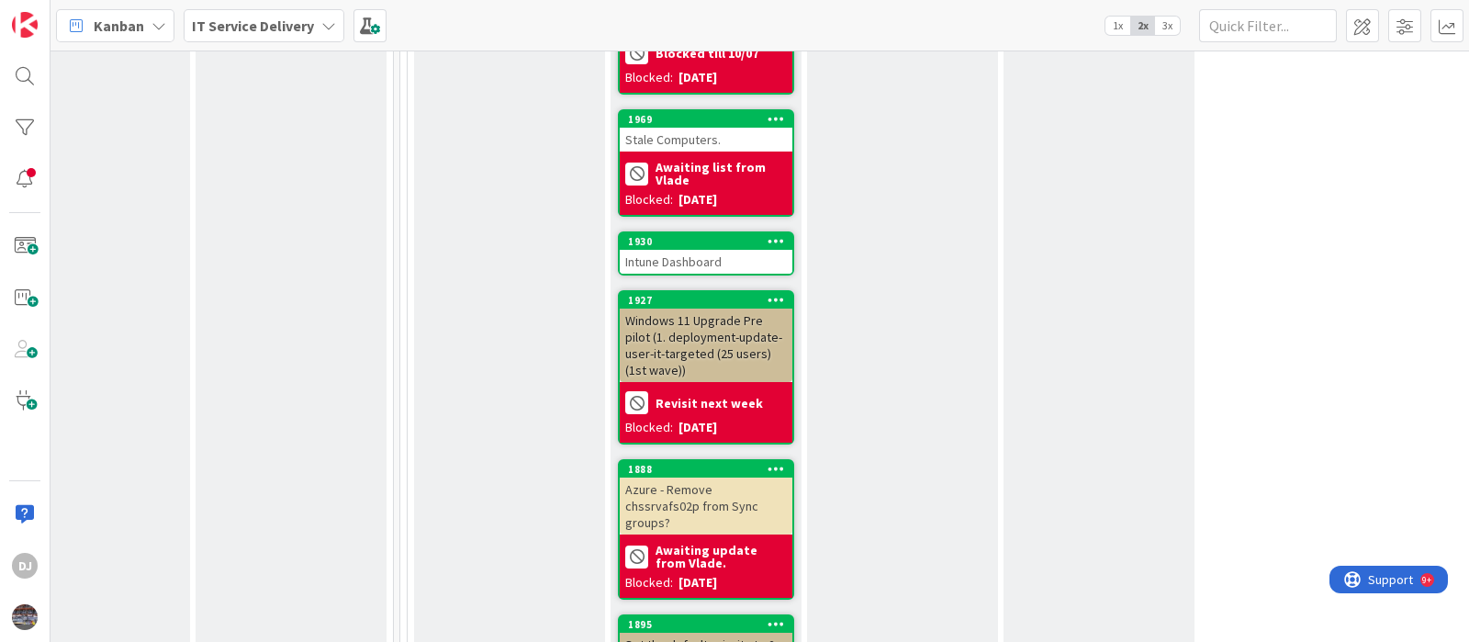
click at [728, 309] on div "Windows 11 Upgrade Pre pilot (1. deployment-update-user-it-targeted (25 users) …" at bounding box center [706, 345] width 173 height 73
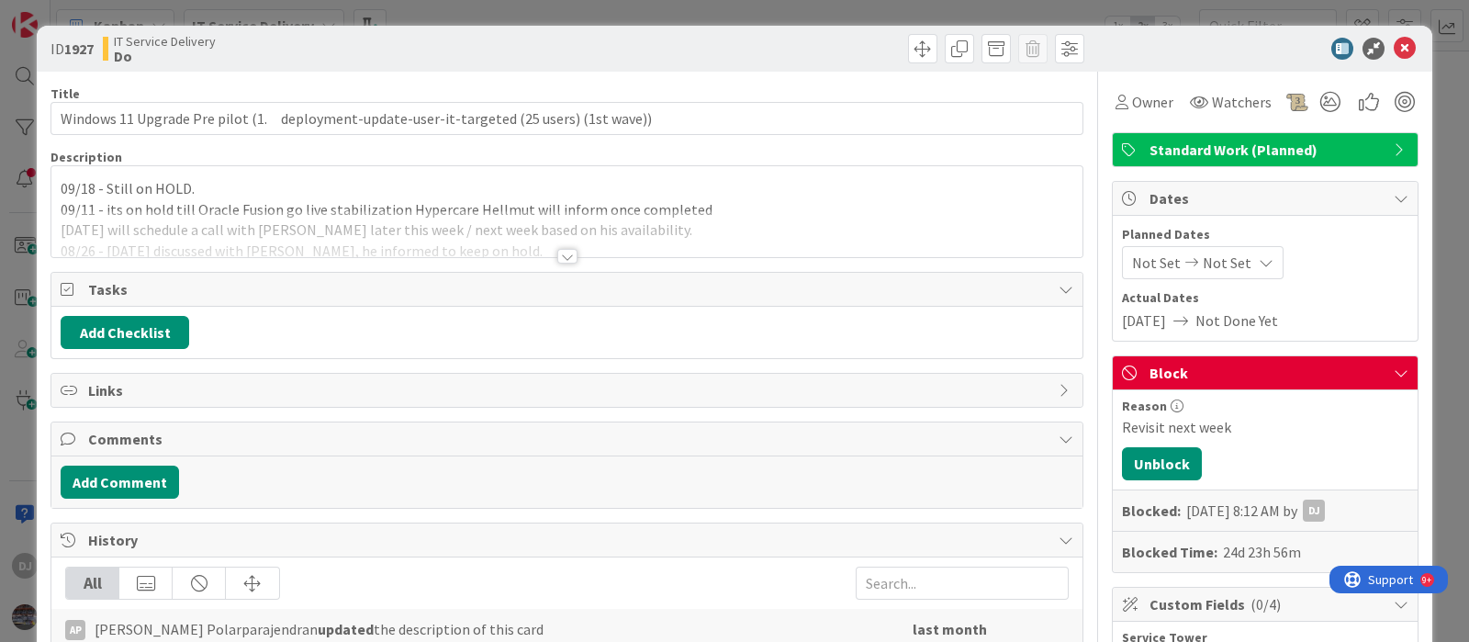
click at [629, 224] on div at bounding box center [566, 233] width 1031 height 47
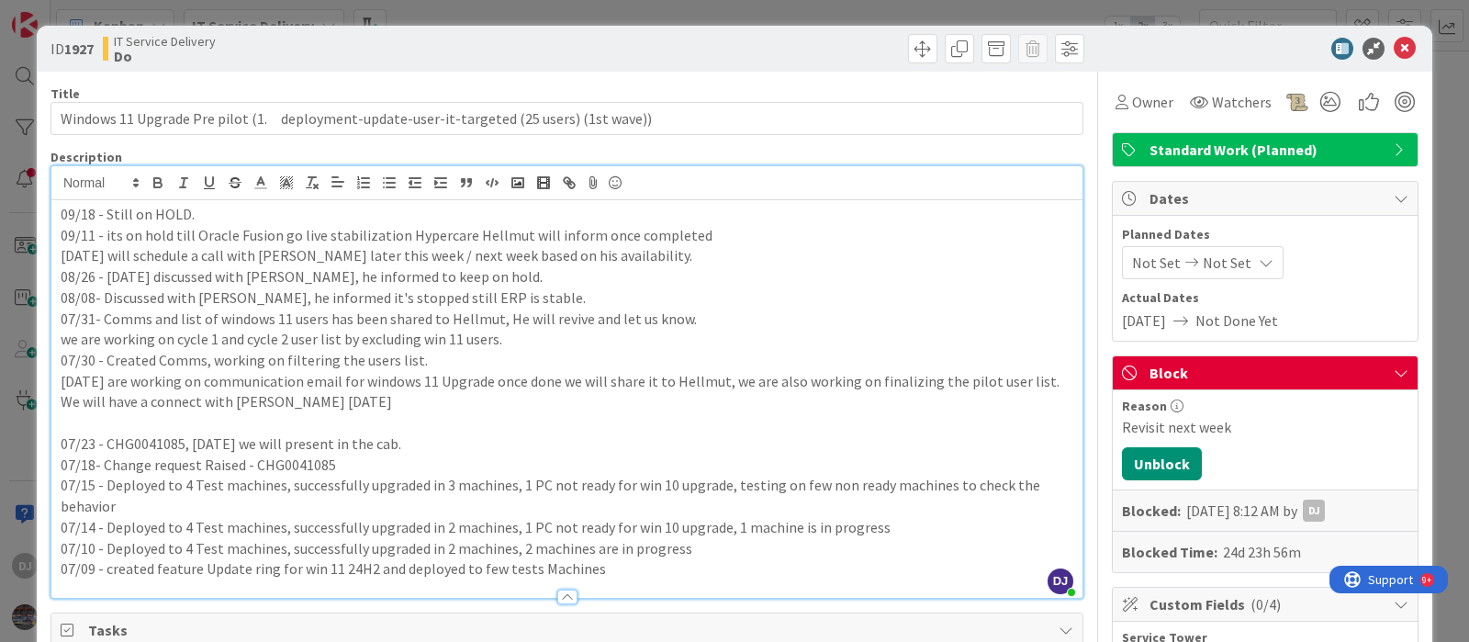
click at [704, 14] on div "ID 1927 IT Service Delivery Do Title 90 / 128 Windows 11 Upgrade Pre pilot (1. …" at bounding box center [734, 321] width 1469 height 642
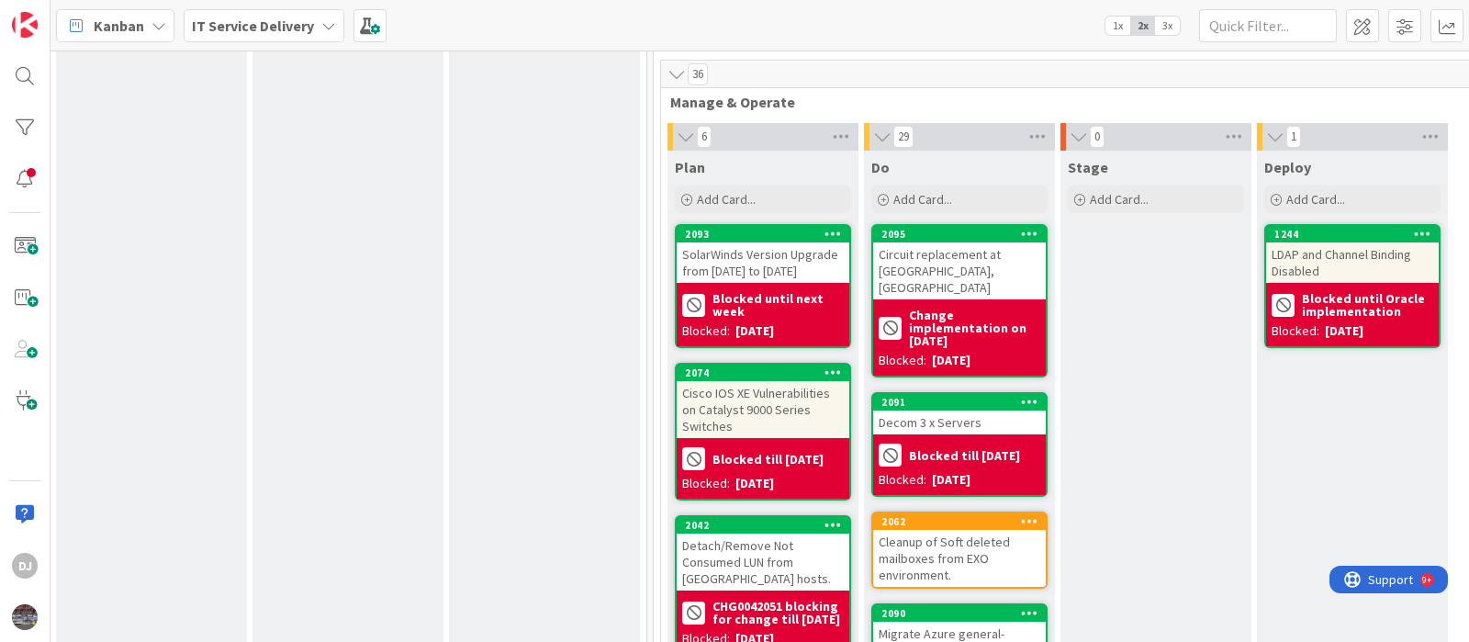
scroll to position [229, 401]
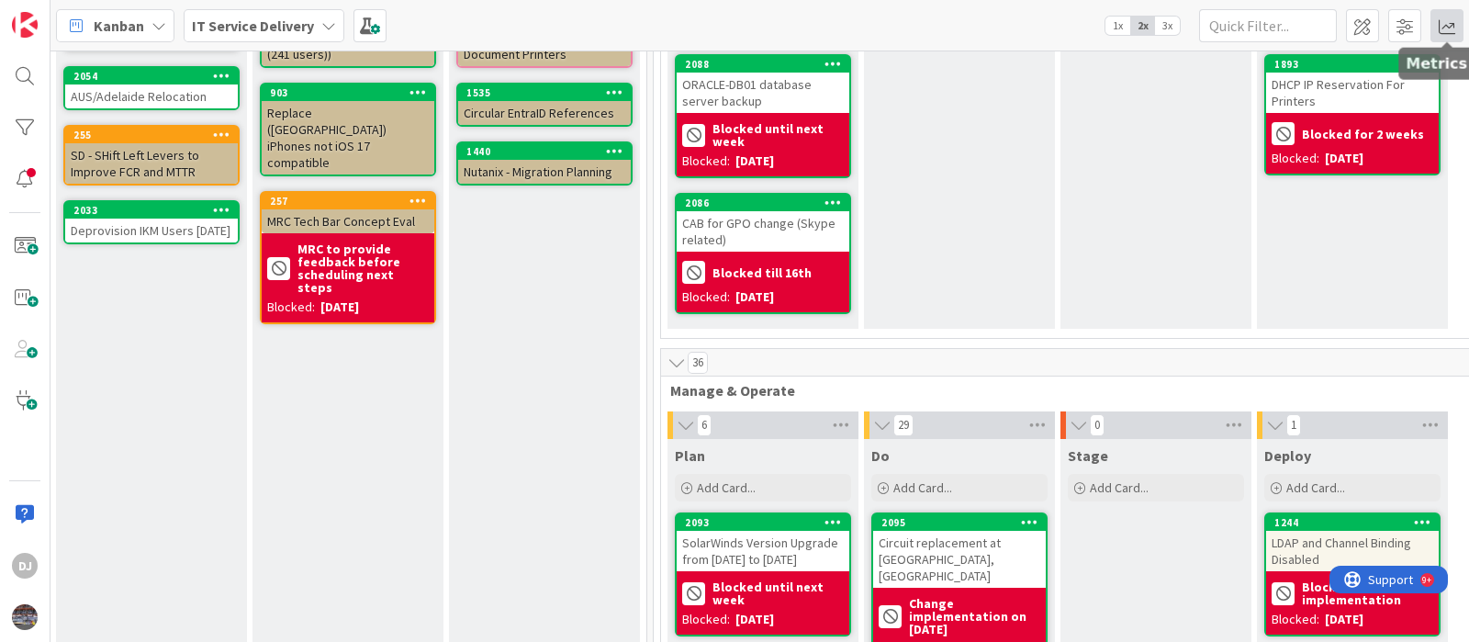
click at [1432, 15] on span at bounding box center [1447, 25] width 33 height 33
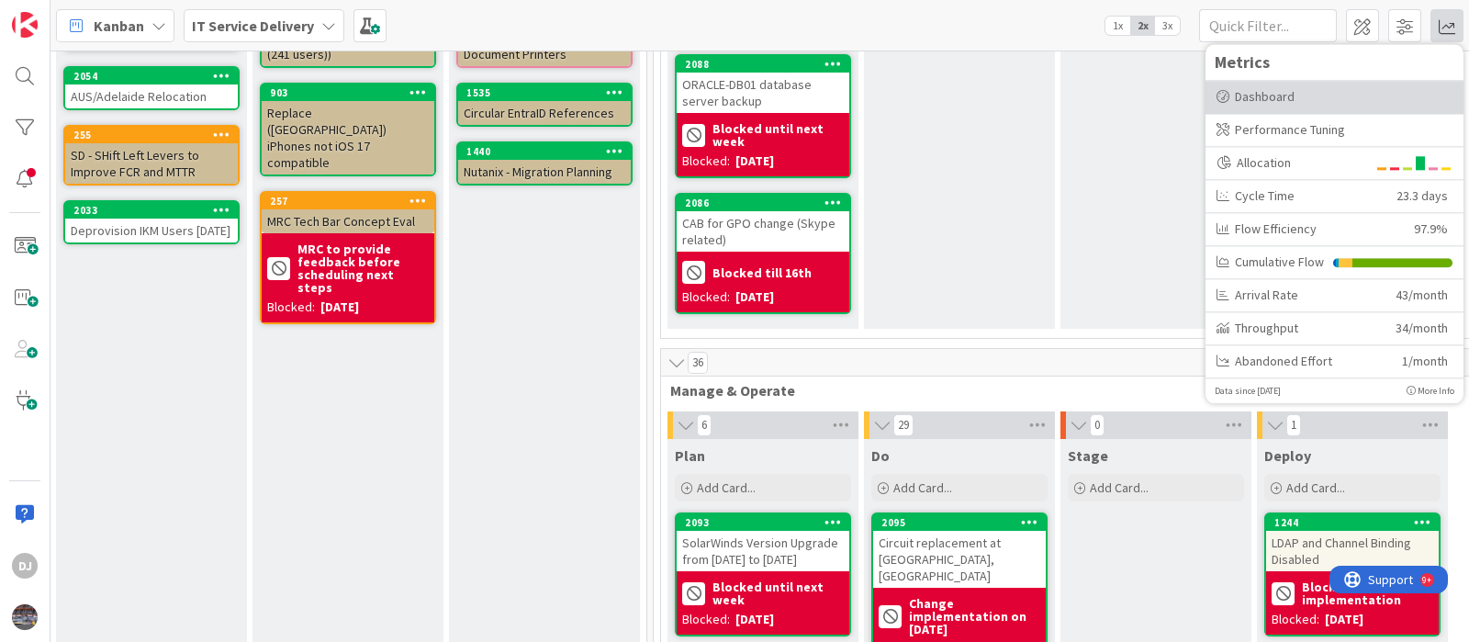
click at [1326, 90] on div "Dashboard" at bounding box center [1335, 96] width 236 height 19
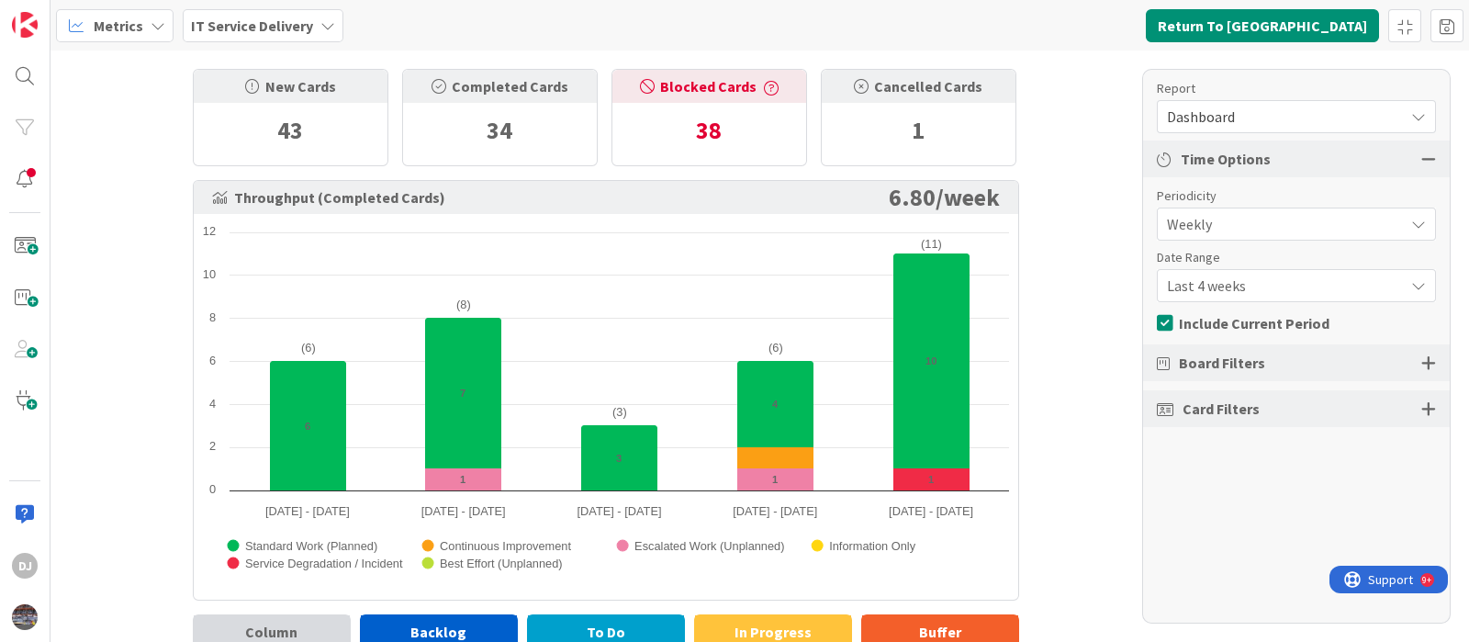
click at [1253, 221] on span "Weekly" at bounding box center [1281, 224] width 228 height 26
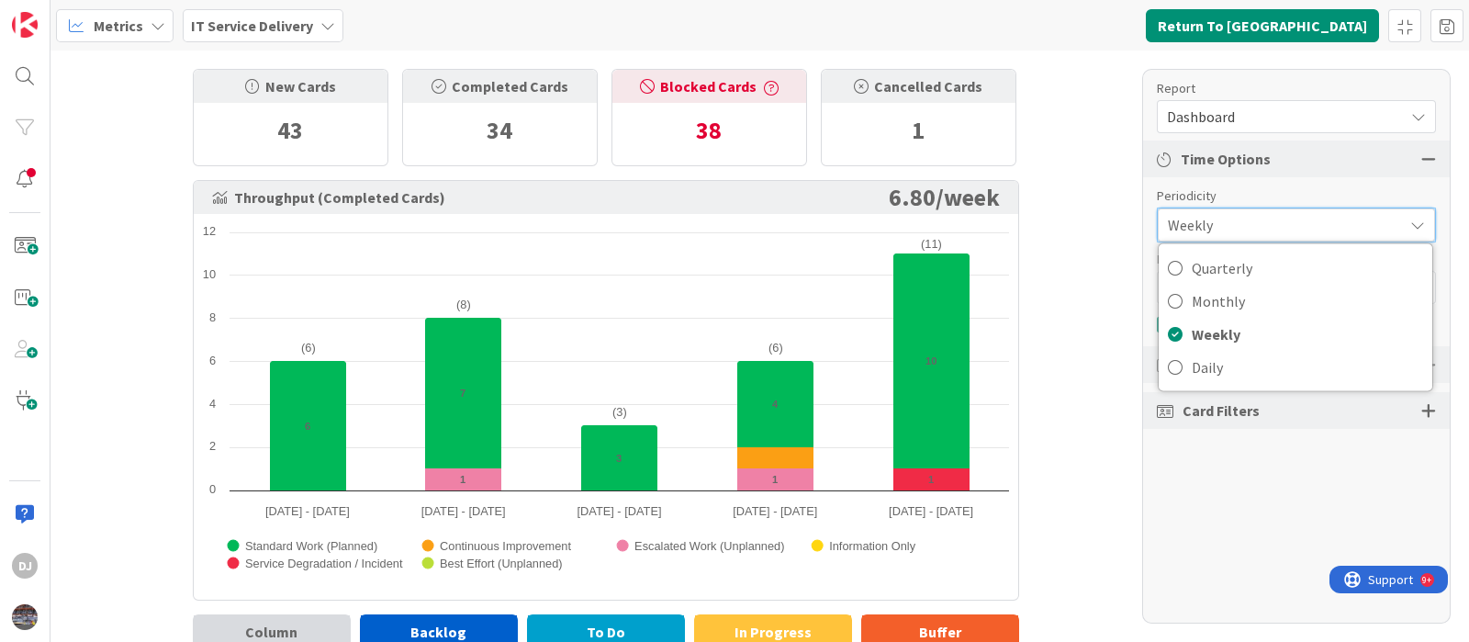
click at [1102, 257] on div "New Cards 43 Completed Cards 34 Blocked Cards 38 Cancelled Cards 1 Throughput (…" at bounding box center [760, 346] width 1419 height 591
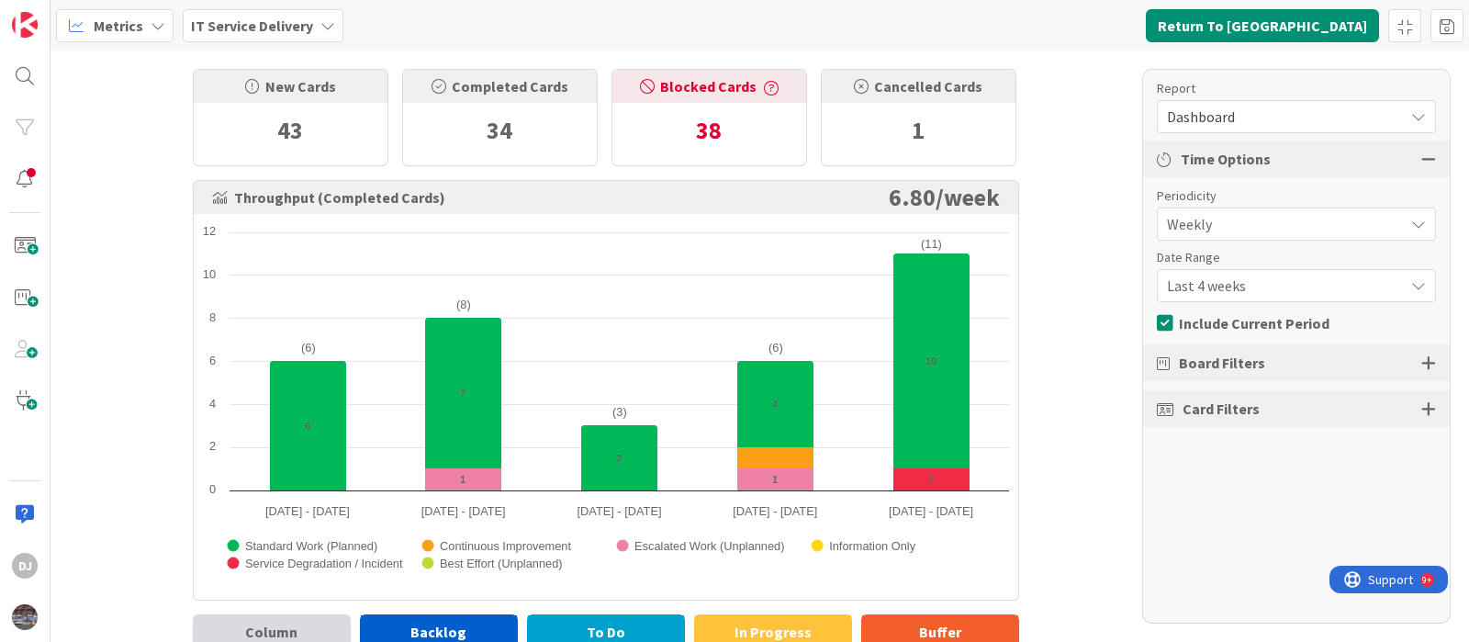
click at [1166, 326] on icon at bounding box center [1165, 323] width 17 height 18
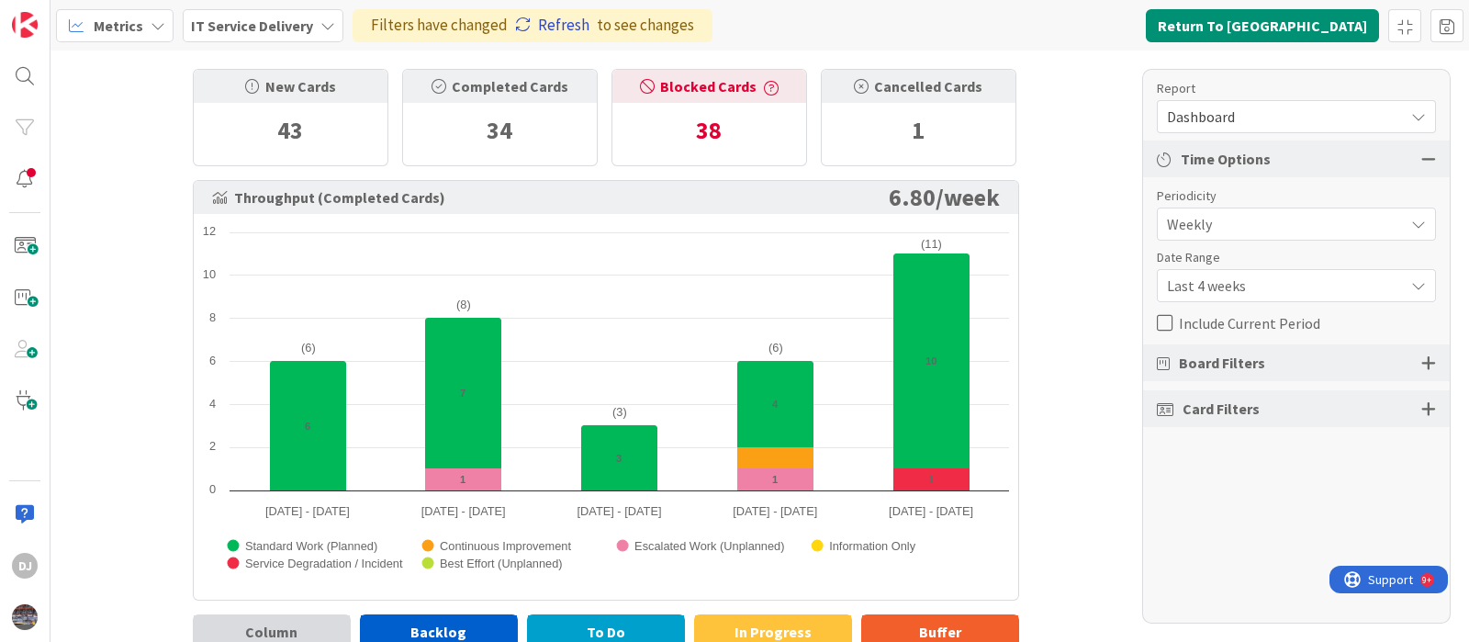
click at [519, 30] on icon at bounding box center [523, 25] width 16 height 16
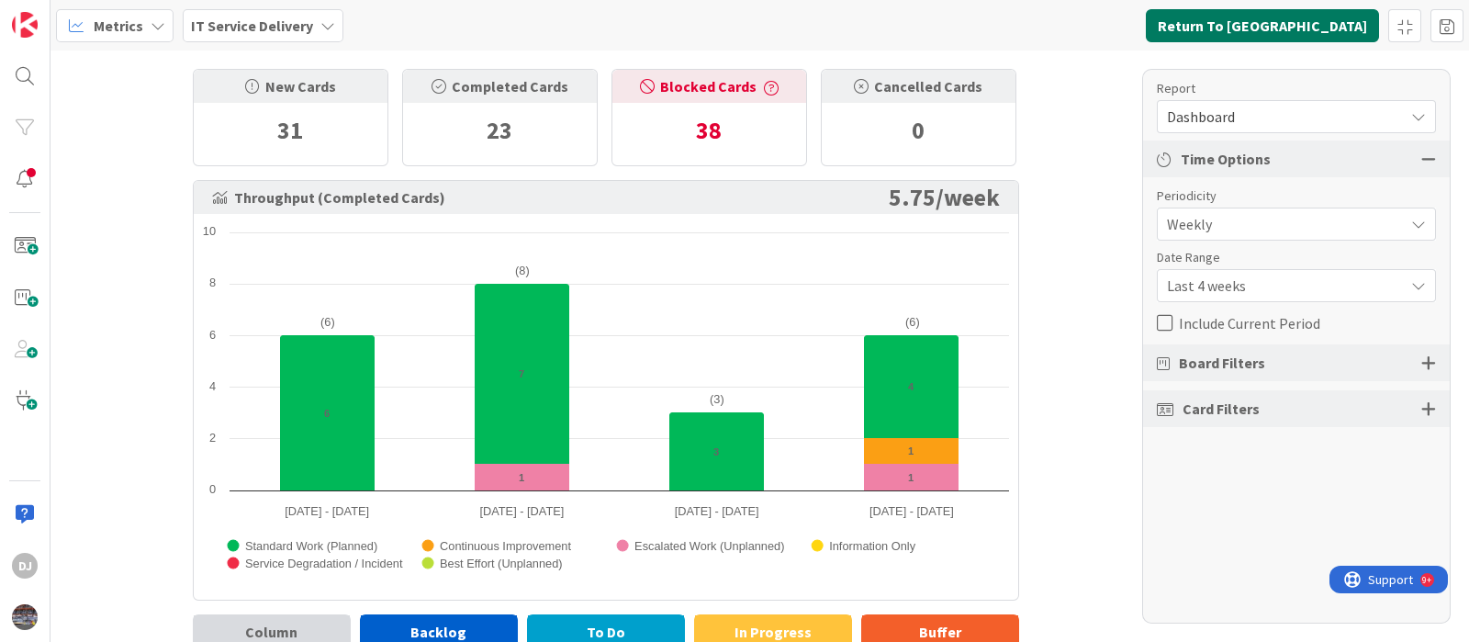
click at [1330, 26] on button "Return To [GEOGRAPHIC_DATA]" at bounding box center [1262, 25] width 233 height 33
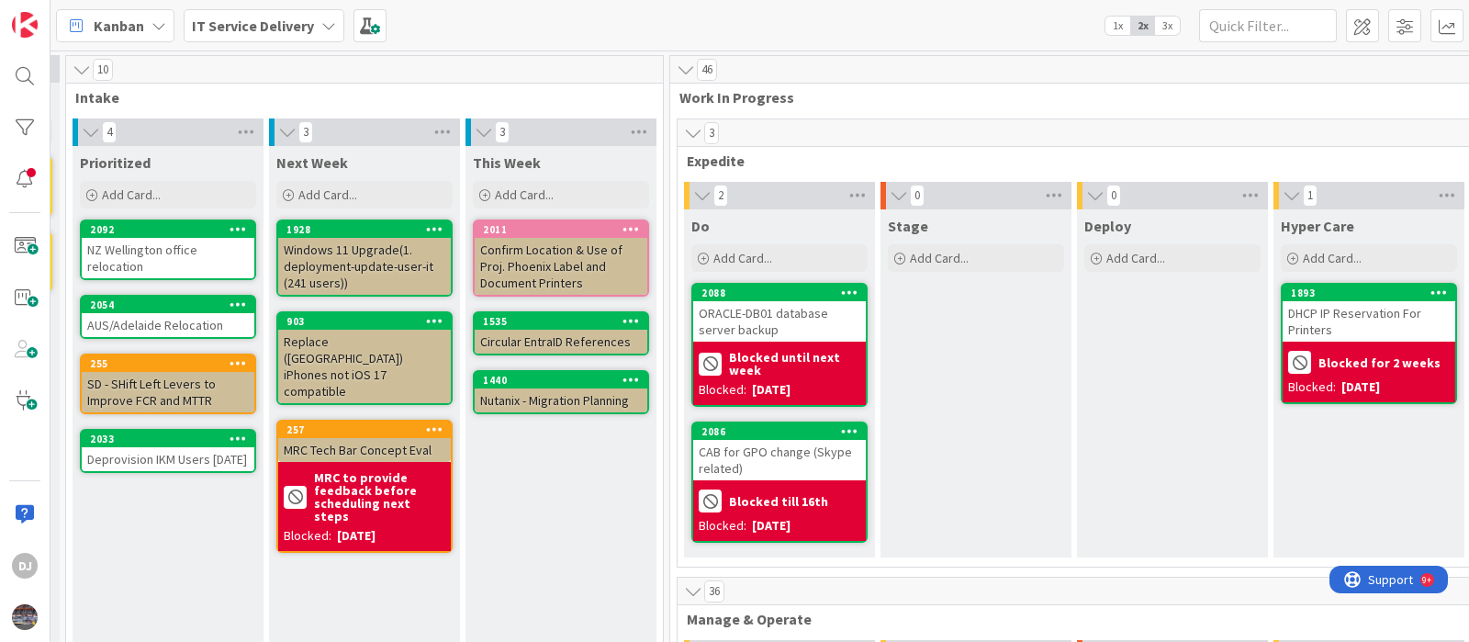
scroll to position [0, 387]
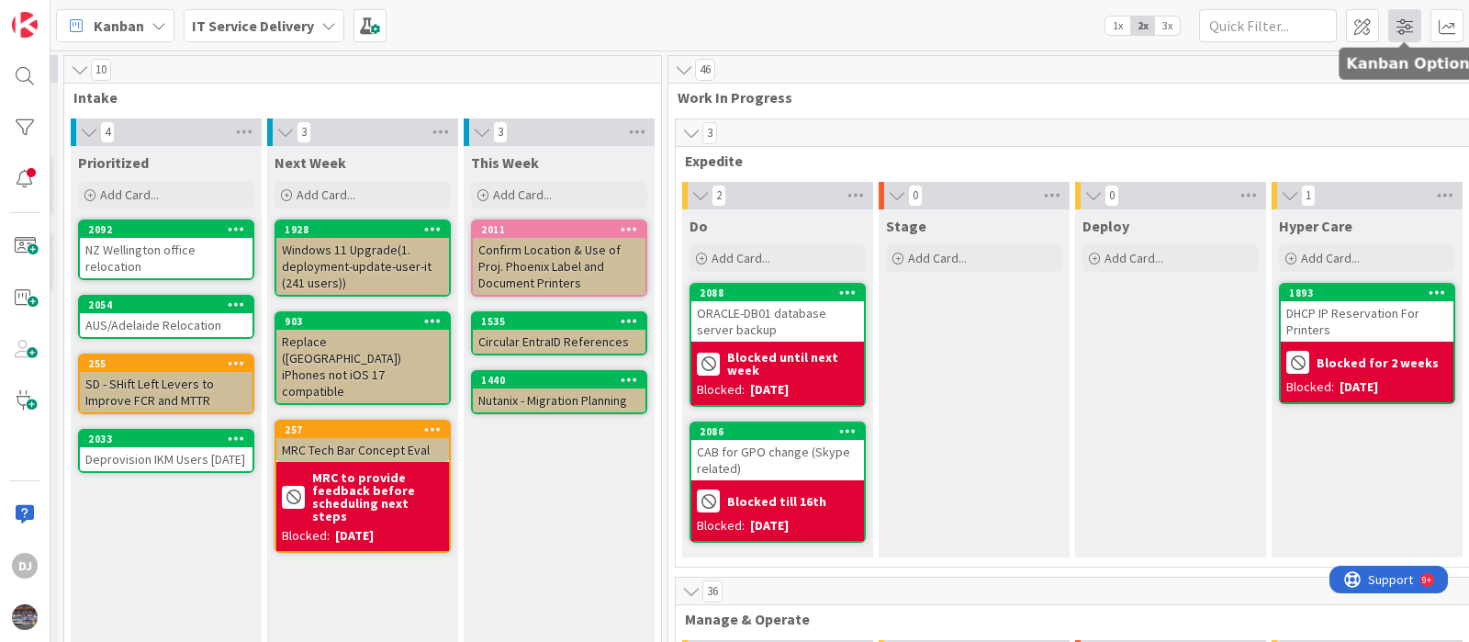
click at [1399, 23] on span at bounding box center [1404, 25] width 33 height 33
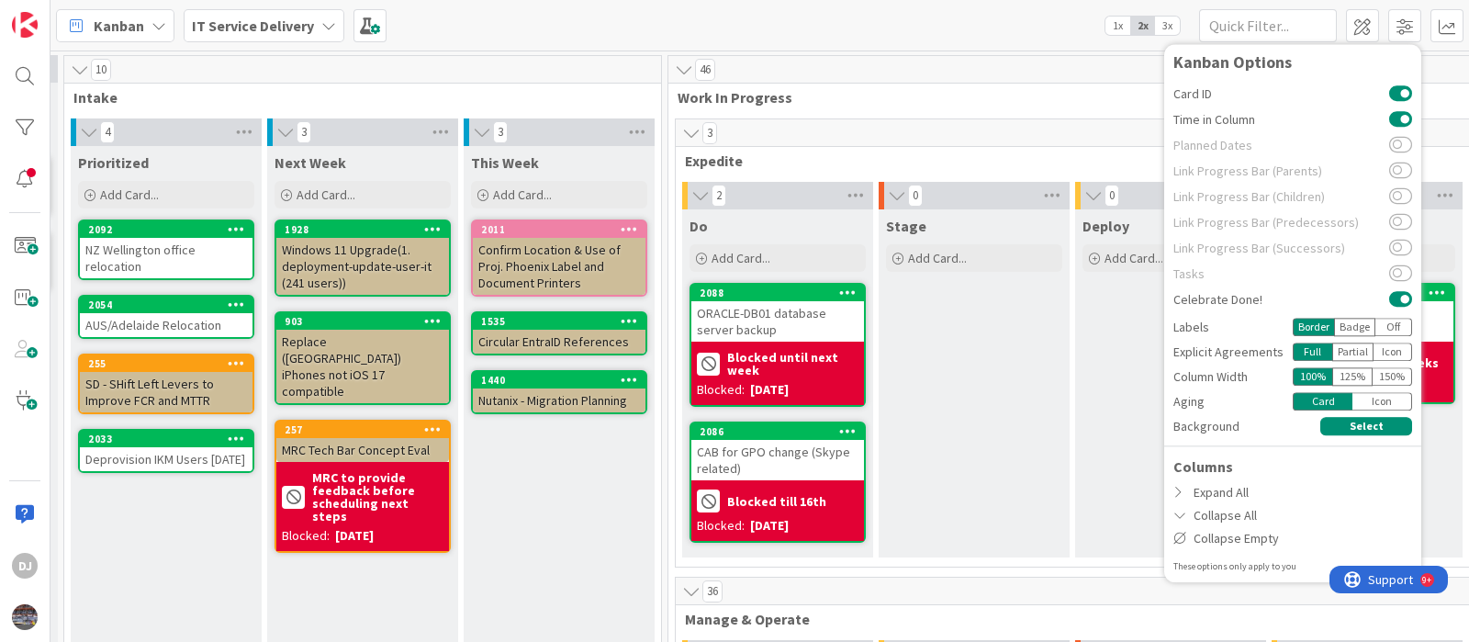
click at [1066, 318] on div "Stage Add Card..." at bounding box center [974, 383] width 191 height 348
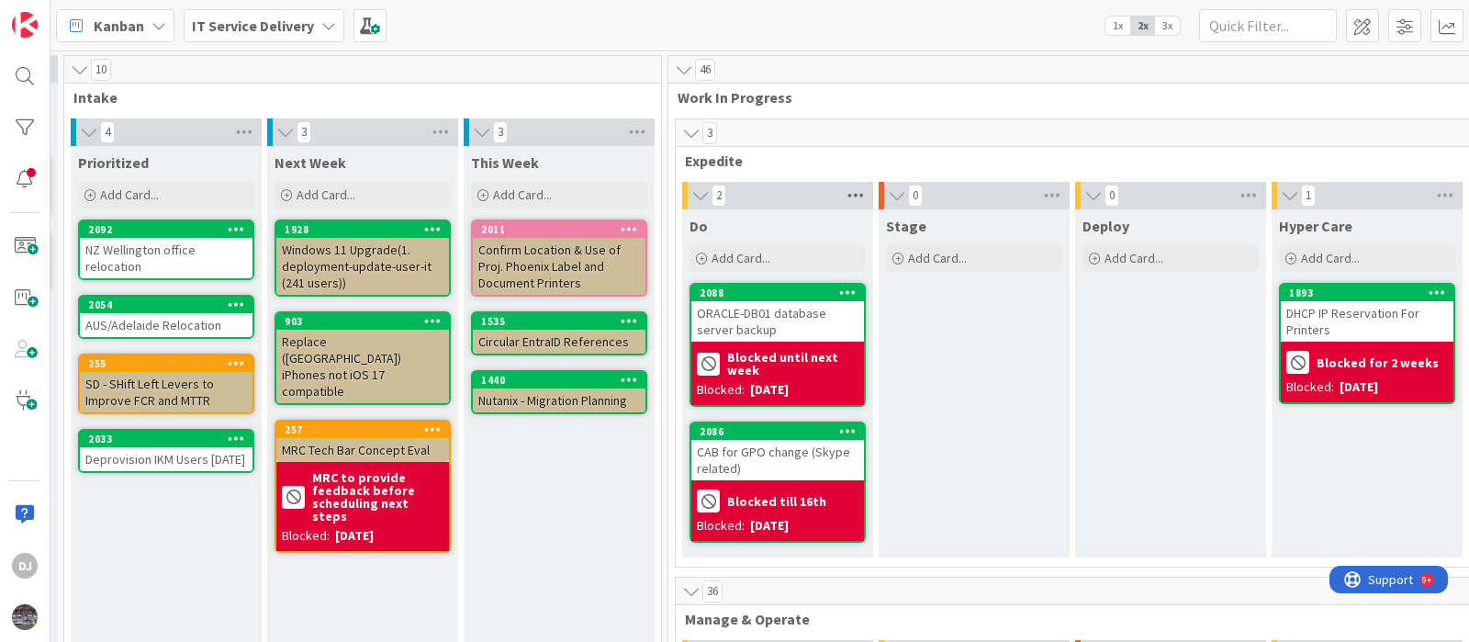
click at [852, 203] on icon at bounding box center [856, 196] width 24 height 28
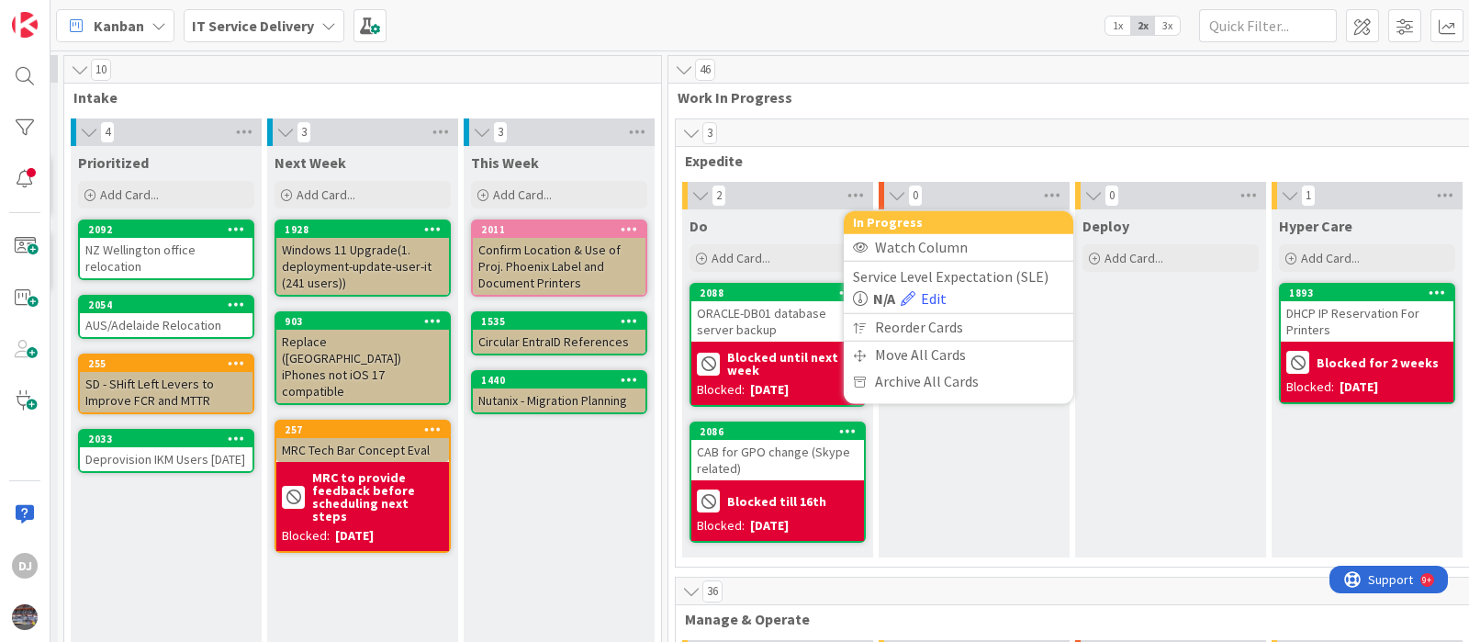
click at [908, 129] on div "3" at bounding box center [1269, 133] width 1186 height 28
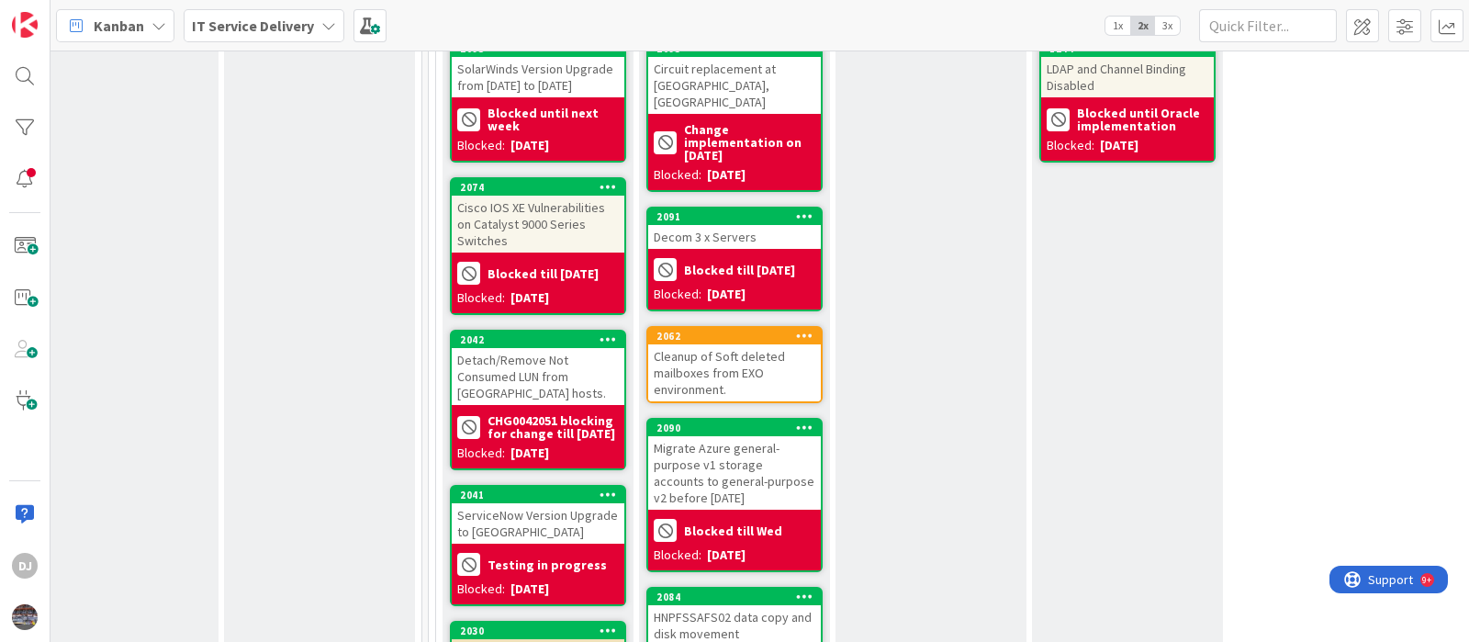
scroll to position [803, 626]
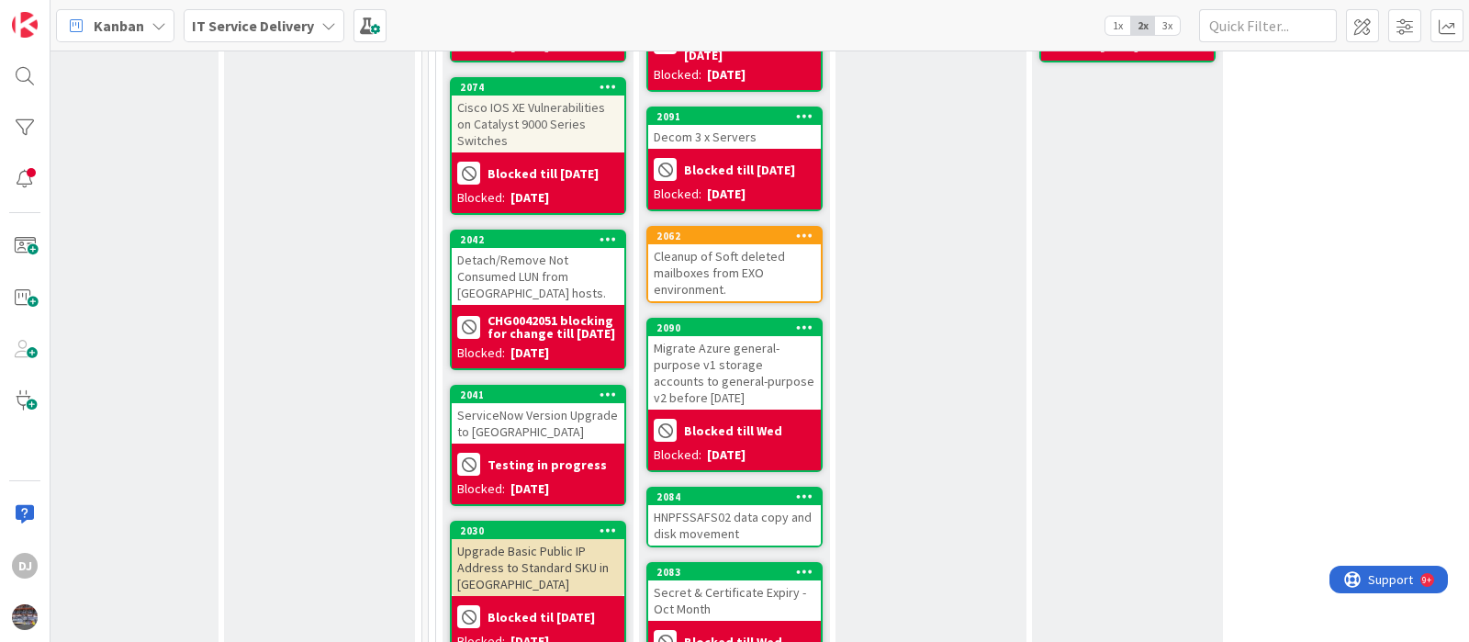
click at [813, 154] on div "Blocked till [DATE]" at bounding box center [735, 169] width 162 height 30
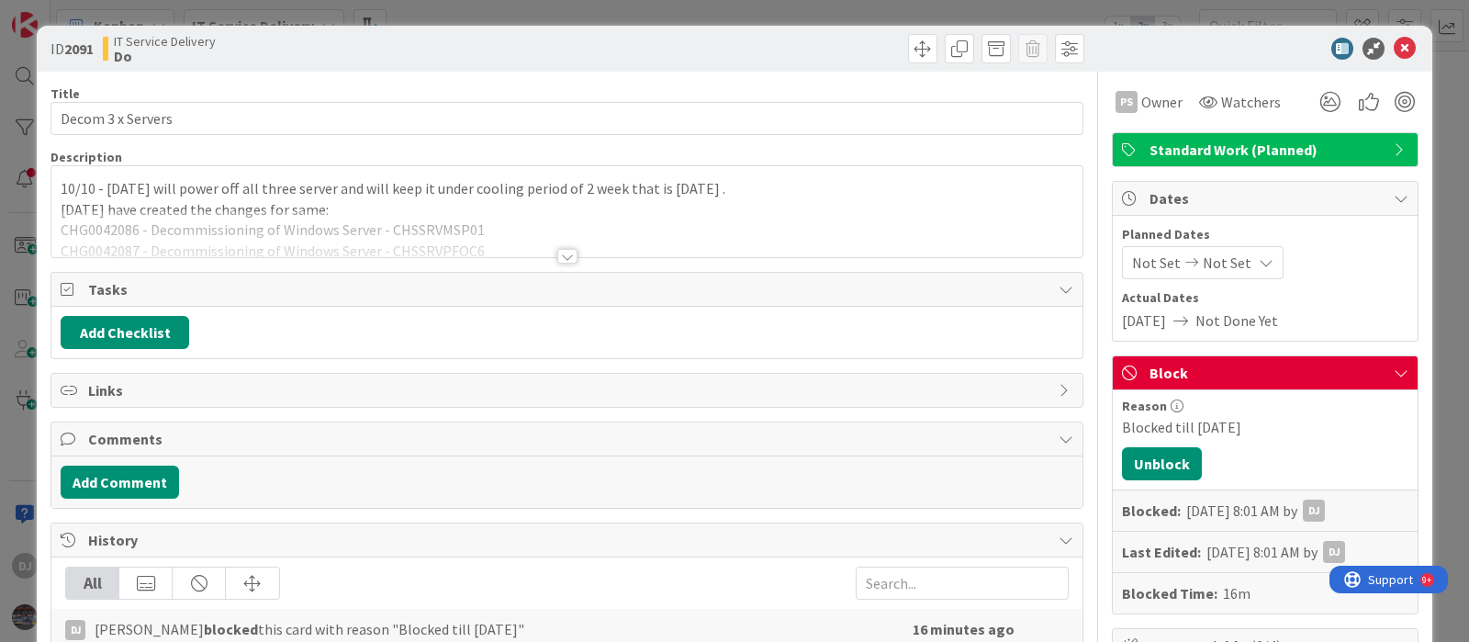
click at [1258, 420] on div "Blocked till [DATE]" at bounding box center [1265, 427] width 287 height 22
click at [1220, 427] on div "Blocked till [DATE]" at bounding box center [1265, 427] width 287 height 22
drag, startPoint x: 1228, startPoint y: 427, endPoint x: 1105, endPoint y: 429, distance: 123.1
click at [1122, 429] on div "Blocked till [DATE]" at bounding box center [1265, 427] width 287 height 22
copy div "Blocked till [DATE]"
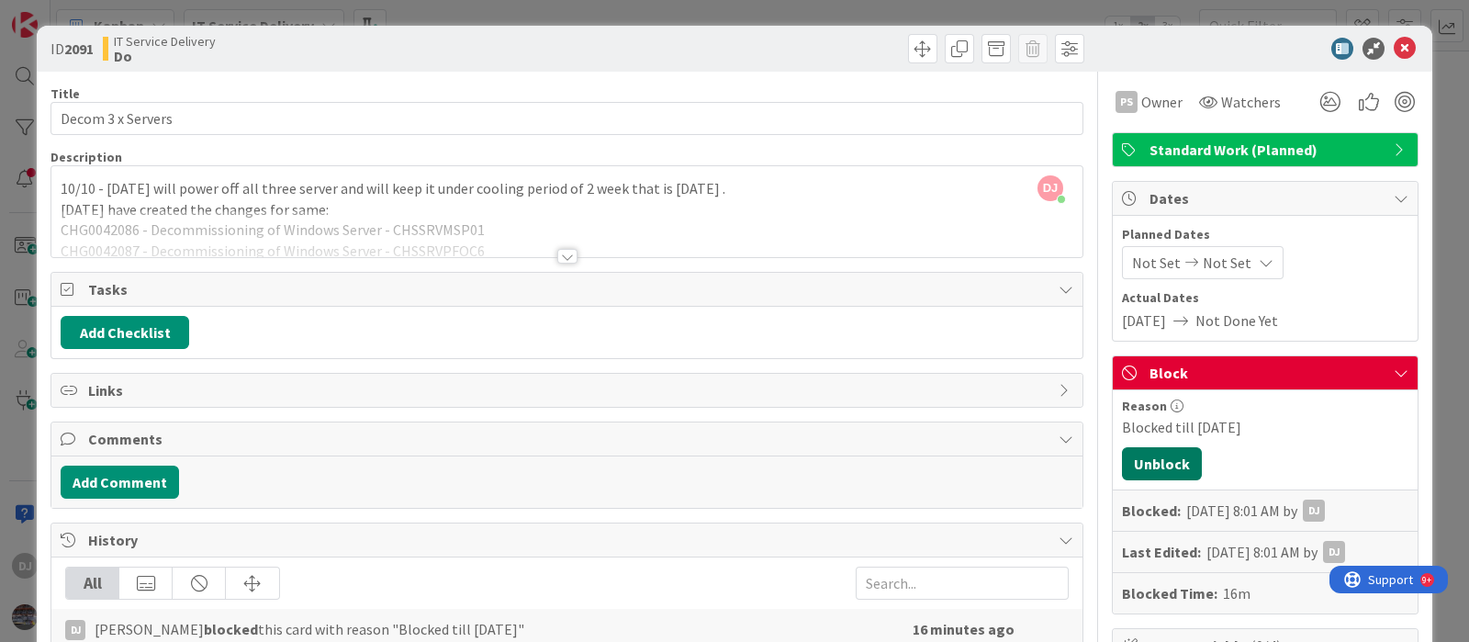
click at [1164, 467] on button "Unblock" at bounding box center [1162, 463] width 80 height 33
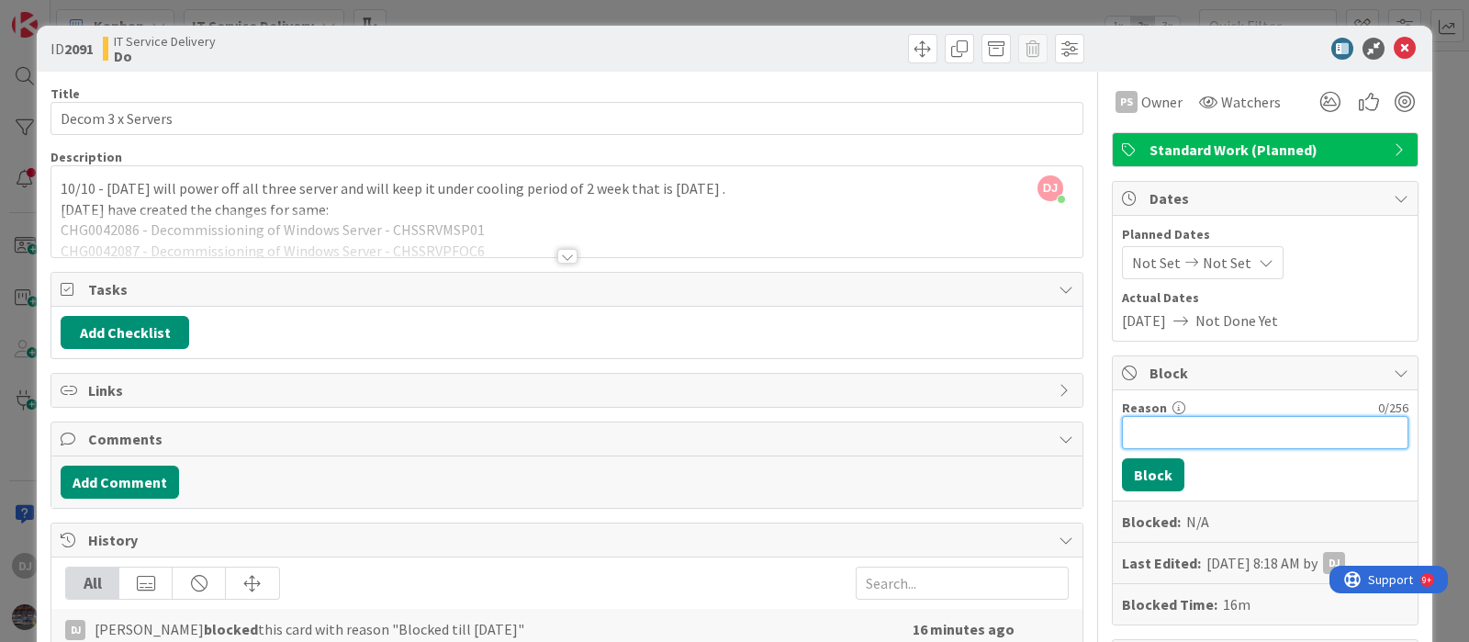
click at [1160, 430] on input "Reason" at bounding box center [1265, 432] width 287 height 33
click at [1341, 433] on input "Change implementation in progress til [DATE]" at bounding box center [1265, 432] width 287 height 33
click at [1343, 436] on input "Change implementation in progress til [DATE]" at bounding box center [1265, 432] width 287 height 33
click at [1343, 433] on input "Change implementation in progress til [DATE]" at bounding box center [1265, 432] width 287 height 33
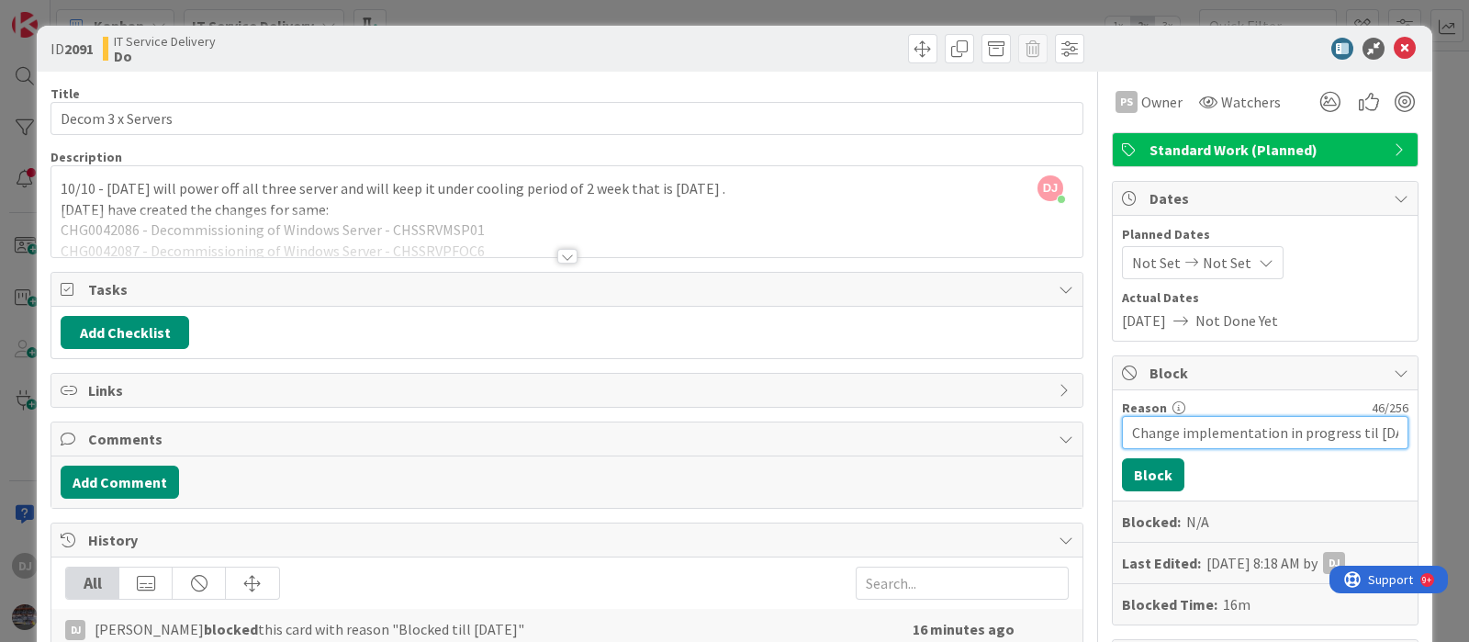
click at [1343, 433] on input "Change implementation in progress til [DATE]" at bounding box center [1265, 432] width 287 height 33
click at [1358, 433] on input "Change implementation in progress til [DATE]" at bounding box center [1265, 432] width 287 height 33
type input "Change implementation in progress till [DATE]"
click at [1265, 433] on input "Change implementation in progress till [DATE]" at bounding box center [1265, 432] width 287 height 33
click at [1133, 482] on button "Block" at bounding box center [1153, 474] width 62 height 33
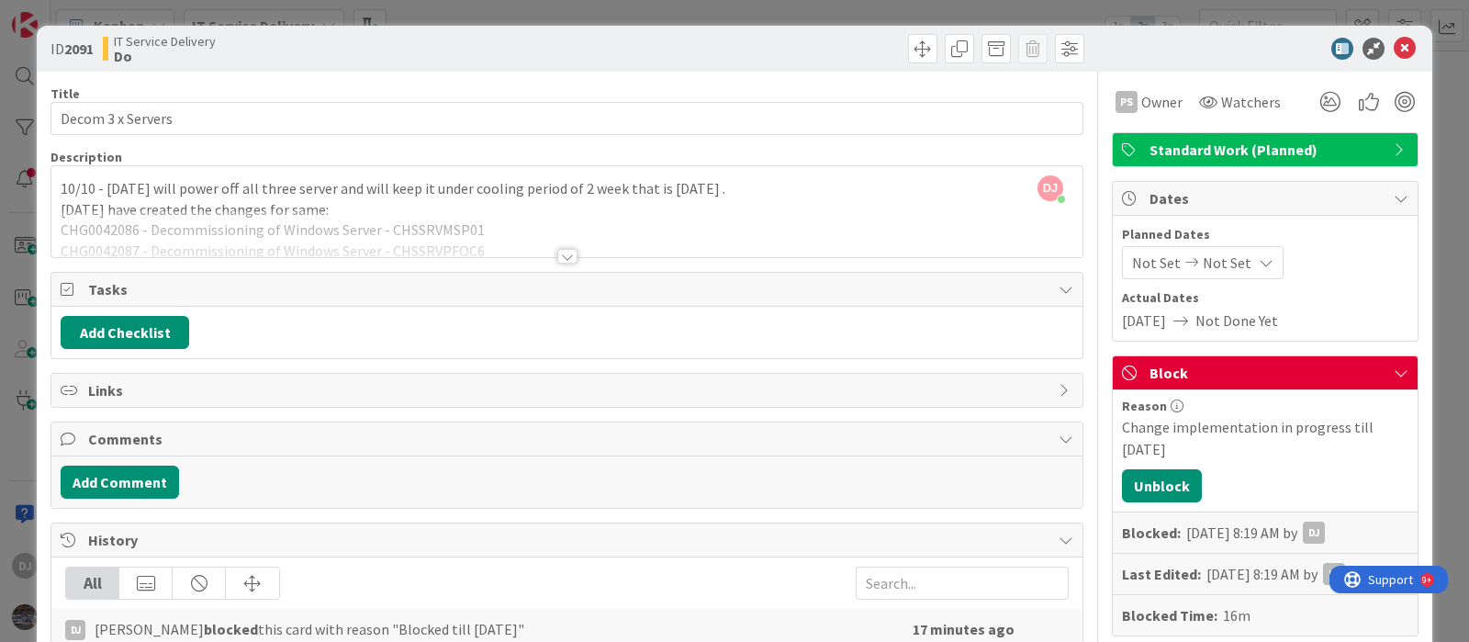
drag, startPoint x: 1183, startPoint y: 12, endPoint x: 1182, endPoint y: 21, distance: 9.2
click at [1182, 12] on div "ID 2091 IT Service Delivery Do Title 17 / 128 Decom 3 x Servers Description DJ …" at bounding box center [734, 321] width 1469 height 642
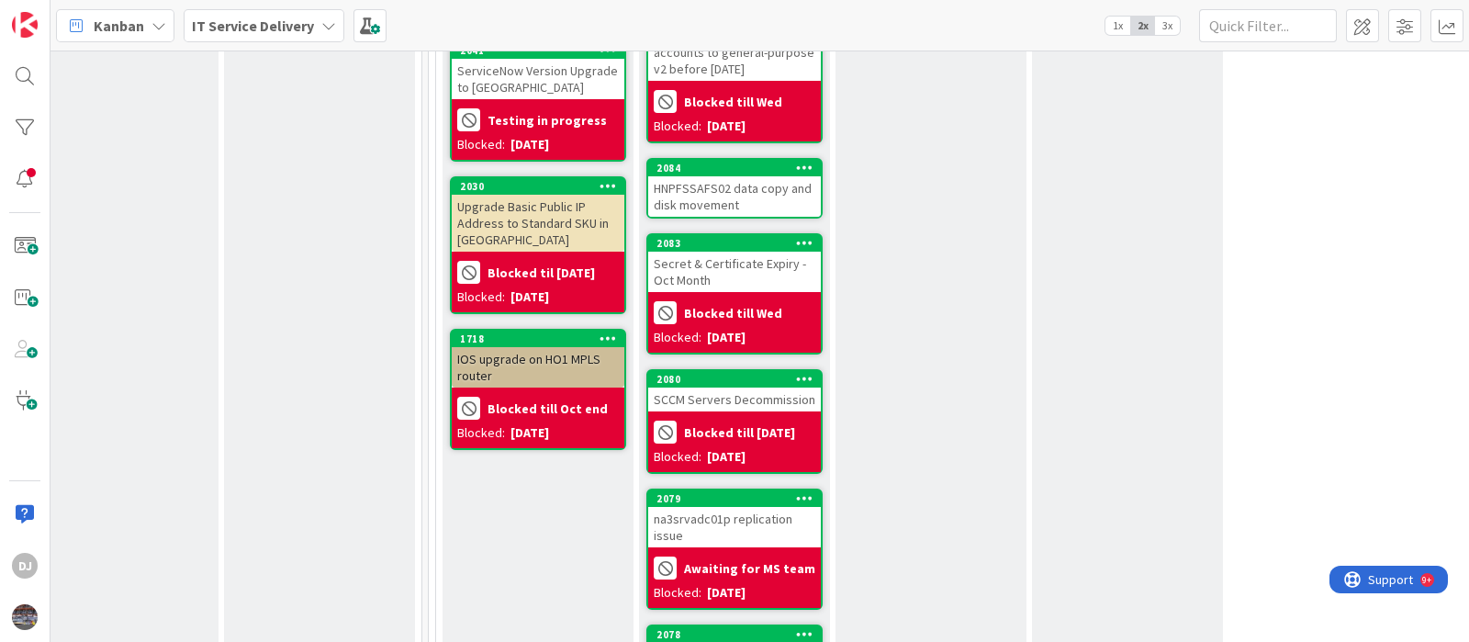
scroll to position [1148, 626]
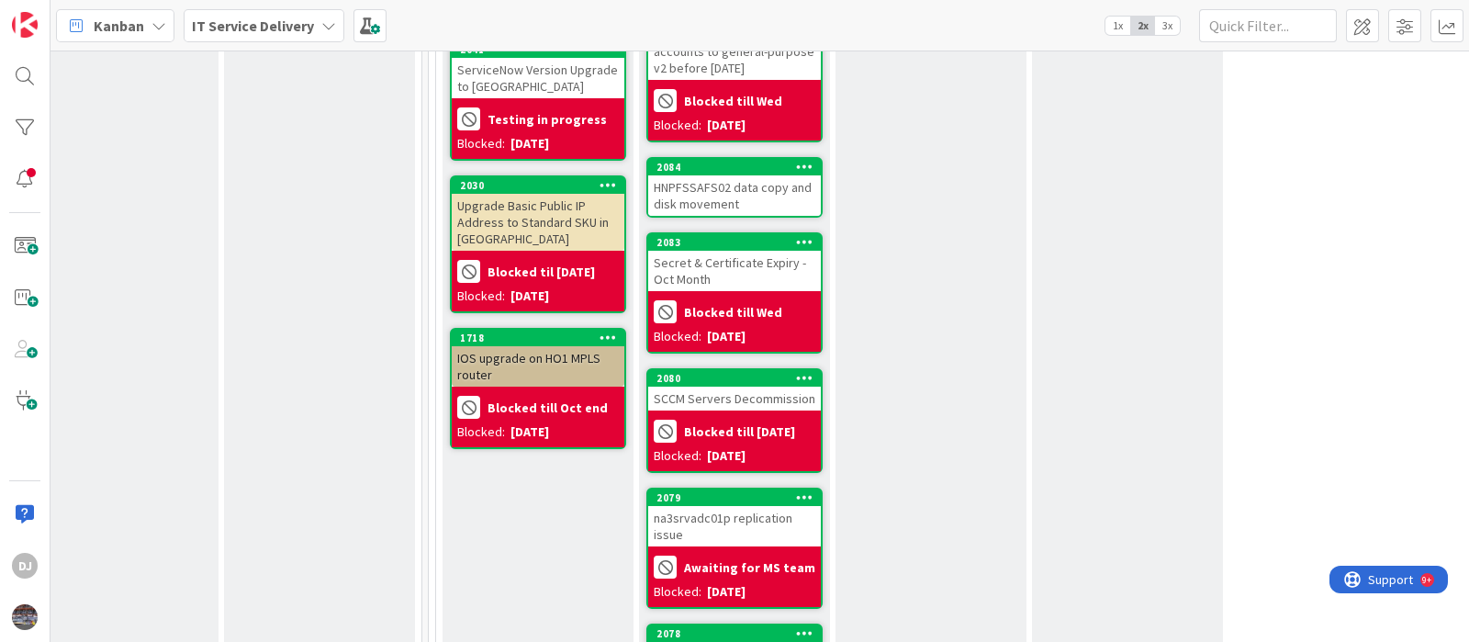
click at [799, 416] on div "Blocked till [DATE]" at bounding box center [735, 431] width 162 height 30
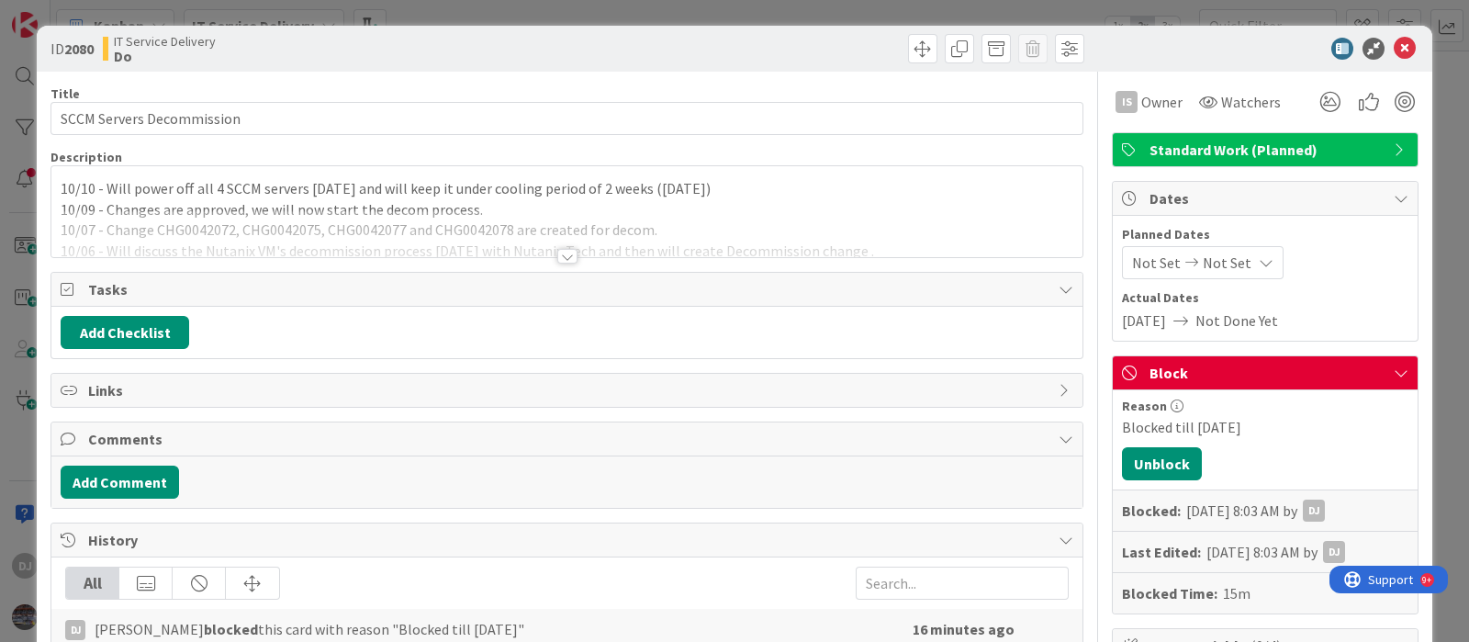
click at [930, 226] on div at bounding box center [566, 233] width 1031 height 47
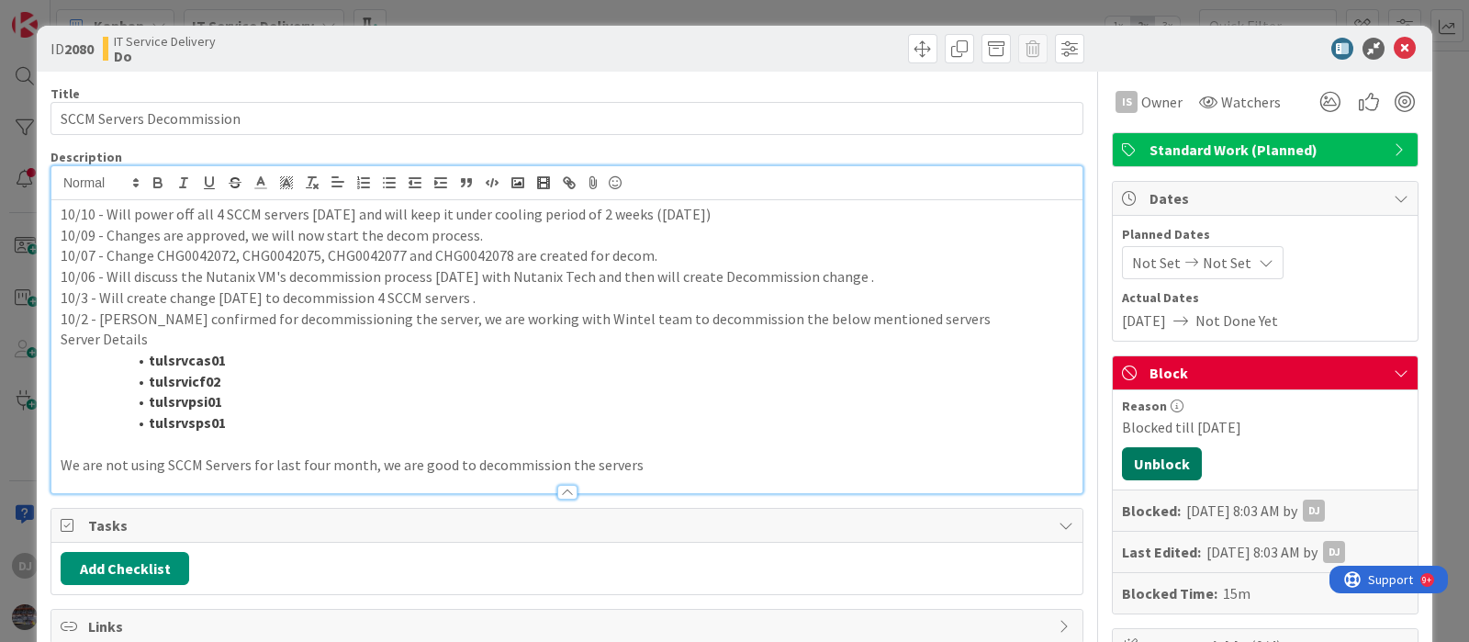
click at [1164, 460] on button "Unblock" at bounding box center [1162, 463] width 80 height 33
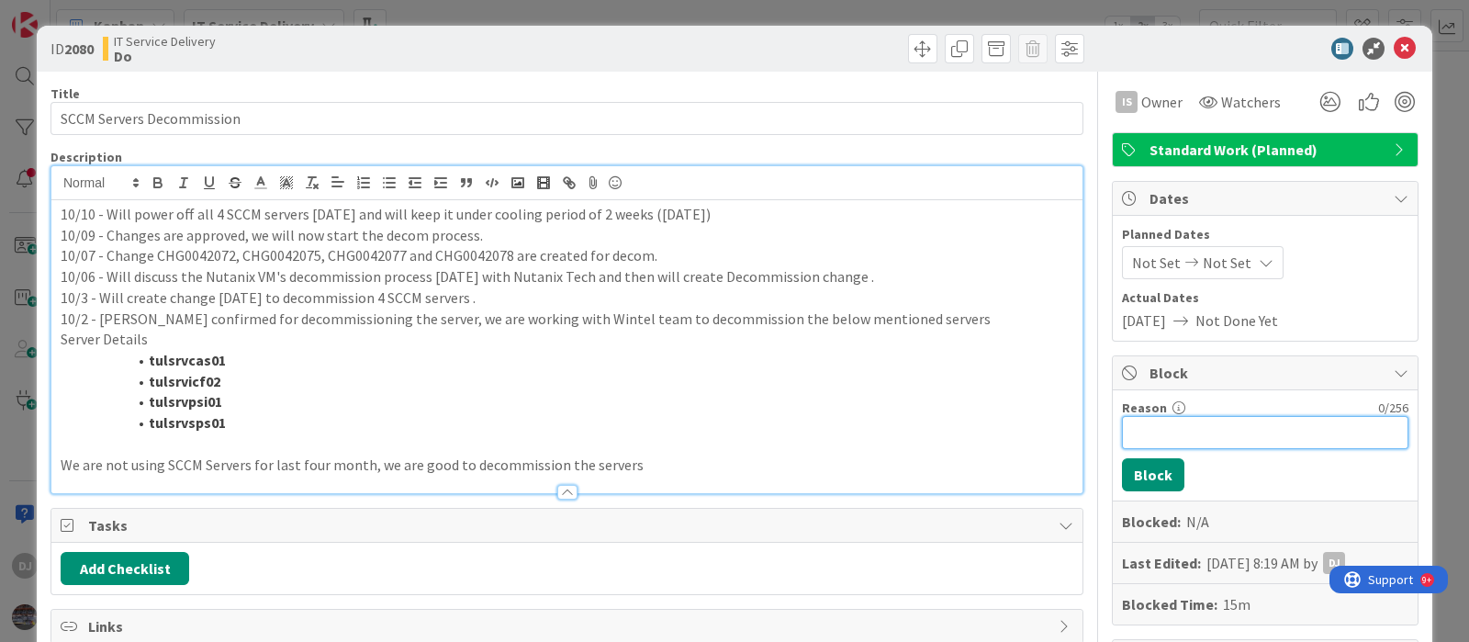
click at [1152, 420] on input "Reason" at bounding box center [1265, 432] width 287 height 33
paste input "Change implementation in progress till [DATE]"
type input "Change implementation in progress till [DATE]"
click at [1156, 478] on button "Block" at bounding box center [1153, 474] width 62 height 33
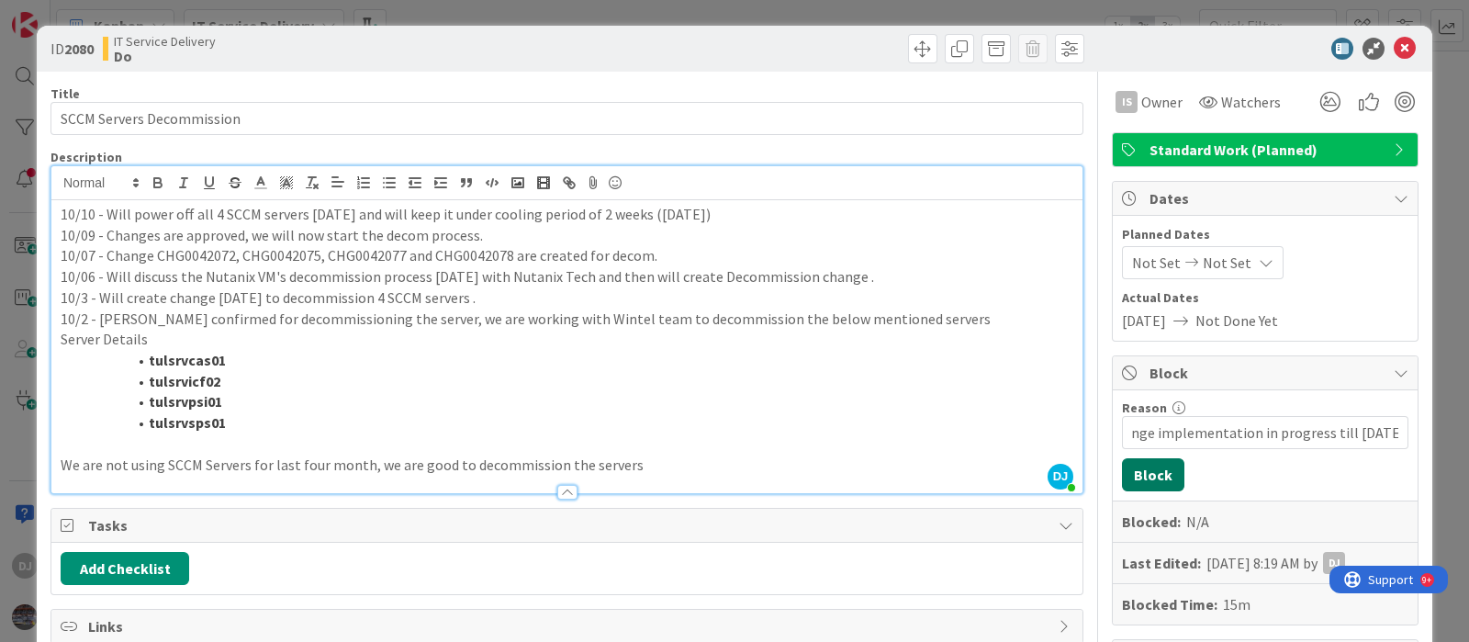
scroll to position [0, 0]
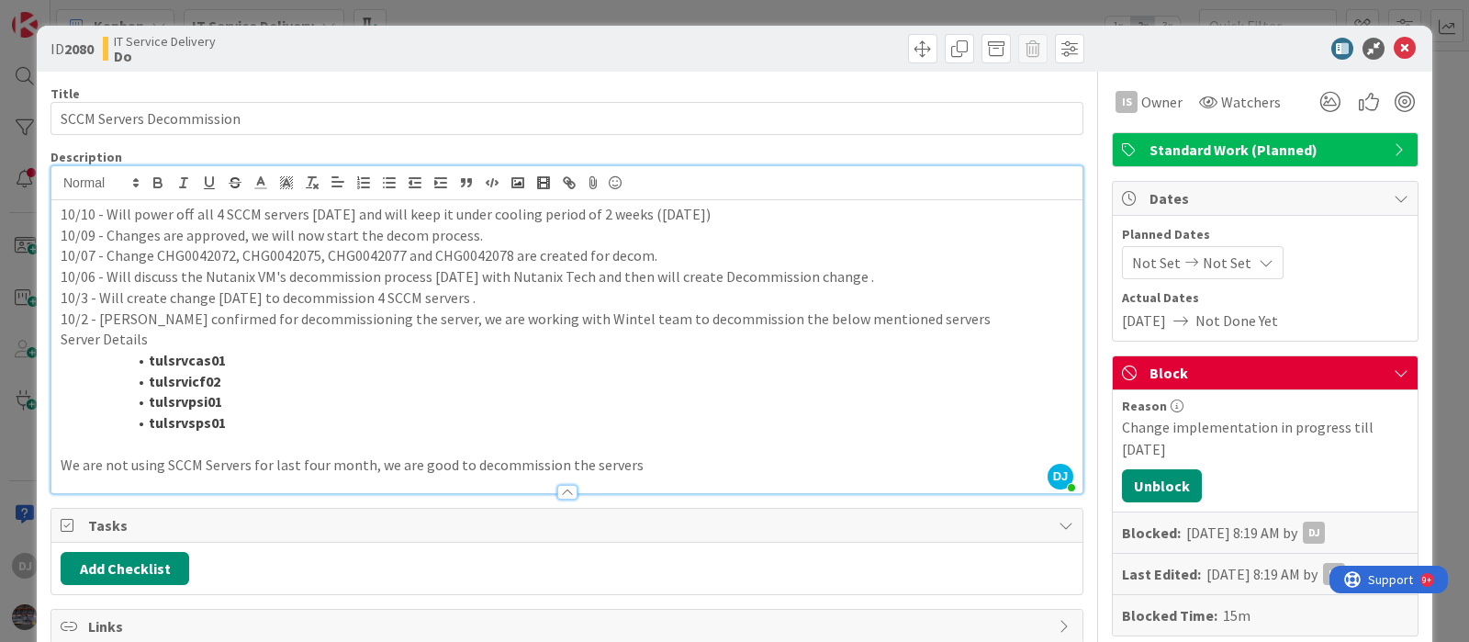
click at [827, 14] on div "ID 2080 IT Service Delivery Do Title 25 / 128 SCCM Servers Decommission Descrip…" at bounding box center [734, 321] width 1469 height 642
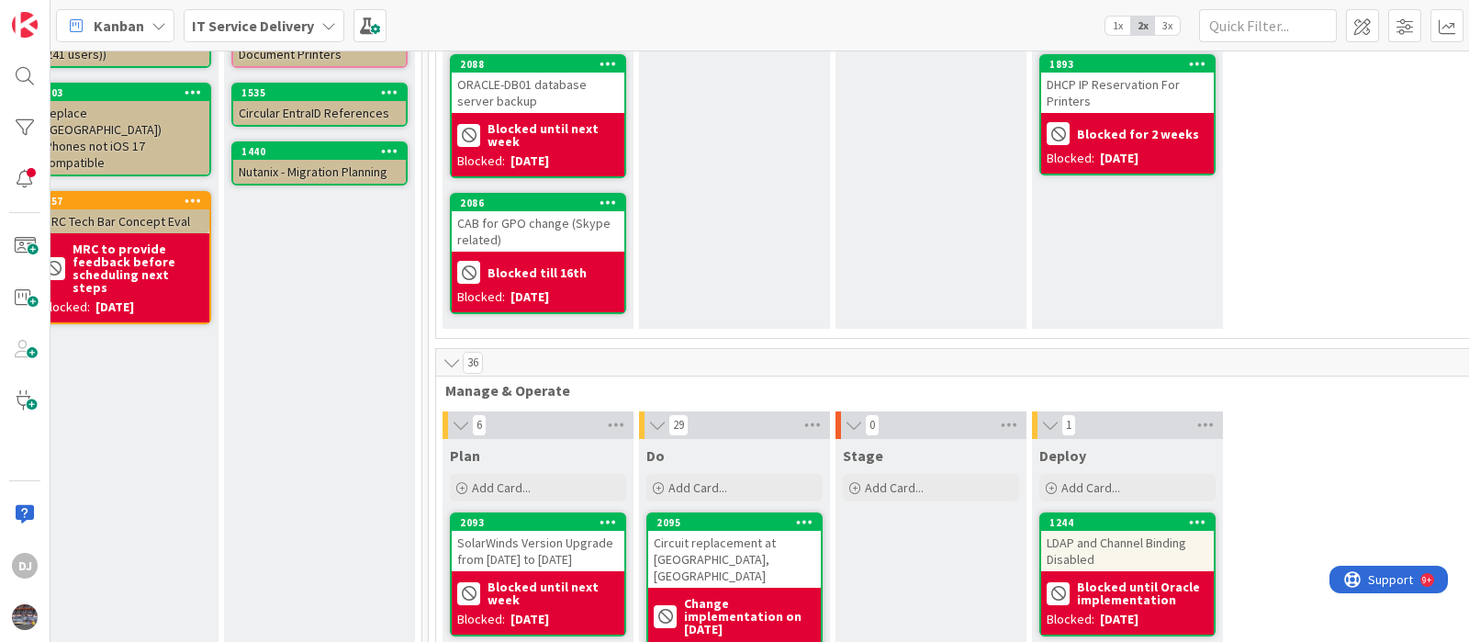
scroll to position [0, 626]
